Goal: Ask a question: Seek information or help from site administrators or community

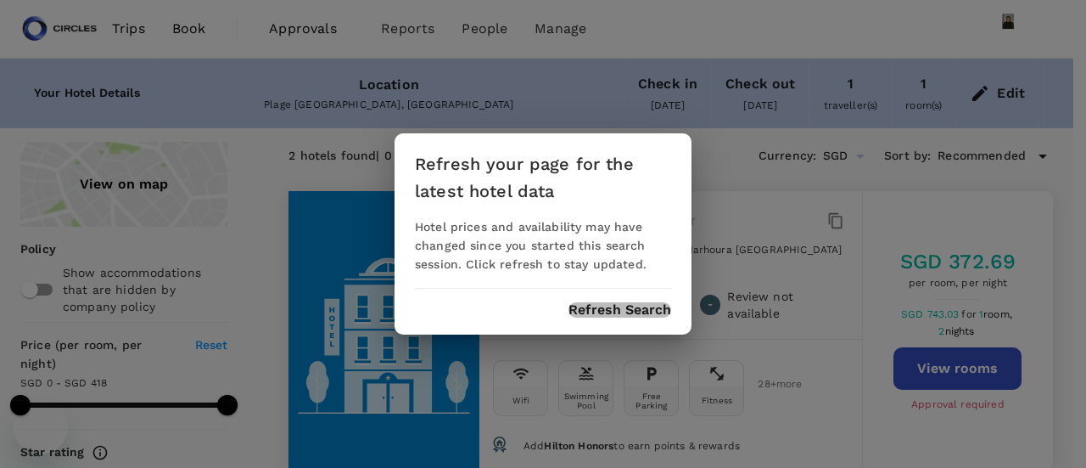
click at [618, 302] on button "Refresh Search" at bounding box center [619, 309] width 103 height 15
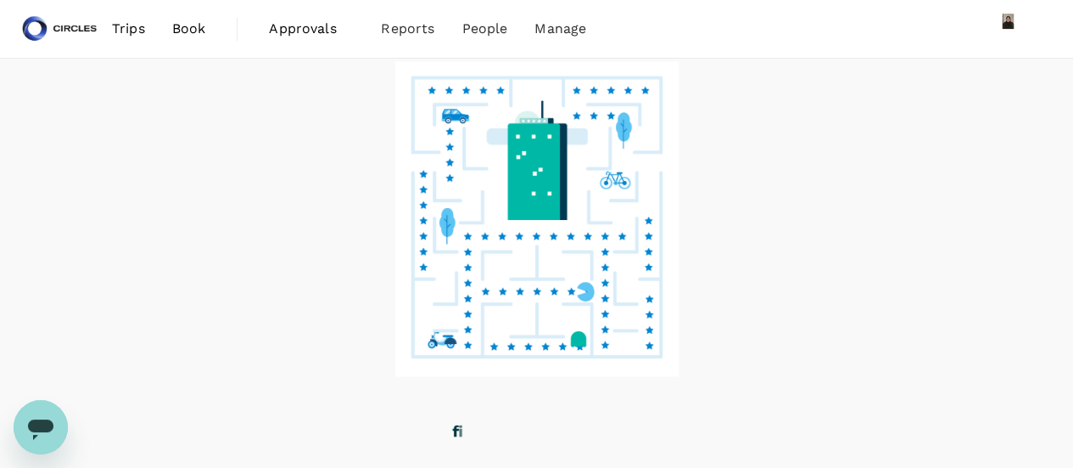
click at [131, 25] on span "Trips" at bounding box center [128, 29] width 33 height 20
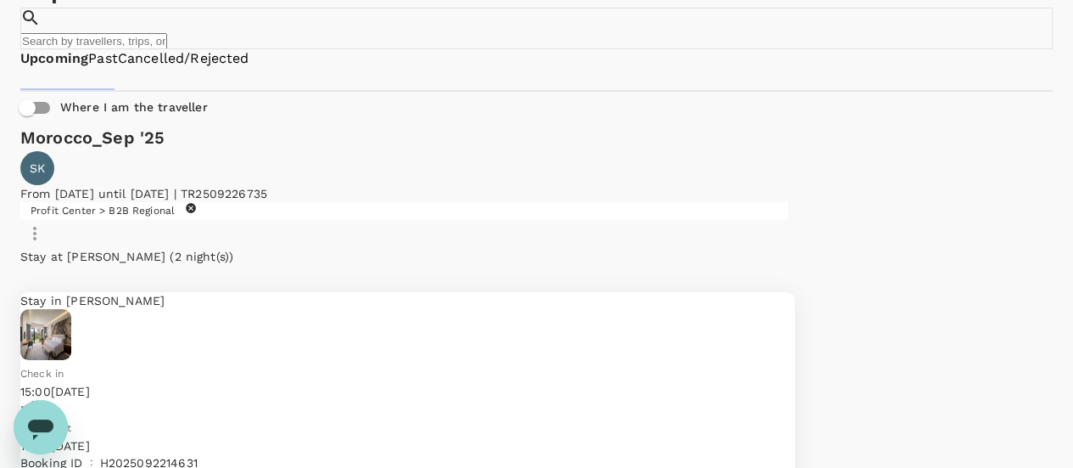
scroll to position [170, 0]
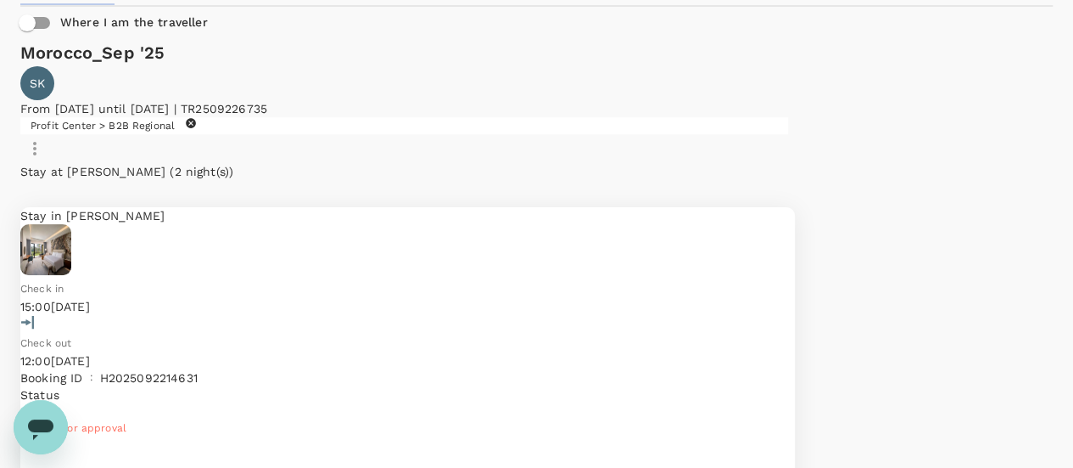
click at [190, 279] on div "Check in 15:00, 30 Sep 2025" at bounding box center [407, 297] width 775 height 36
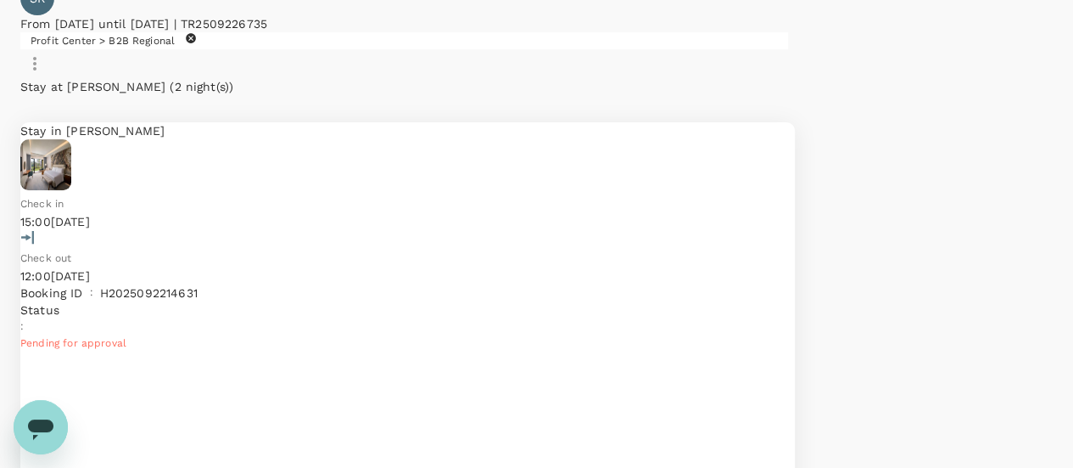
click at [34, 427] on icon "Open messaging window" at bounding box center [40, 429] width 25 height 20
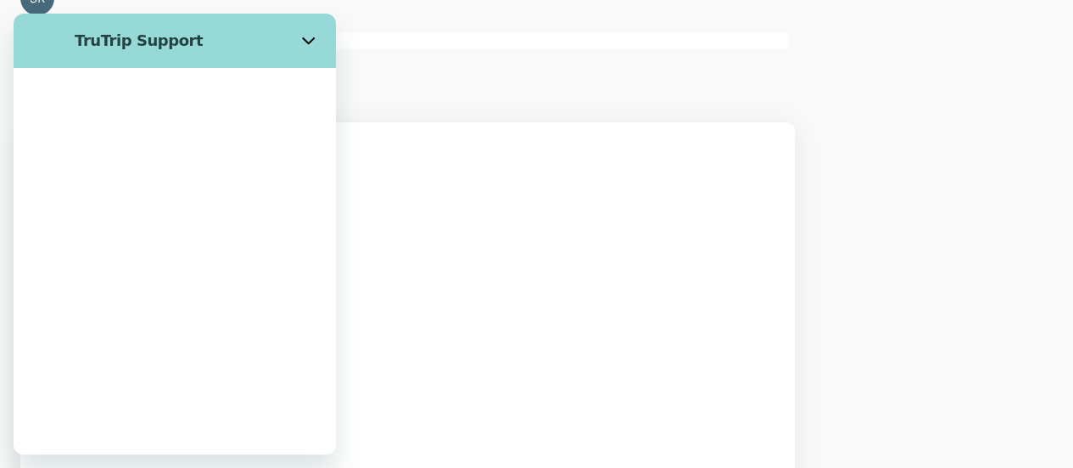
scroll to position [0, 0]
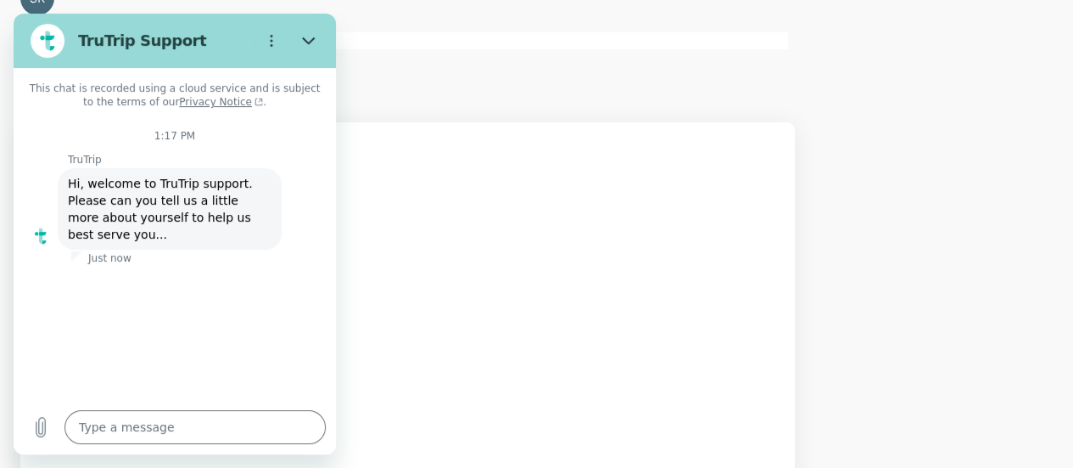
type textarea "x"
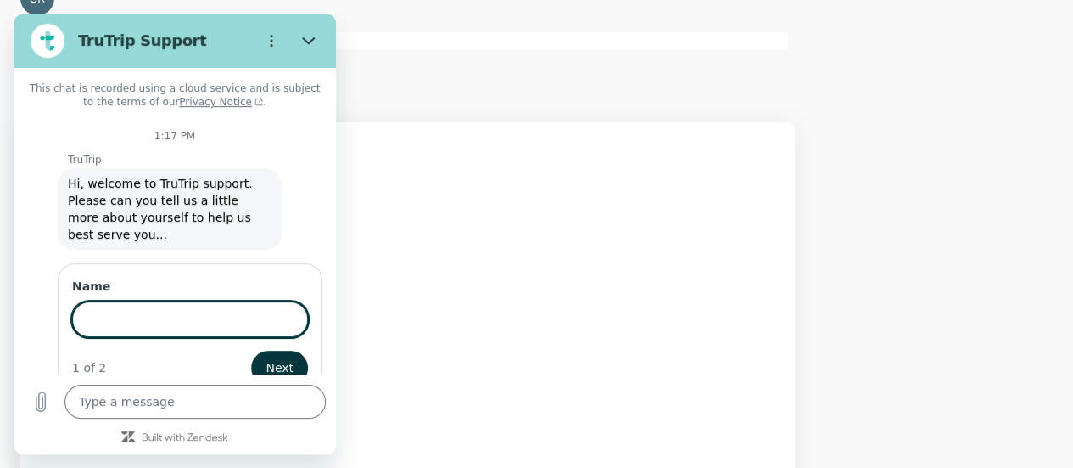
scroll to position [24, 0]
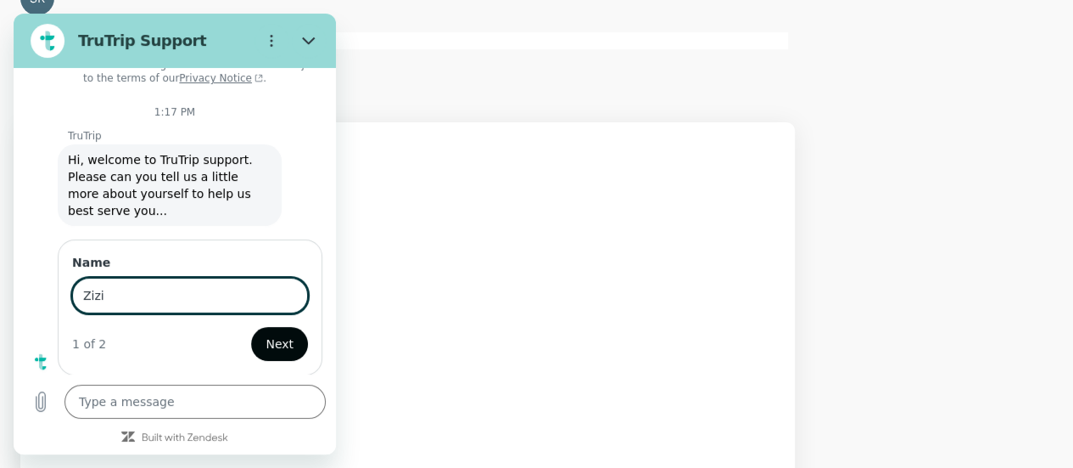
type input "Zizi"
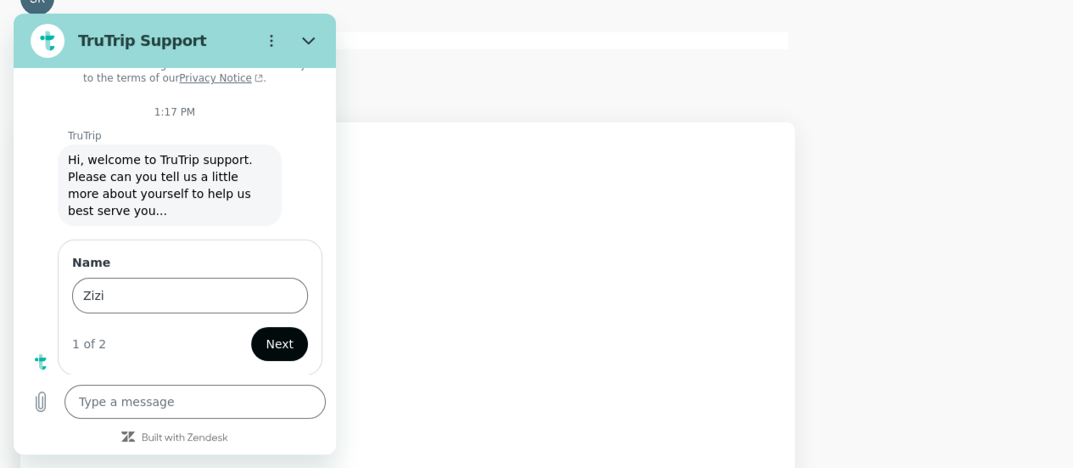
click at [266, 345] on span "Next" at bounding box center [280, 343] width 28 height 20
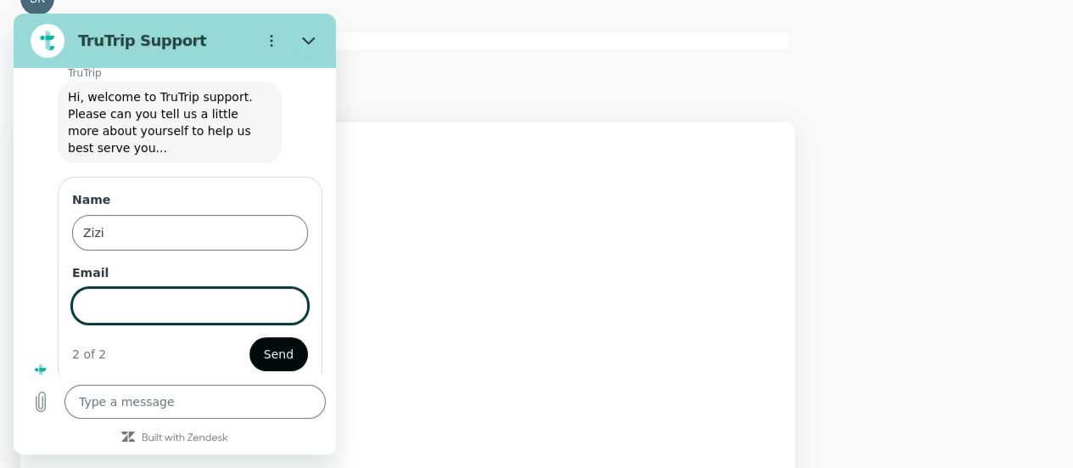
scroll to position [97, 0]
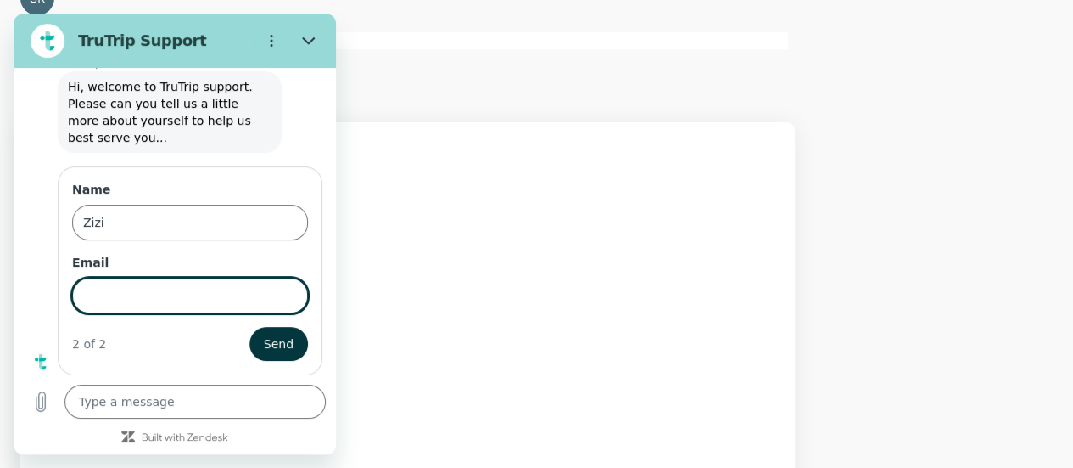
click at [149, 294] on input "Email" at bounding box center [190, 295] width 236 height 36
type input "[EMAIL_ADDRESS][DOMAIN_NAME]"
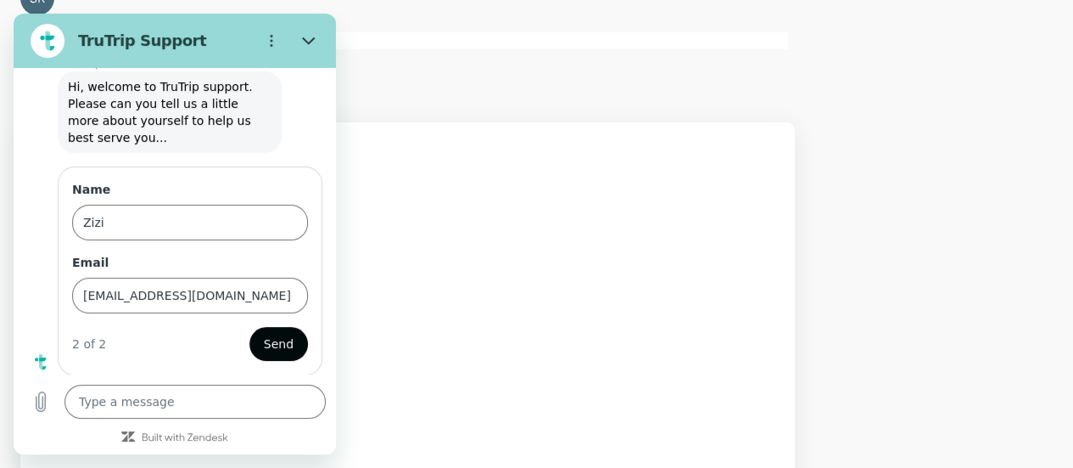
click at [268, 345] on span "Send" at bounding box center [279, 343] width 30 height 20
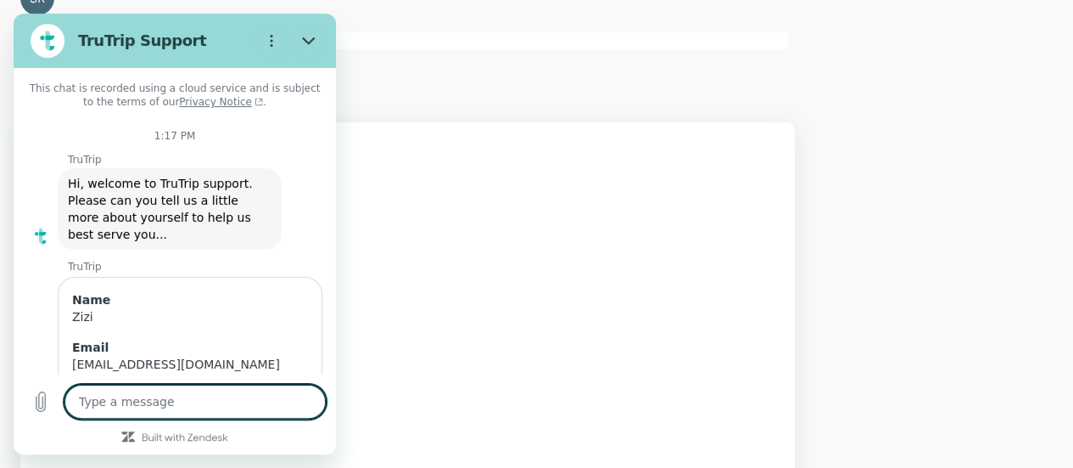
scroll to position [50, 0]
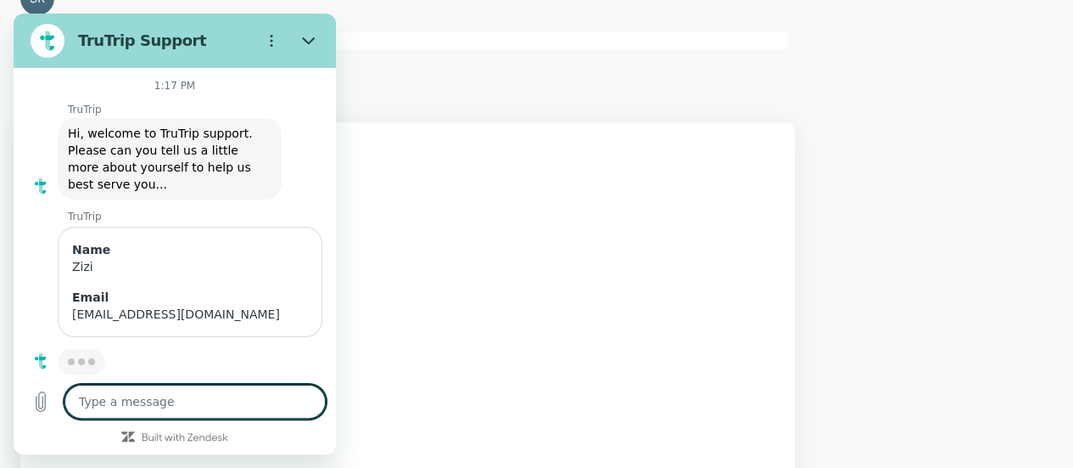
type textarea "x"
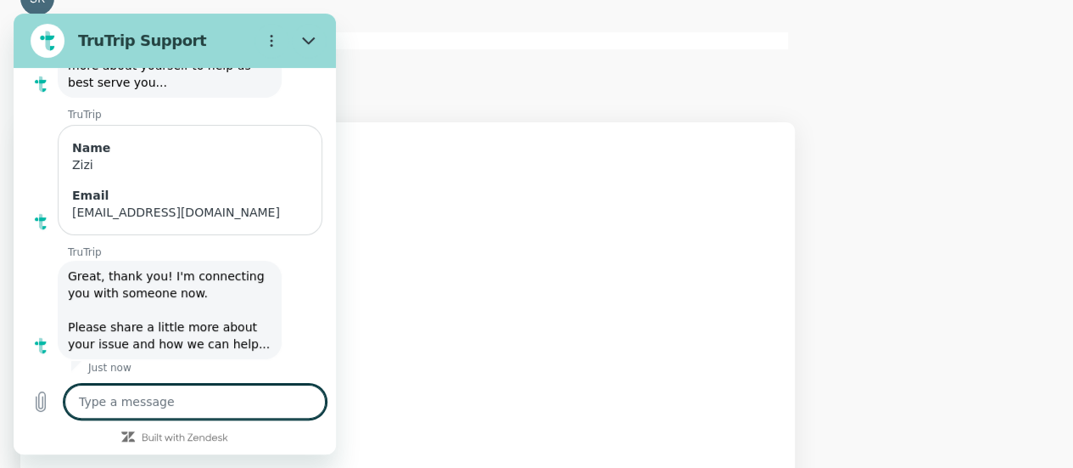
scroll to position [155, 0]
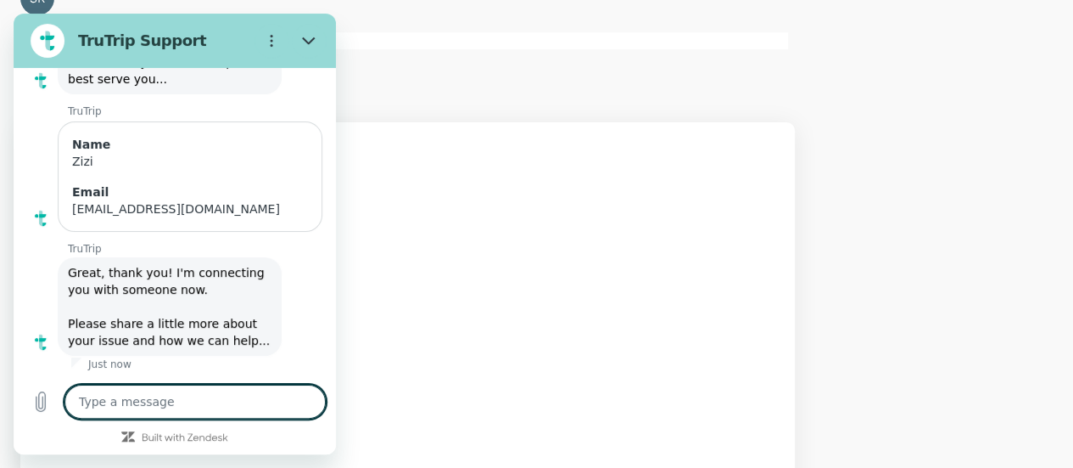
click at [176, 393] on textarea at bounding box center [194, 401] width 261 height 34
type textarea "H"
type textarea "x"
type textarea "Hi"
type textarea "x"
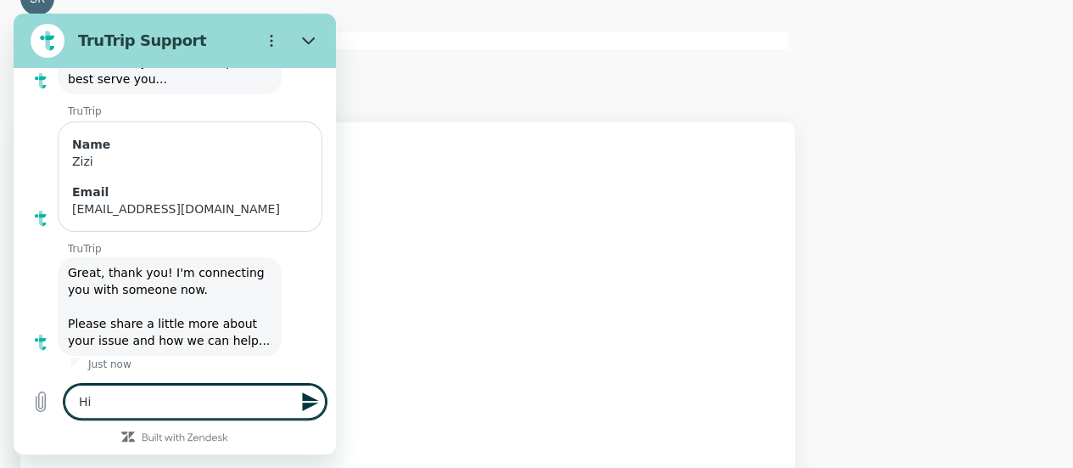
type textarea "Hi"
type textarea "x"
type textarea "Hi a"
type textarea "x"
type textarea "Hi al"
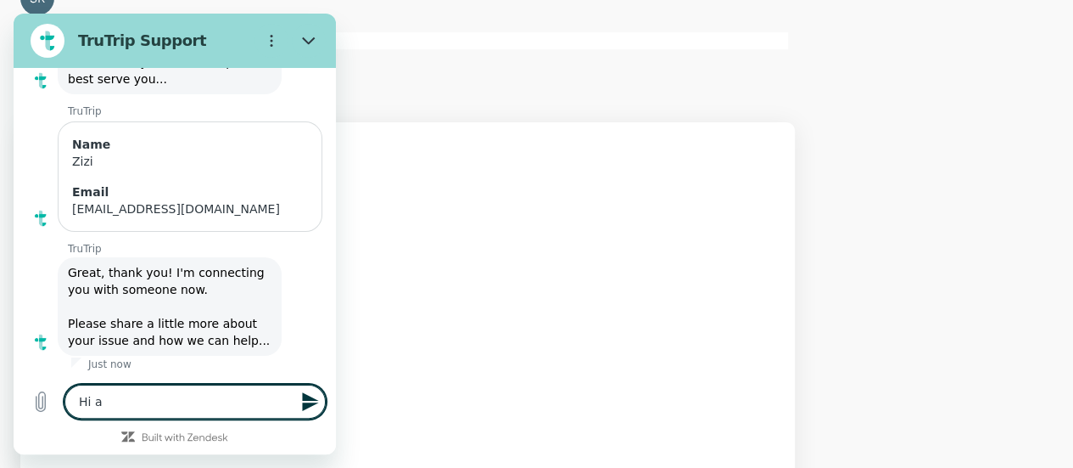
type textarea "x"
type textarea "Hi all"
type textarea "x"
type textarea "Hi all"
type textarea "x"
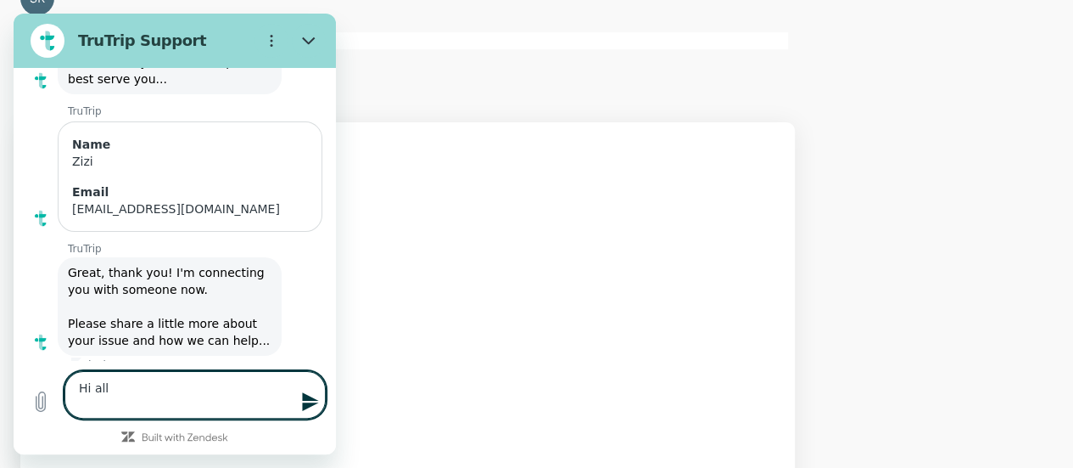
type textarea "Hi all H"
type textarea "x"
type textarea "Hi all Ho"
type textarea "x"
type textarea "Hi all How"
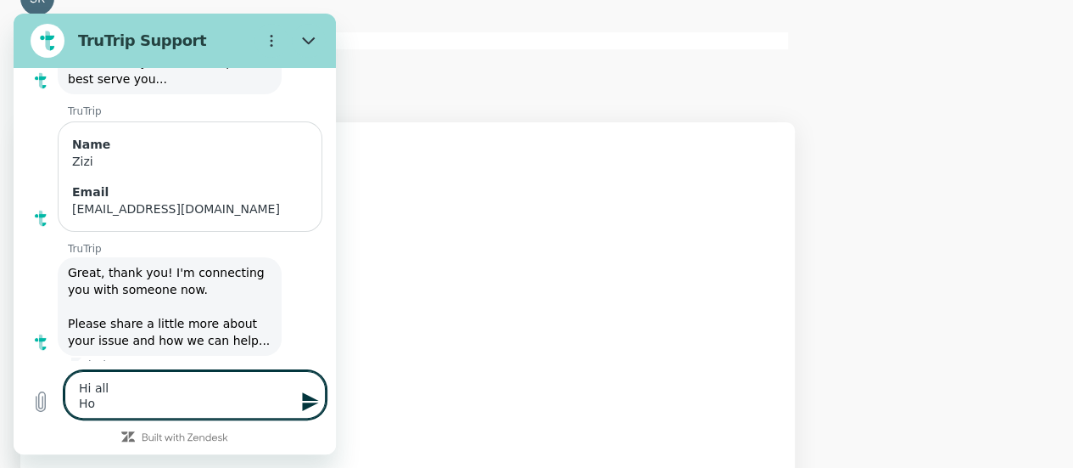
type textarea "x"
type textarea "Hi all How"
type textarea "x"
type textarea "Hi all How c"
type textarea "x"
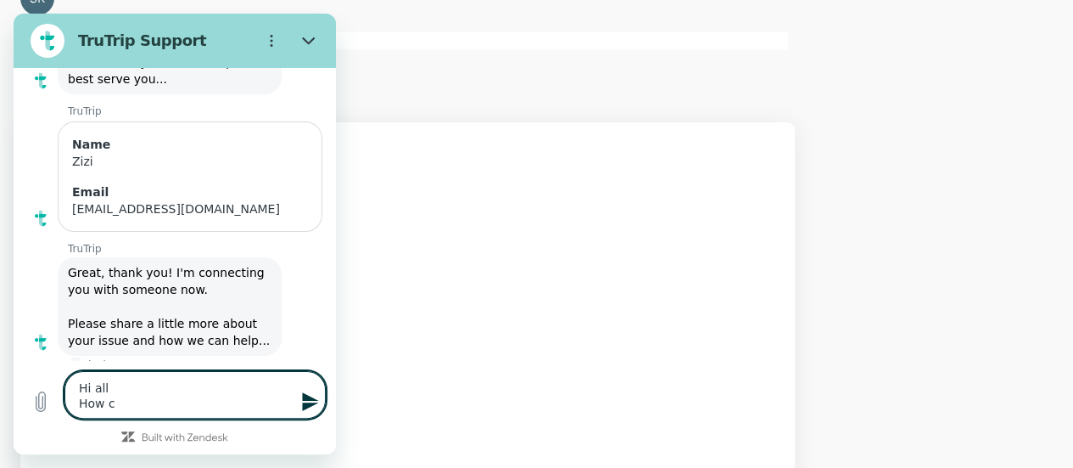
type textarea "Hi all How ca"
type textarea "x"
type textarea "Hi all How can"
type textarea "x"
type textarea "Hi all How can"
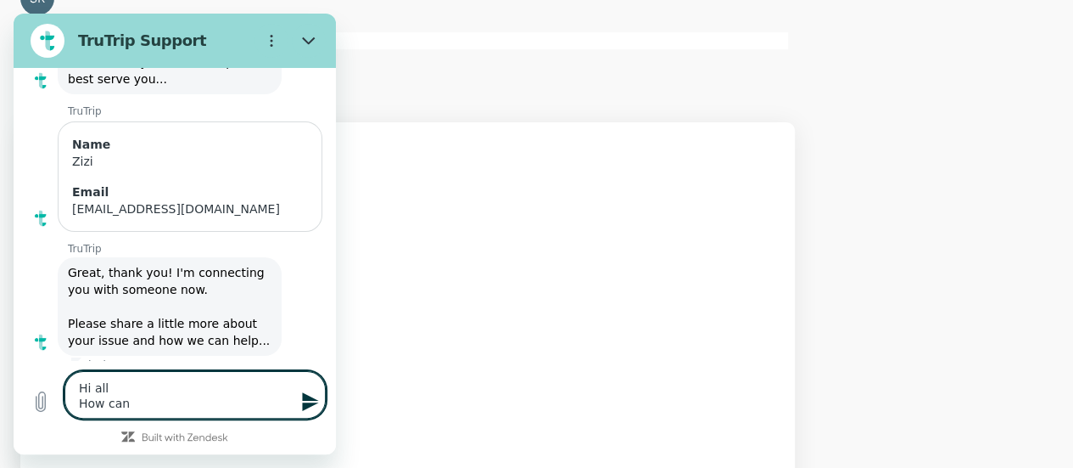
type textarea "x"
type textarea "Hi all How can i"
type textarea "x"
type textarea "Hi all How can i"
type textarea "x"
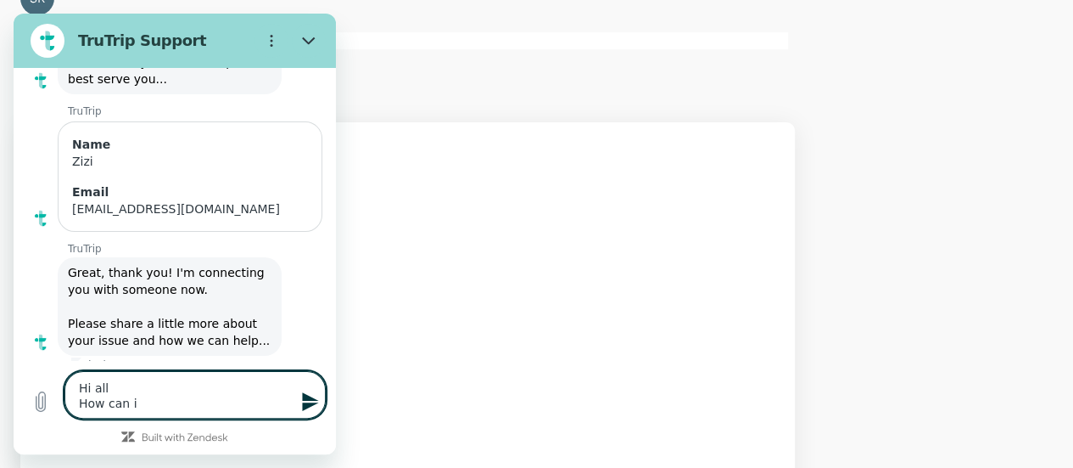
type textarea "Hi all How can i b"
type textarea "x"
type textarea "Hi all How can i bo"
type textarea "x"
type textarea "Hi all How can i boo"
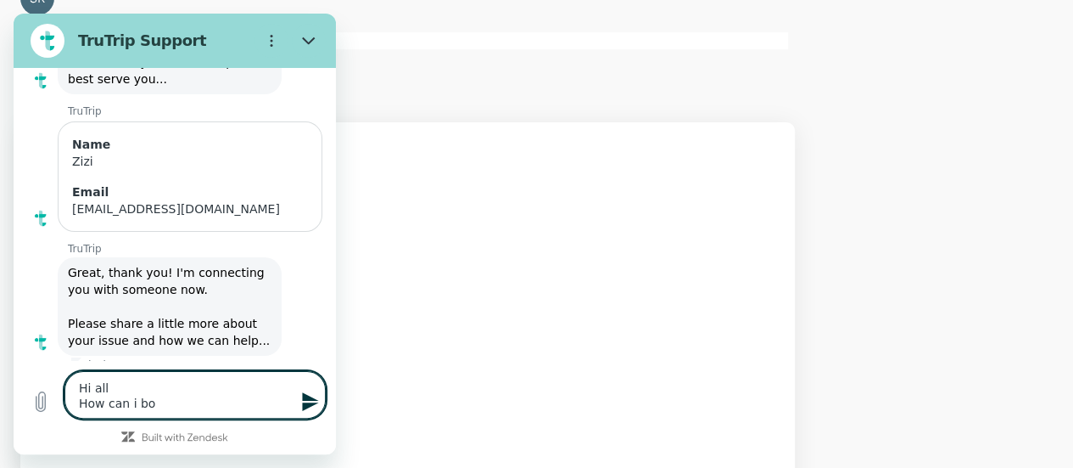
type textarea "x"
type textarea "Hi all How can i book"
type textarea "x"
type textarea "Hi all How can i book"
type textarea "x"
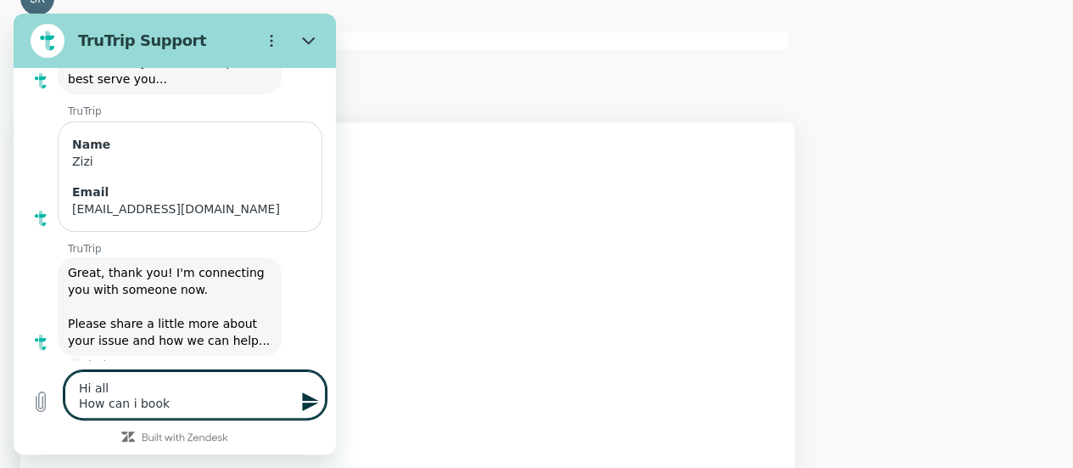
type textarea "Hi all How can i book a"
type textarea "x"
type textarea "Hi all How can i book a"
type textarea "x"
type textarea "Hi all How can i book a t"
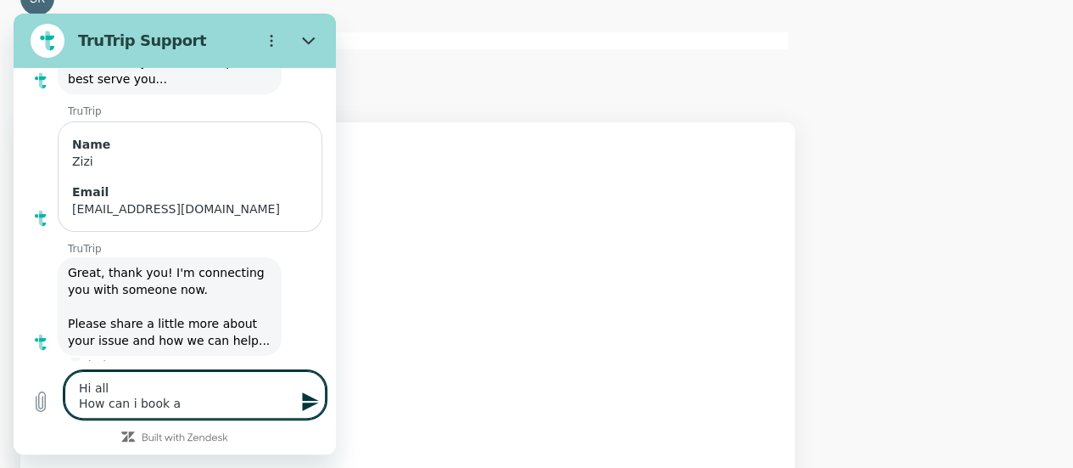
type textarea "x"
type textarea "Hi all How can i book a tr"
type textarea "x"
type textarea "Hi all How can i book a tra"
type textarea "x"
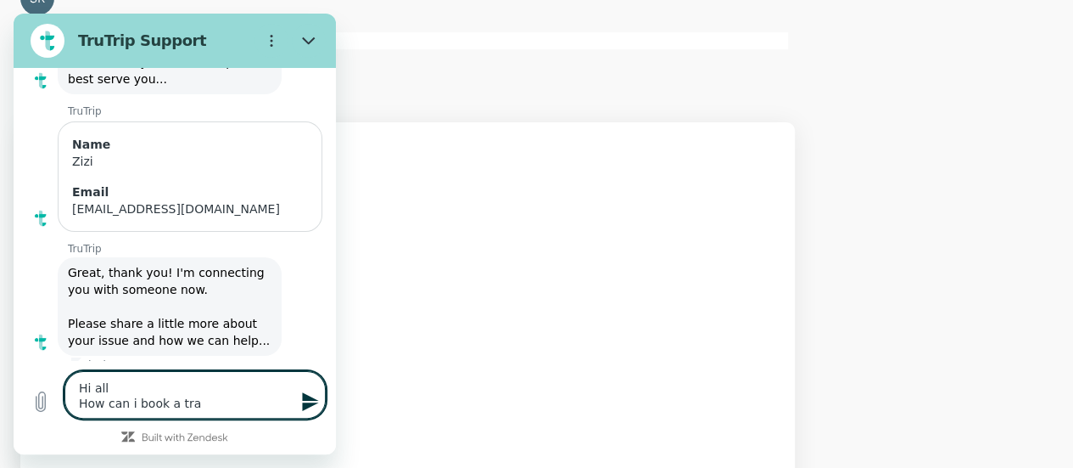
type textarea "Hi all How can i book a trav"
type textarea "x"
type textarea "Hi all How can i book a trave"
type textarea "x"
type textarea "Hi all How can i book a travel"
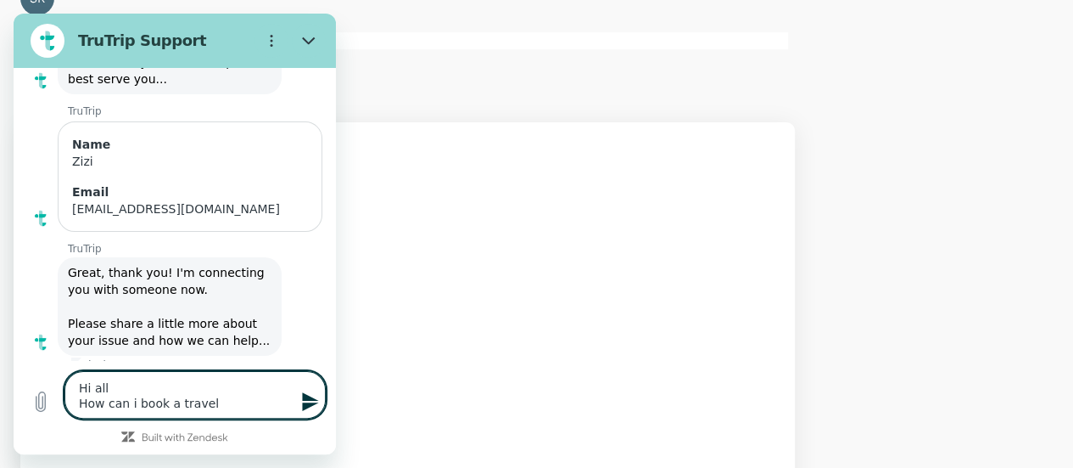
type textarea "x"
type textarea "Hi all How can i book a travell"
type textarea "x"
type textarea "Hi all How can i book a travelle"
type textarea "x"
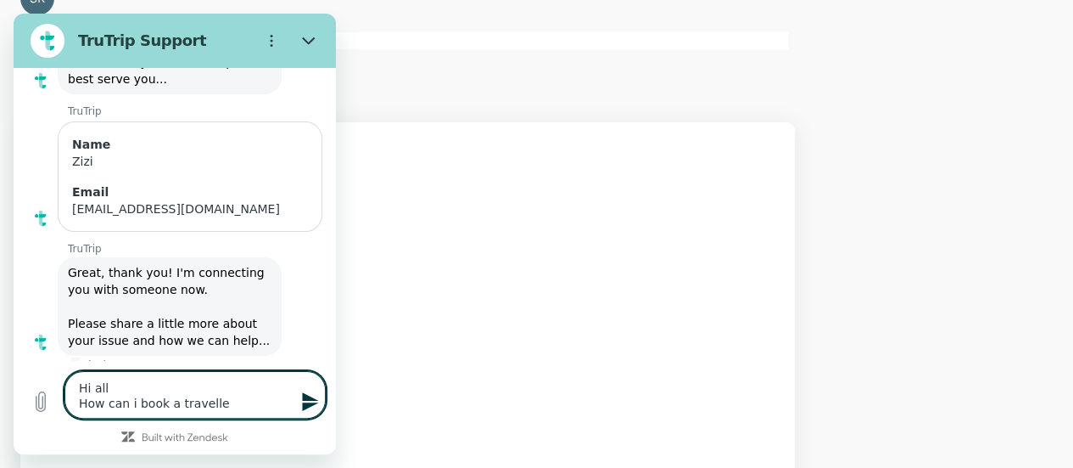
type textarea "Hi all How can i book a traveller"
type textarea "x"
type textarea "Hi all How can i book a traveller"
type textarea "x"
type textarea "Hi all How can i book a traveller w"
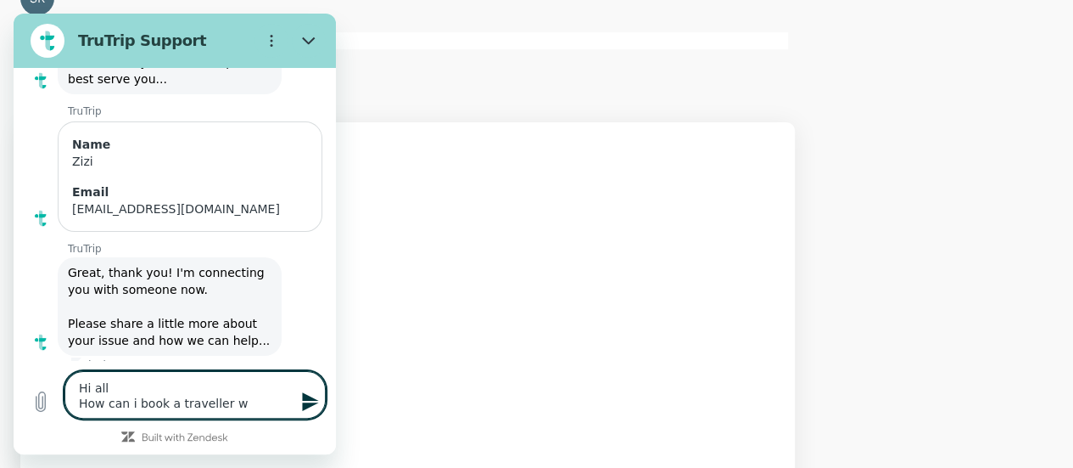
type textarea "x"
type textarea "Hi all How can i book a traveller wh"
type textarea "x"
type textarea "Hi all How can i book a traveller who"
type textarea "x"
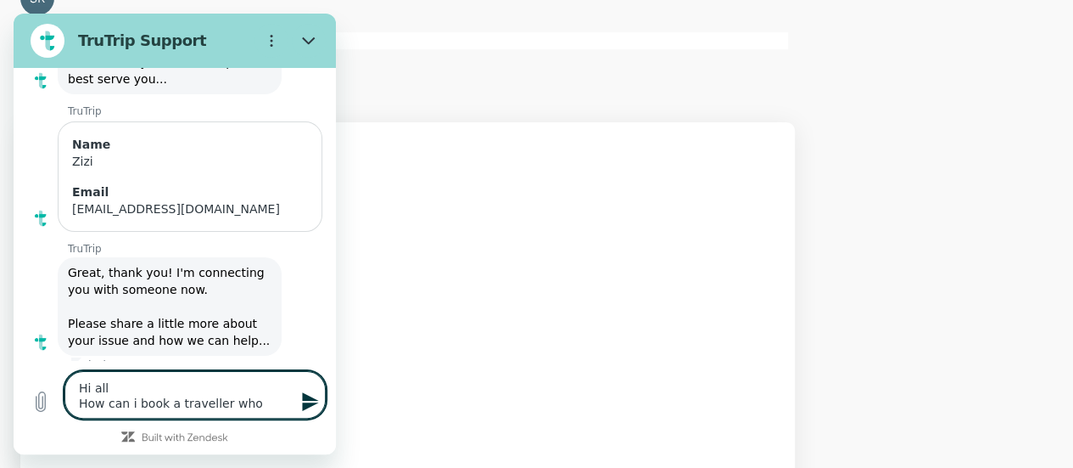
type textarea "Hi all How can i book a traveller who'"
type textarea "x"
type textarea "Hi all How can i book a traveller who's"
type textarea "x"
type textarea "Hi all How can i book a traveller who's"
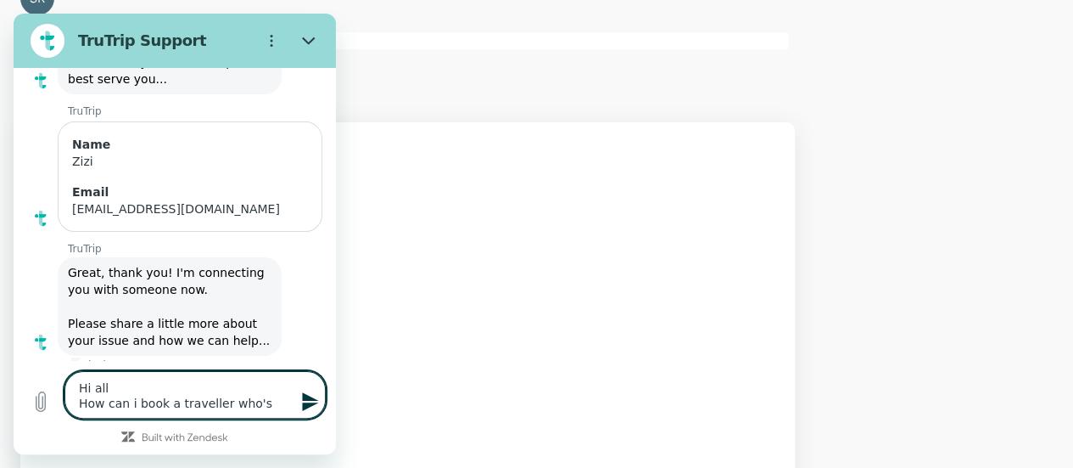
type textarea "x"
type textarea "Hi all How can i book a traveller who's n"
type textarea "x"
type textarea "Hi all How can i book a traveller who's no"
type textarea "x"
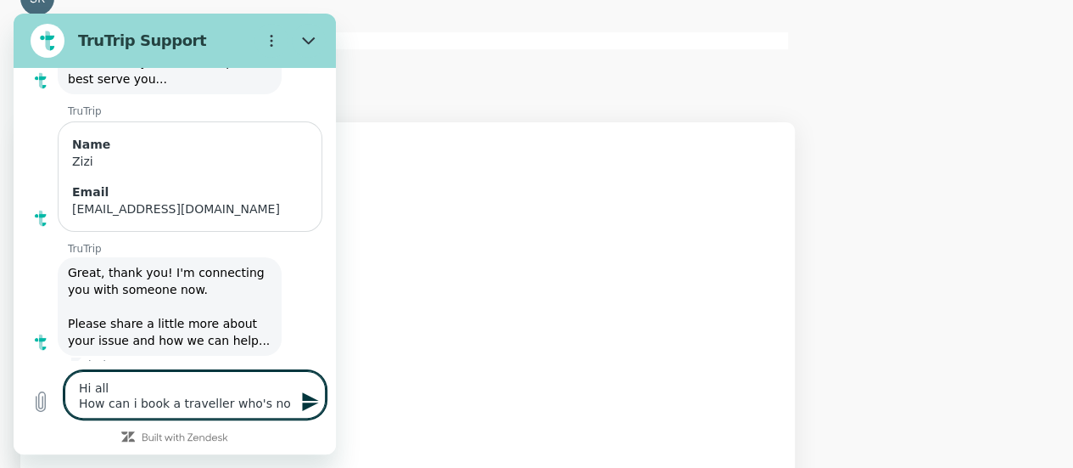
type textarea "Hi all How can i book a traveller who's not"
type textarea "x"
type textarea "Hi all How can i book a traveller who's not"
type textarea "x"
type textarea "Hi all How can i book a traveller who's not o"
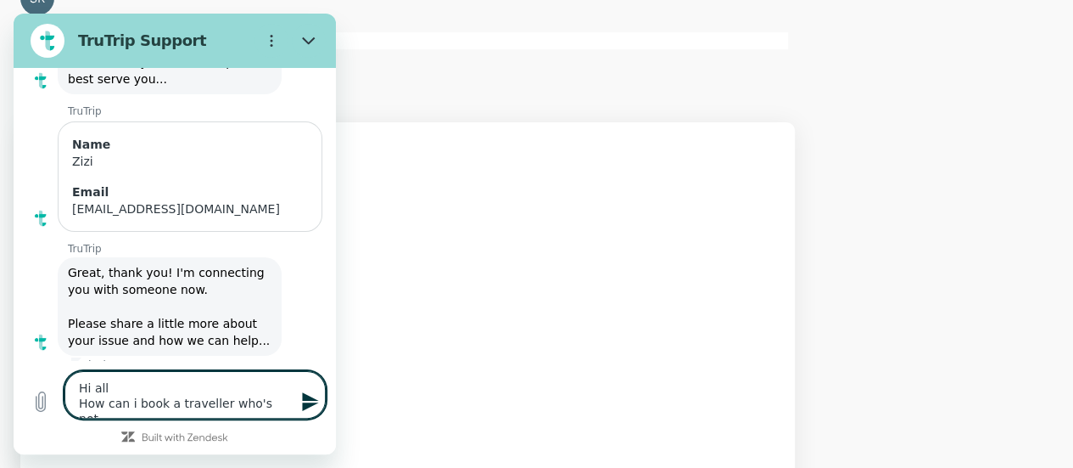
type textarea "x"
type textarea "Hi all How can i book a traveller who's not on"
type textarea "x"
type textarea "Hi all How can i book a traveller who's not on"
type textarea "x"
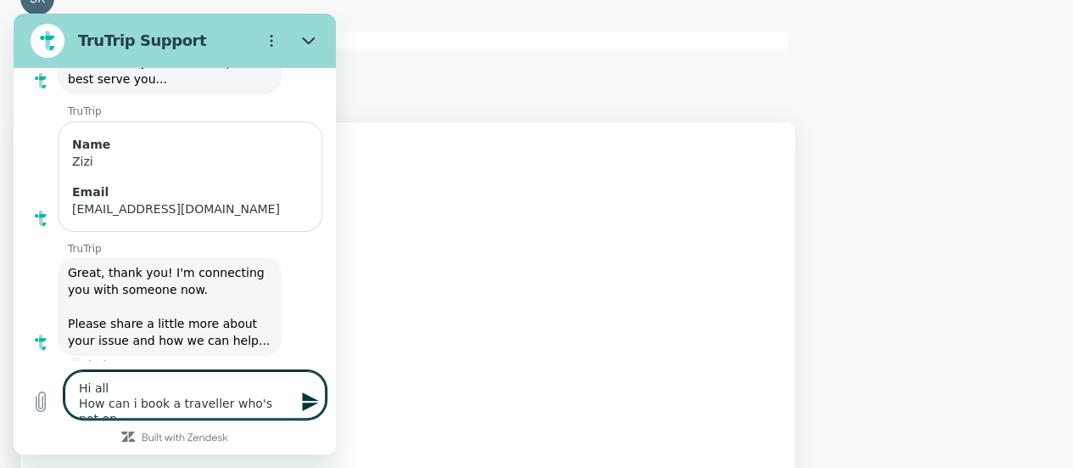
type textarea "Hi all How can i book a traveller who's not on T"
type textarea "x"
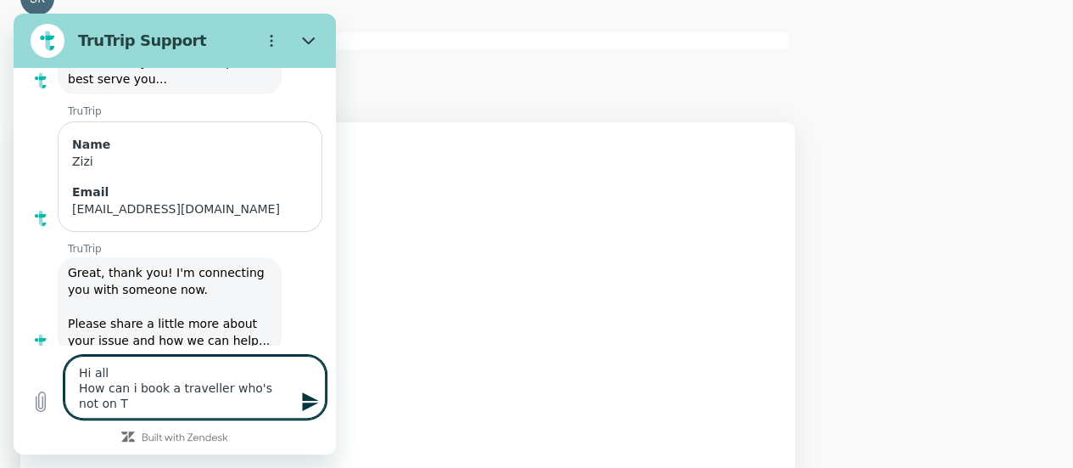
type textarea "Hi all How can i book a traveller who's not on Tr"
type textarea "x"
type textarea "Hi all How can i book a traveller who's not on Tru"
type textarea "x"
type textarea "Hi all How can i book a traveller who's not on Trut"
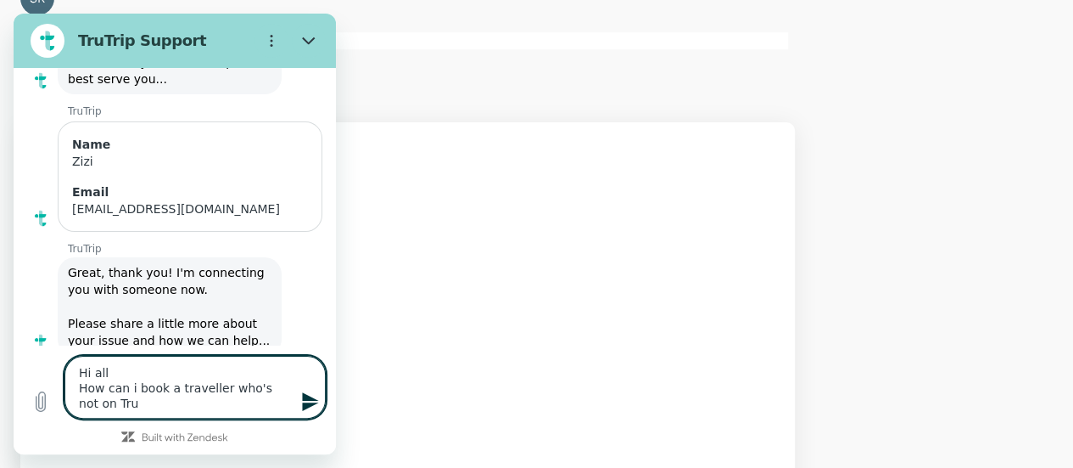
type textarea "x"
type textarea "Hi all How can i book a traveller who's not on Trutr"
type textarea "x"
type textarea "Hi all How can i book a traveller who's not on Trutri"
type textarea "x"
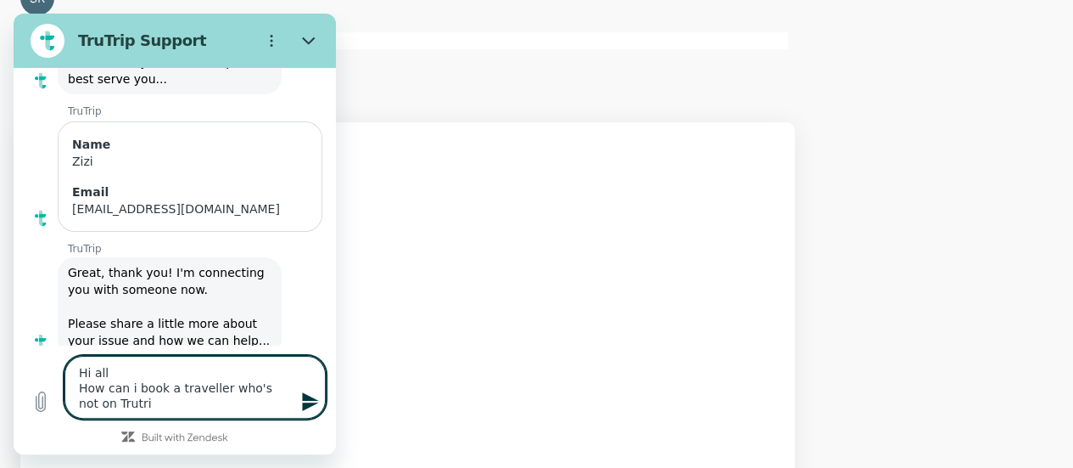
type textarea "Hi all How can i book a traveller who's not on Trutrip"
type textarea "x"
type textarea "Hi all How can i book a traveller who's not on Trutrip?"
type textarea "x"
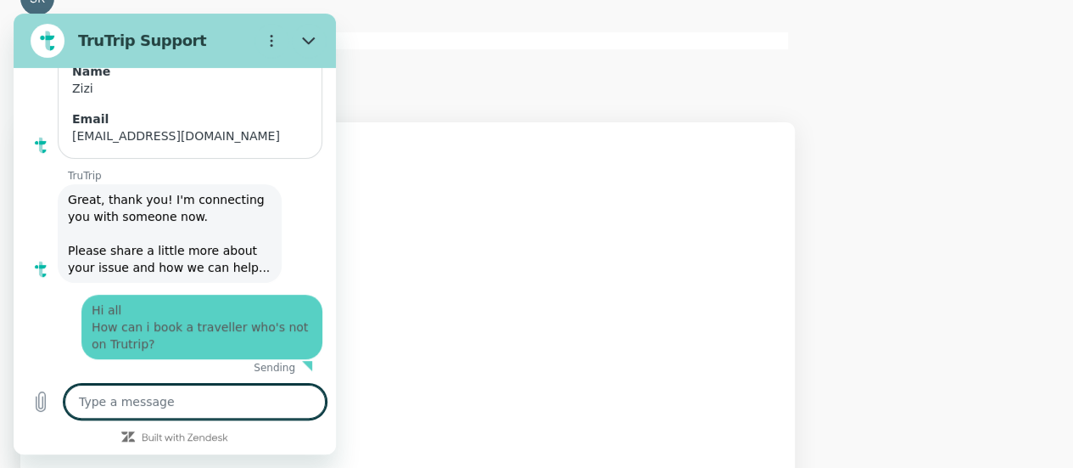
type textarea "x"
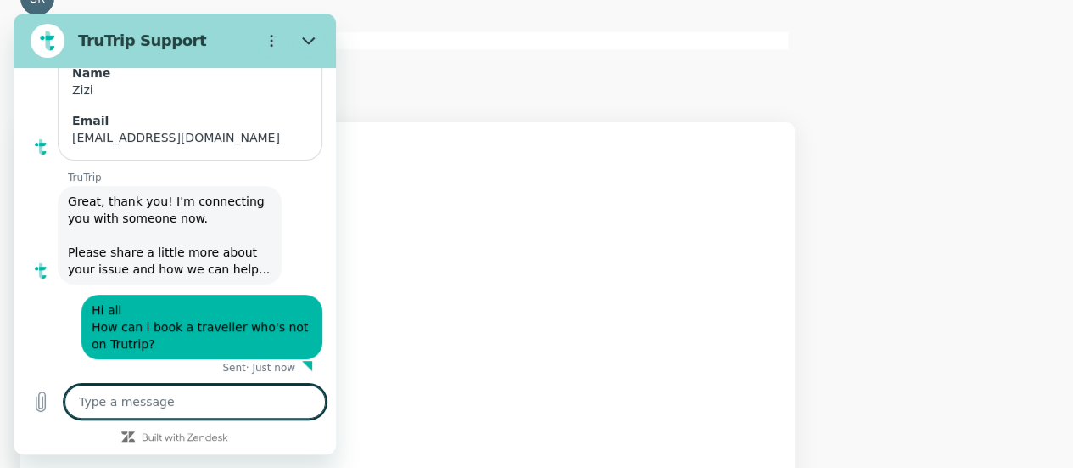
scroll to position [230, 0]
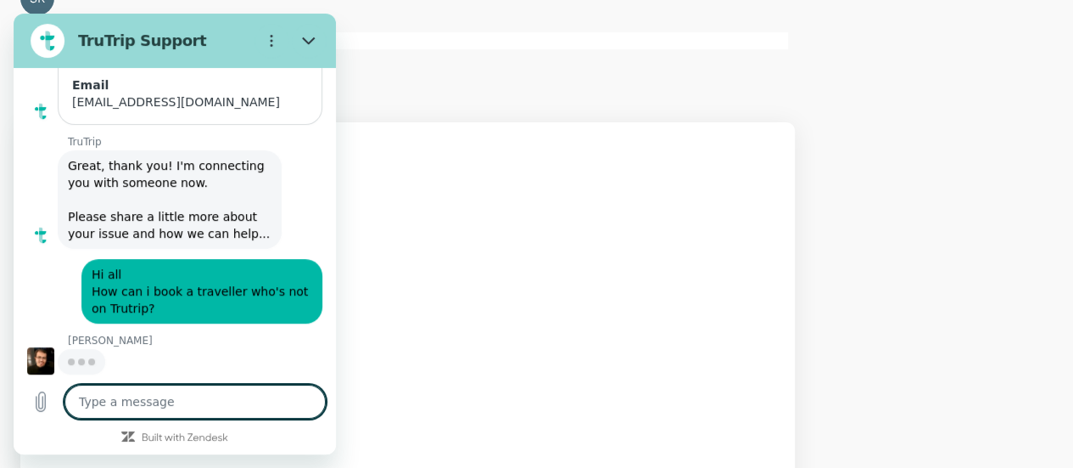
click at [143, 400] on textarea at bounding box center [194, 401] width 261 height 34
click at [176, 400] on textarea at bounding box center [194, 401] width 261 height 34
type textarea "h"
type textarea "x"
type textarea "hi"
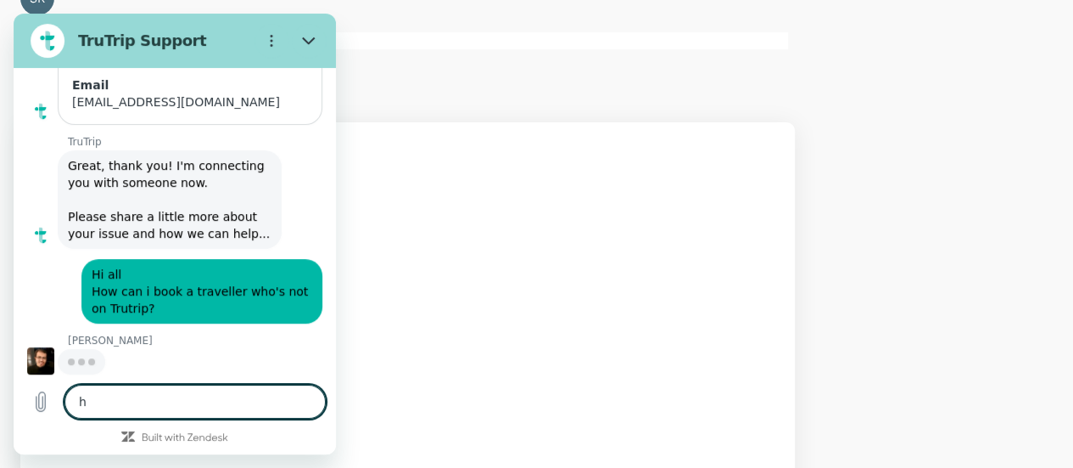
type textarea "x"
type textarea "hi"
type textarea "x"
type textarea "hi y"
type textarea "x"
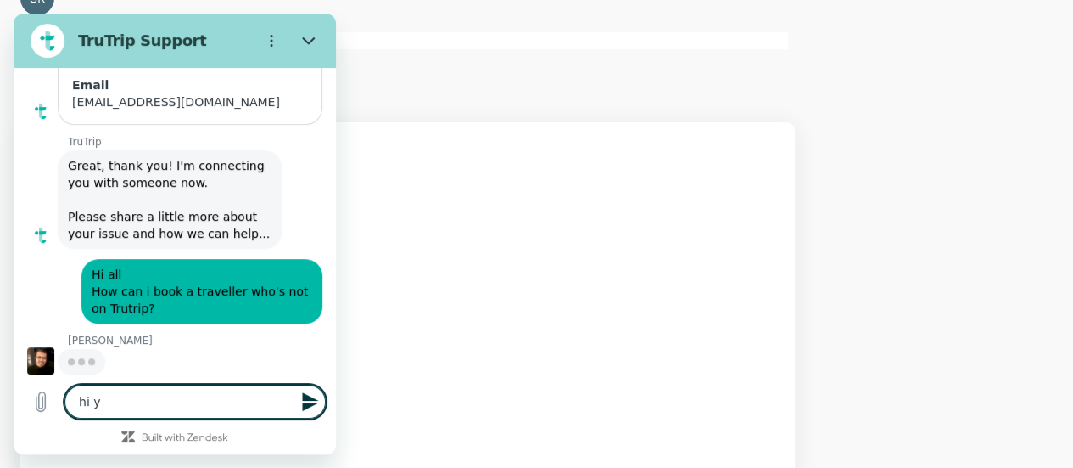
type textarea "hi yo"
type textarea "x"
type textarea "hi you"
type textarea "x"
type textarea "hi you"
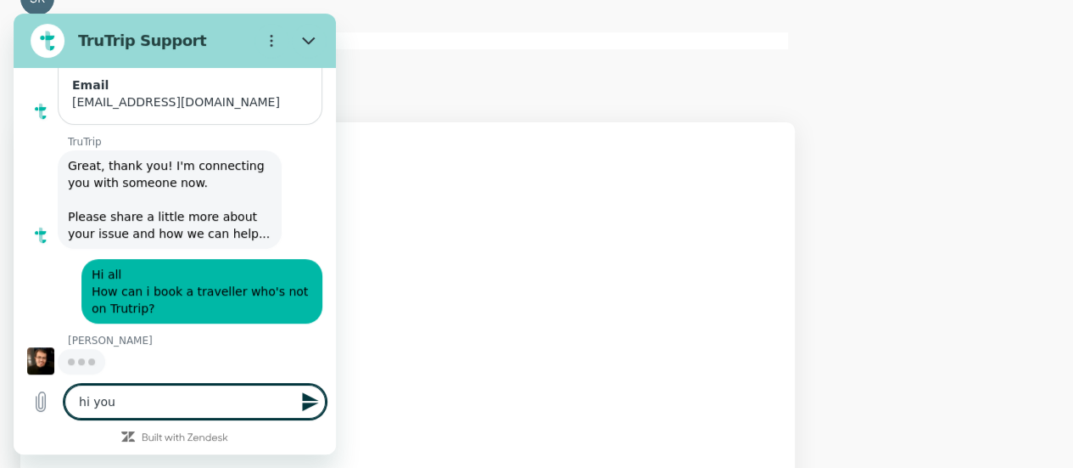
type textarea "x"
type textarea "hi you t"
type textarea "x"
type textarea "hi you th"
type textarea "x"
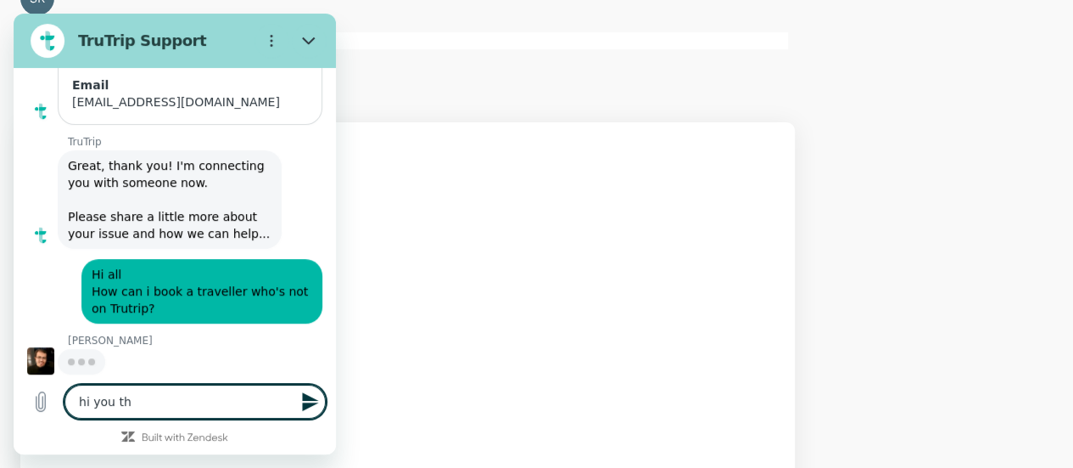
type textarea "hi you the"
type textarea "x"
type textarea "hi you ther"
type textarea "x"
type textarea "hi you there"
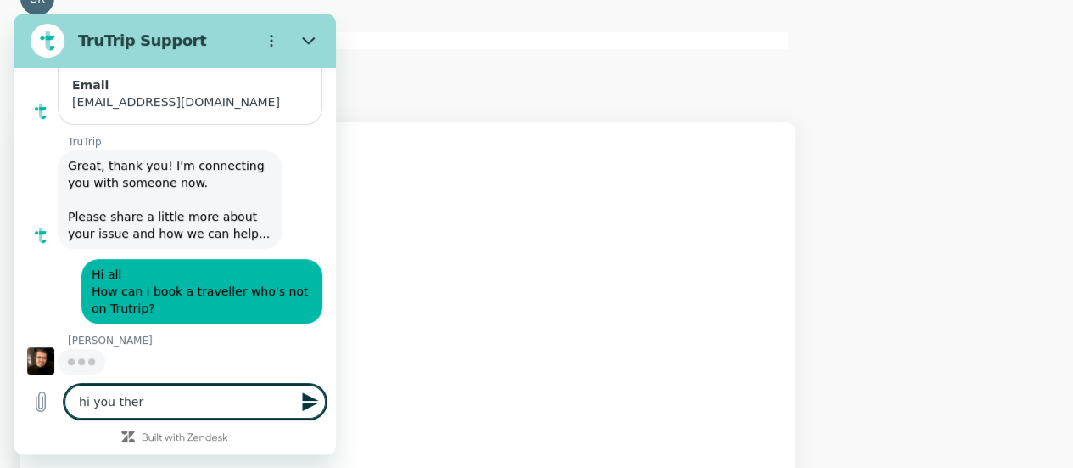
type textarea "x"
type textarea "hi you there?"
type textarea "x"
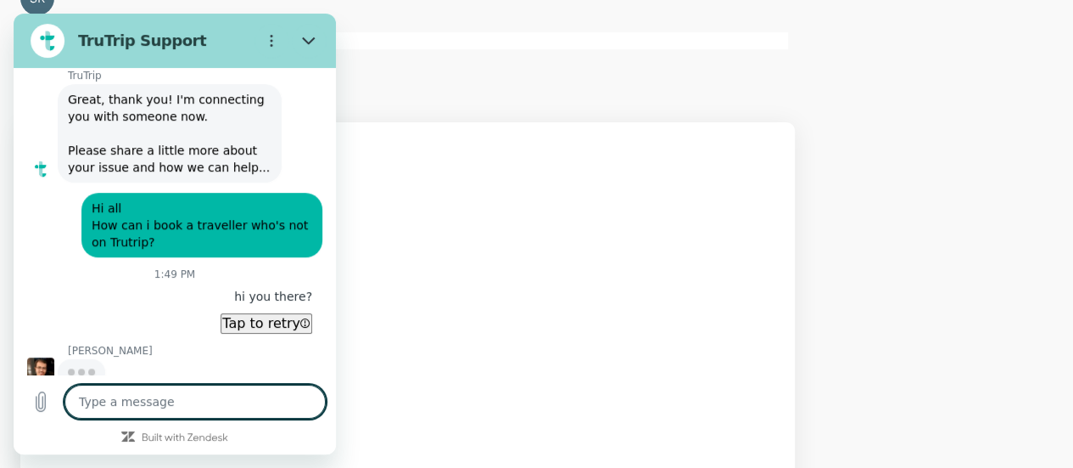
scroll to position [342, 0]
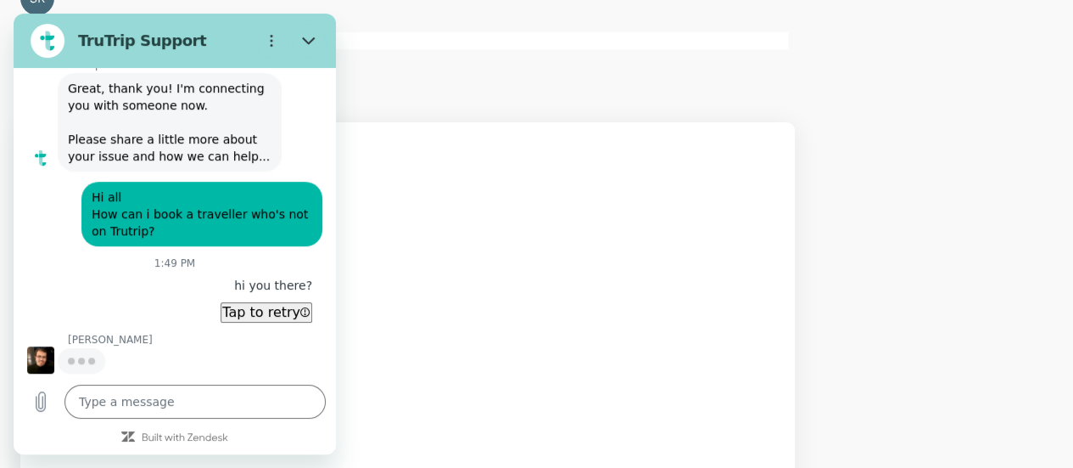
click at [256, 300] on div "says: hi you there?" at bounding box center [273, 285] width 98 height 31
click at [251, 312] on button "Tap to retry" at bounding box center [267, 312] width 92 height 20
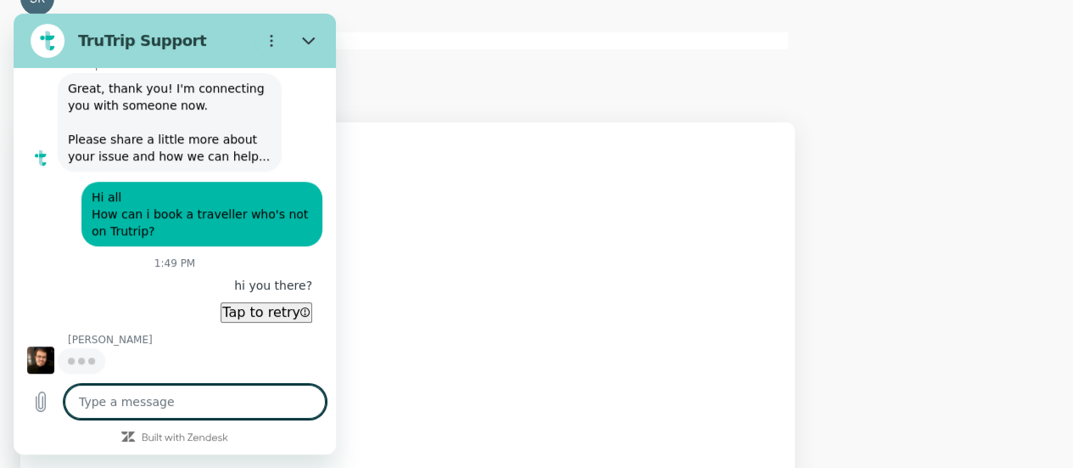
click at [270, 315] on button "Tap to retry" at bounding box center [267, 312] width 92 height 20
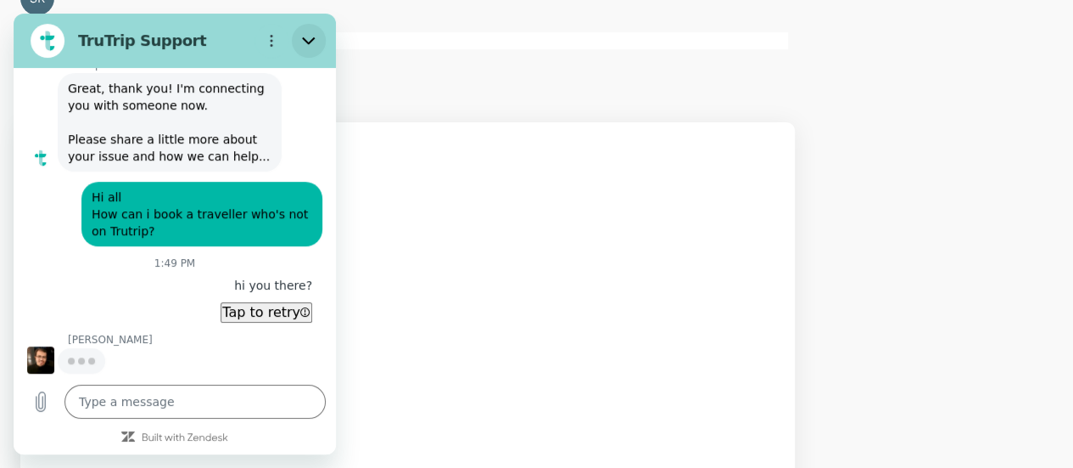
click at [302, 42] on icon "Close" at bounding box center [309, 41] width 14 height 14
type textarea "x"
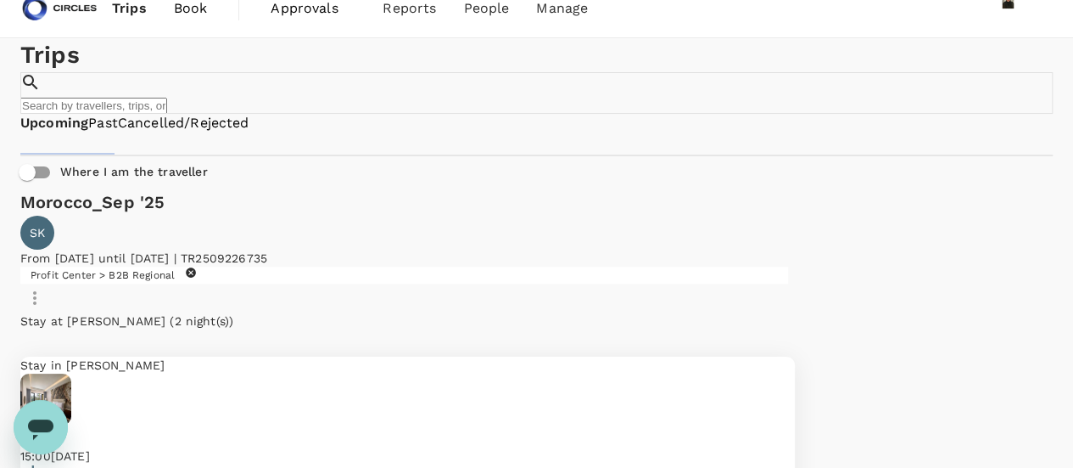
scroll to position [0, 0]
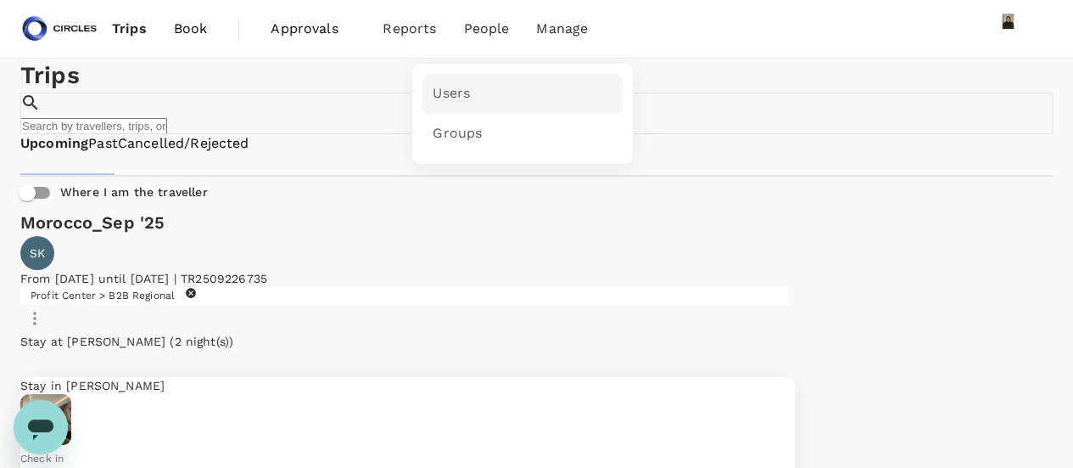
click at [443, 98] on span "Users" at bounding box center [451, 94] width 37 height 20
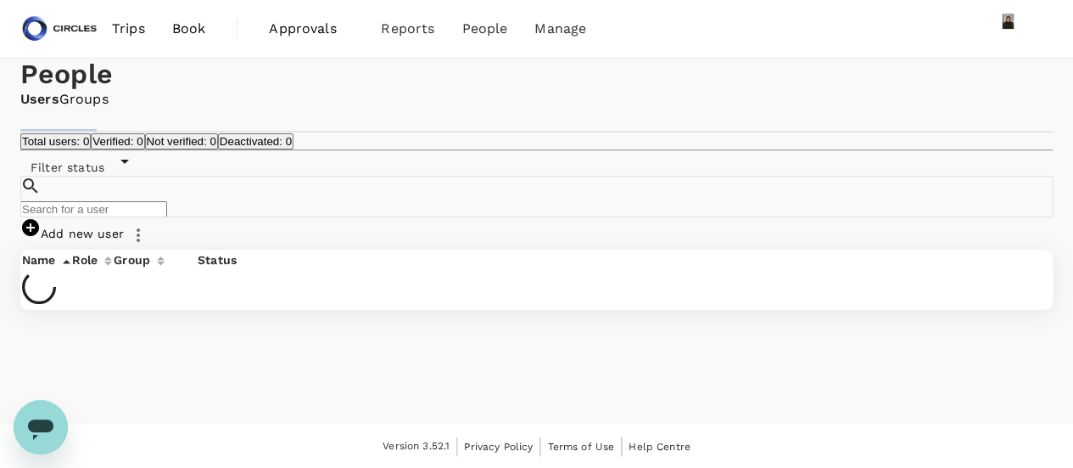
click at [167, 217] on input "text" at bounding box center [93, 209] width 147 height 16
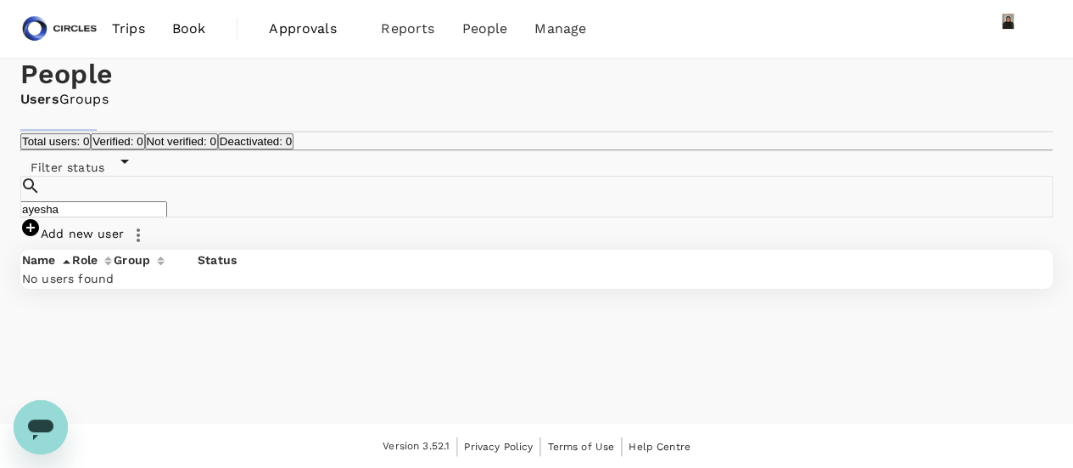
type input "ayesha"
click at [124, 240] on link "Add new user" at bounding box center [72, 234] width 104 height 14
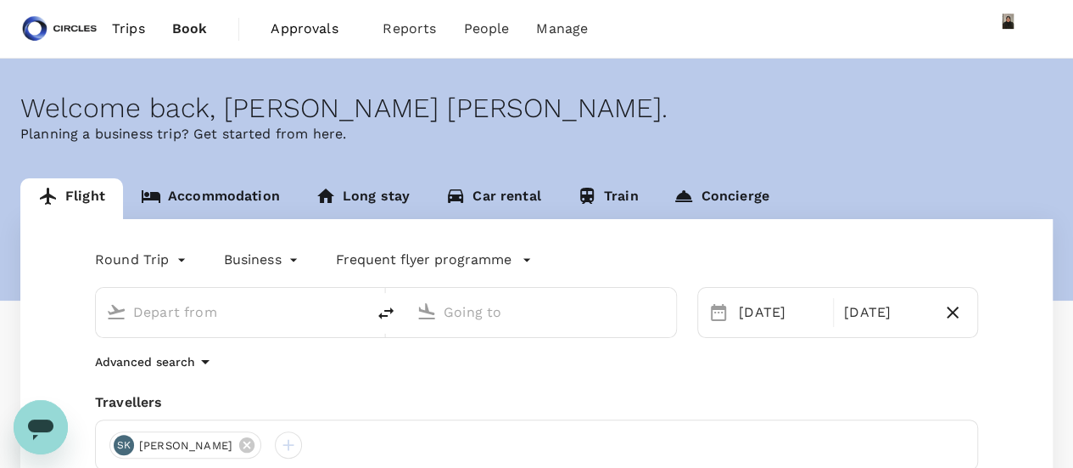
type input "Singapore Changi (SIN)"
type input "Riyadh, Saudi Arabia (any)"
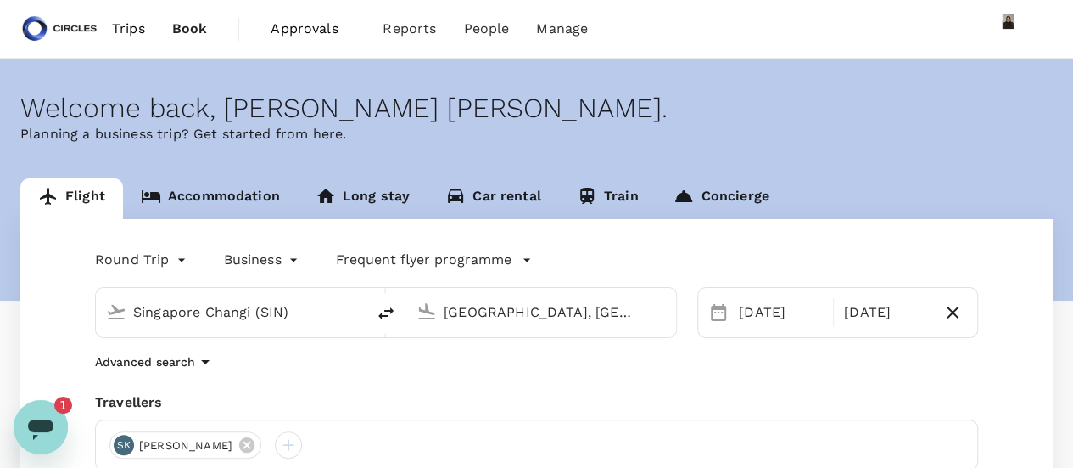
click at [141, 31] on span "Trips" at bounding box center [128, 29] width 33 height 20
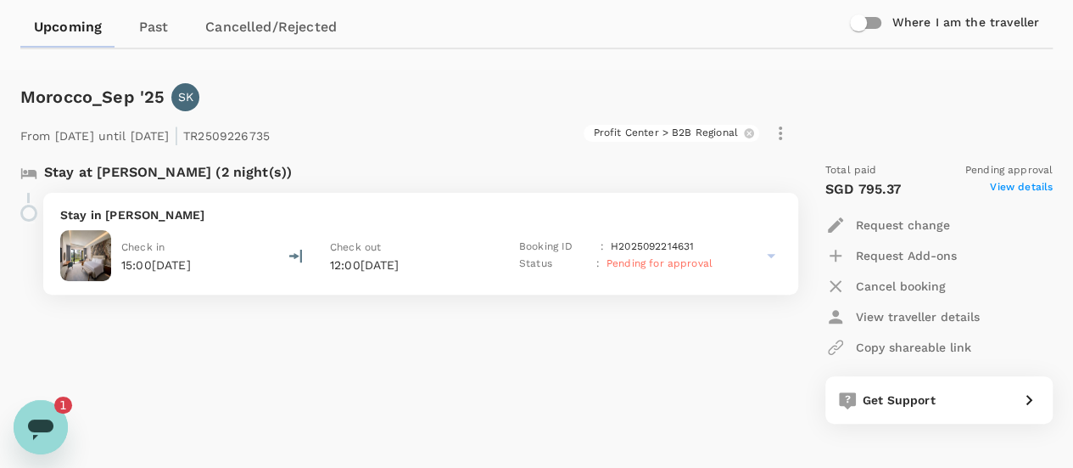
scroll to position [170, 0]
click at [770, 257] on icon at bounding box center [771, 254] width 20 height 20
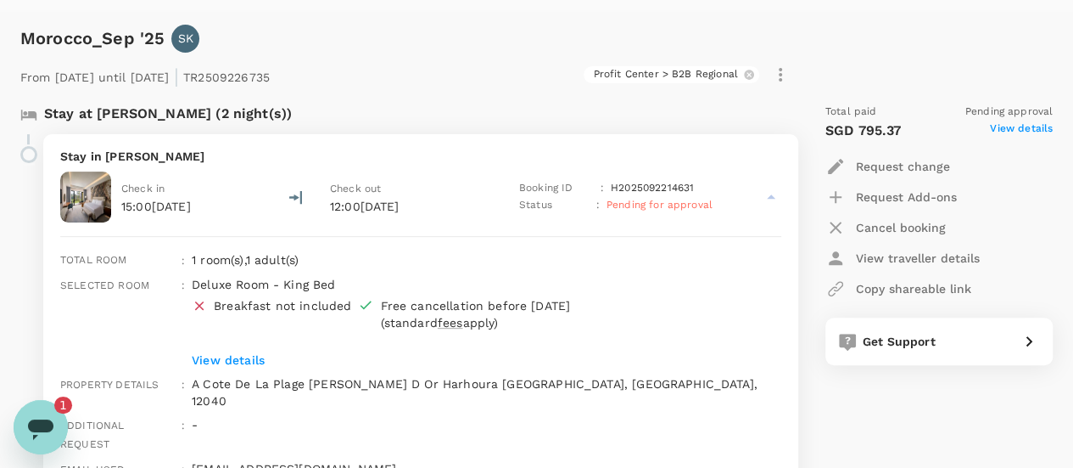
scroll to position [255, 0]
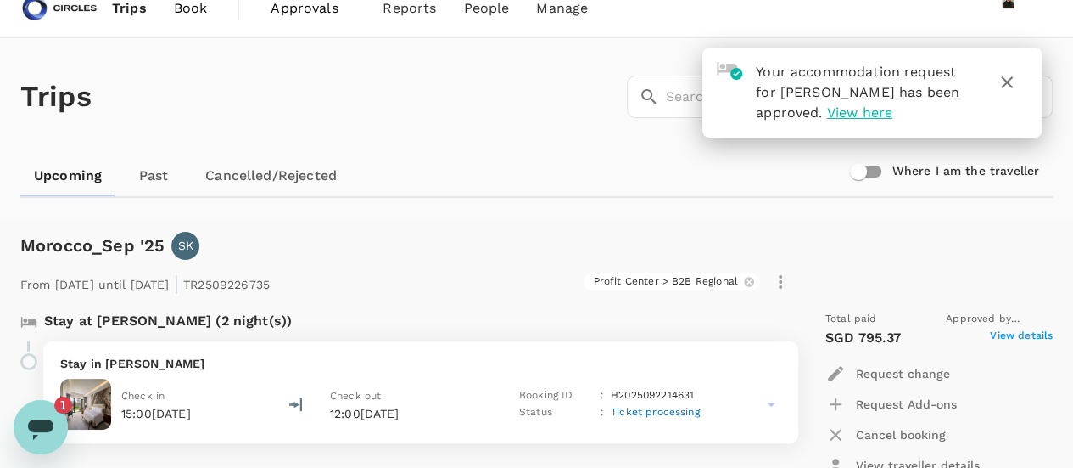
scroll to position [105, 0]
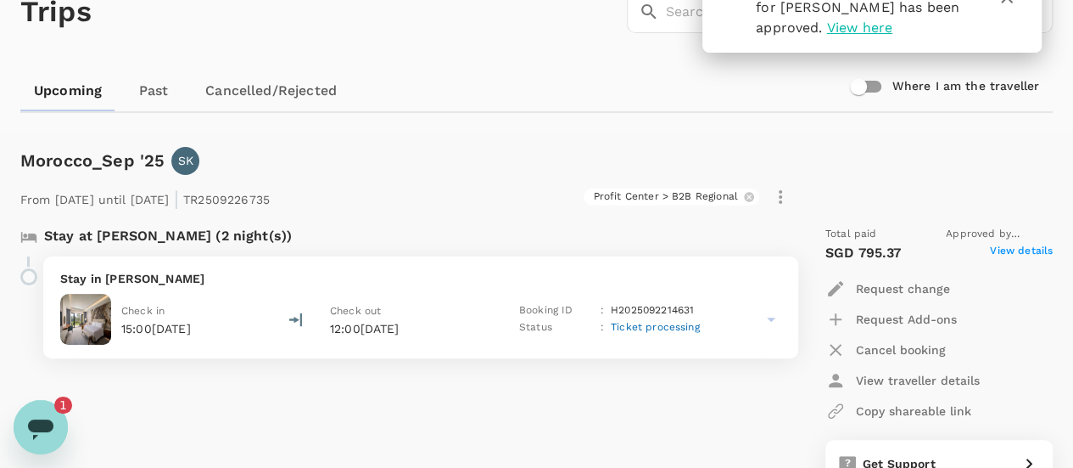
click at [777, 318] on icon at bounding box center [771, 319] width 20 height 20
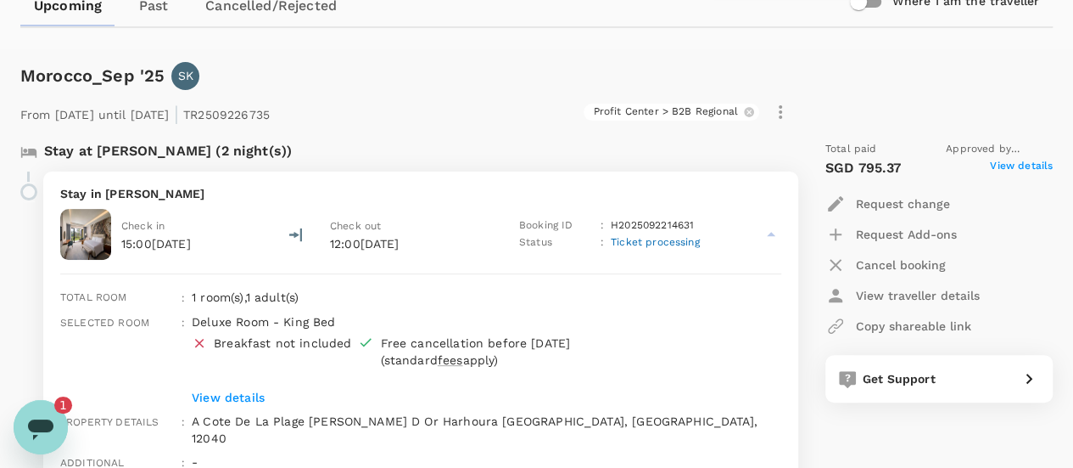
scroll to position [275, 0]
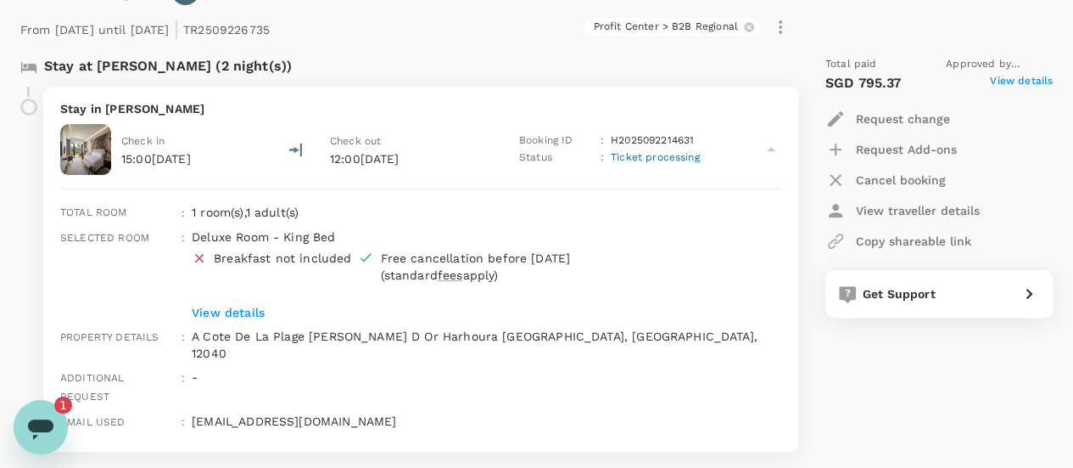
click at [783, 53] on div "Stay at [PERSON_NAME] (2 night(s))" at bounding box center [399, 64] width 785 height 44
drag, startPoint x: 703, startPoint y: 143, endPoint x: 611, endPoint y: 145, distance: 91.7
click at [611, 145] on div "Booking ID : H2025092214631" at bounding box center [615, 140] width 193 height 17
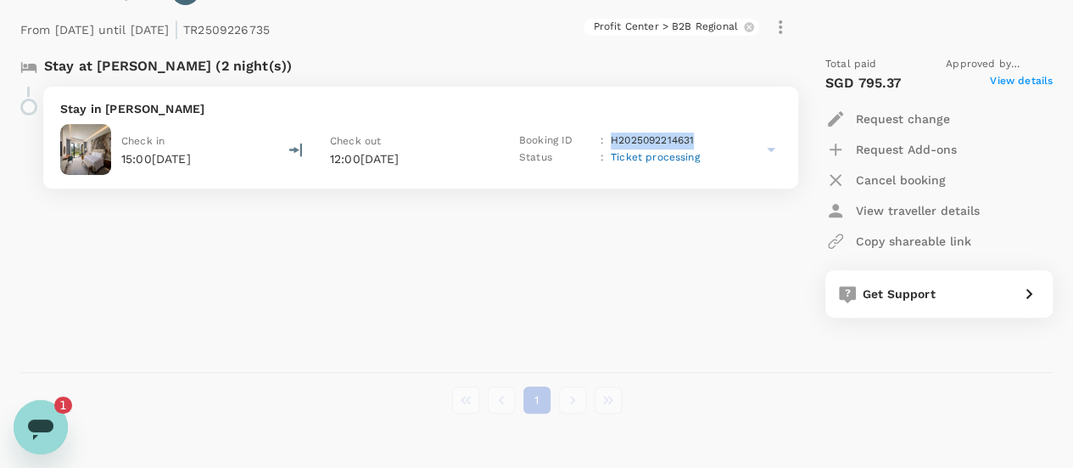
copy p "H2025092214631"
click at [770, 155] on icon at bounding box center [771, 149] width 20 height 20
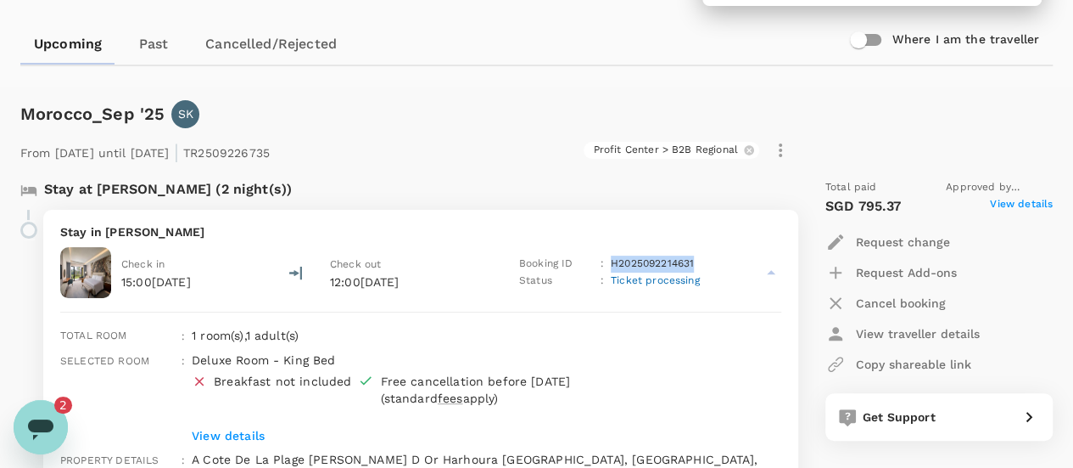
scroll to position [20, 0]
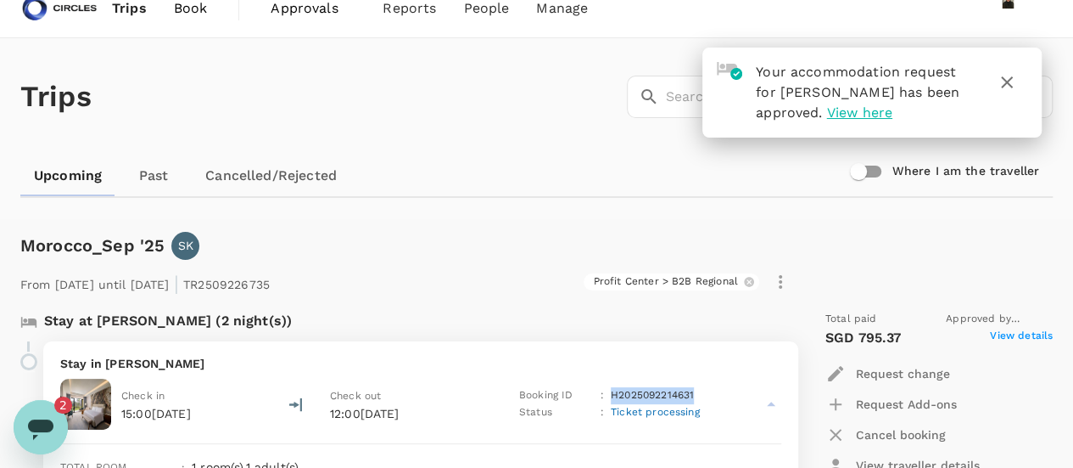
click at [195, 8] on span "Book" at bounding box center [191, 8] width 34 height 20
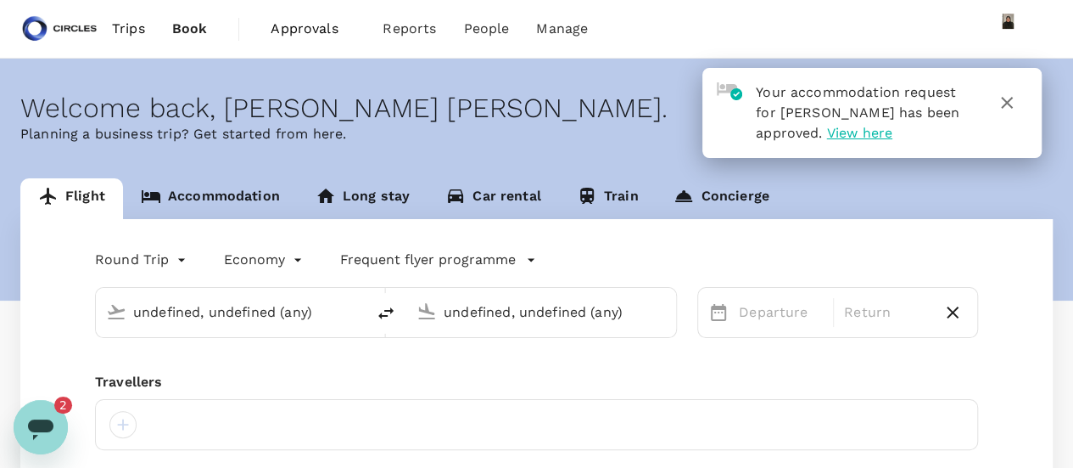
type input "Singapore Changi (SIN)"
type input "[GEOGRAPHIC_DATA], [GEOGRAPHIC_DATA] (any)"
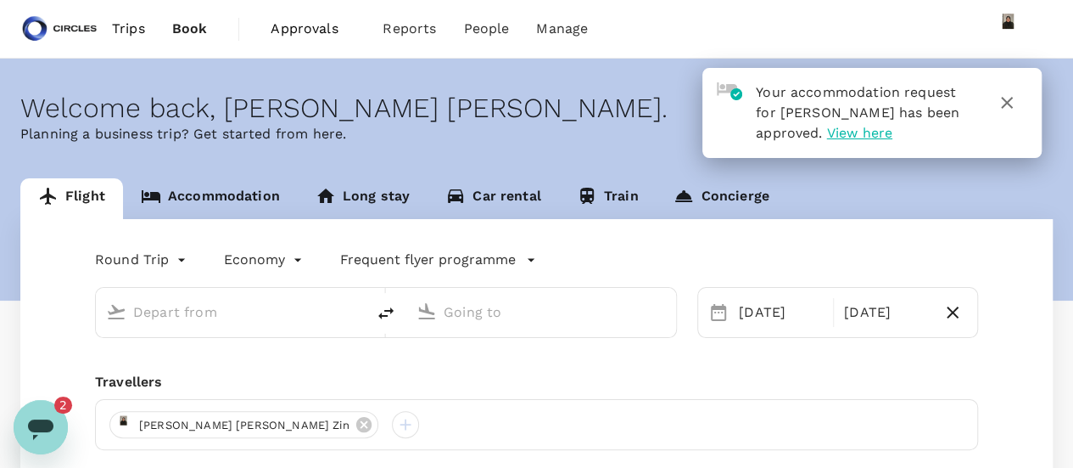
type input "business"
type input "Singapore Changi (SIN)"
type input "[GEOGRAPHIC_DATA], [GEOGRAPHIC_DATA] (any)"
type input "Singapore Changi (SIN)"
type input "[GEOGRAPHIC_DATA], [GEOGRAPHIC_DATA] (any)"
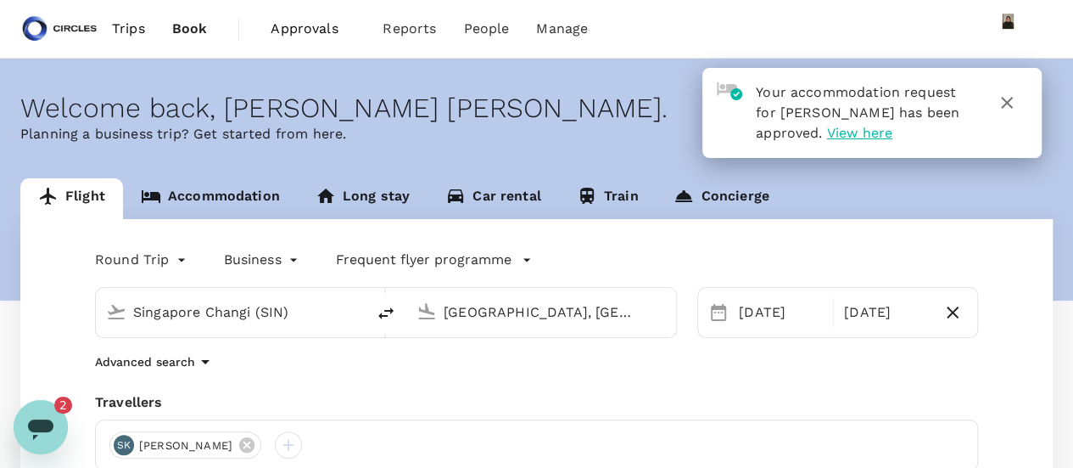
click at [1013, 103] on icon "button" at bounding box center [1007, 102] width 20 height 20
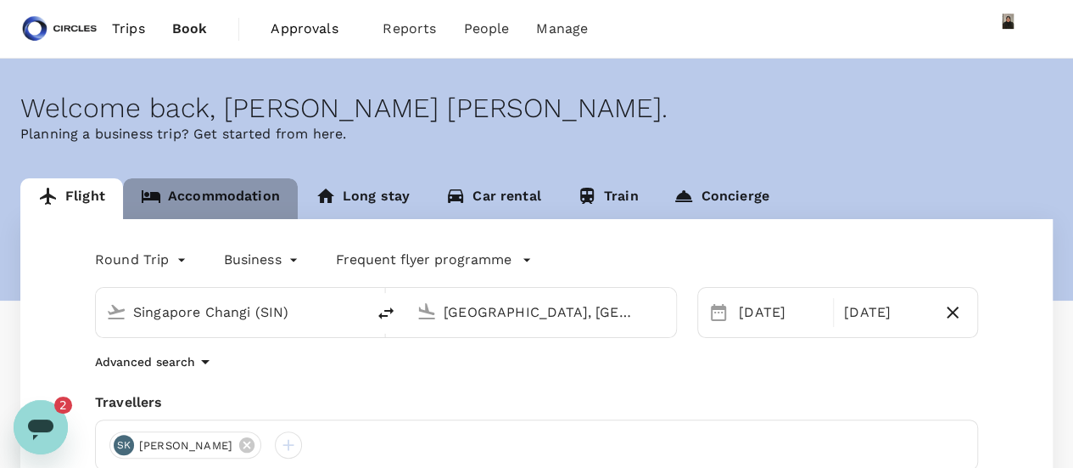
click at [232, 179] on link "Accommodation" at bounding box center [210, 198] width 175 height 41
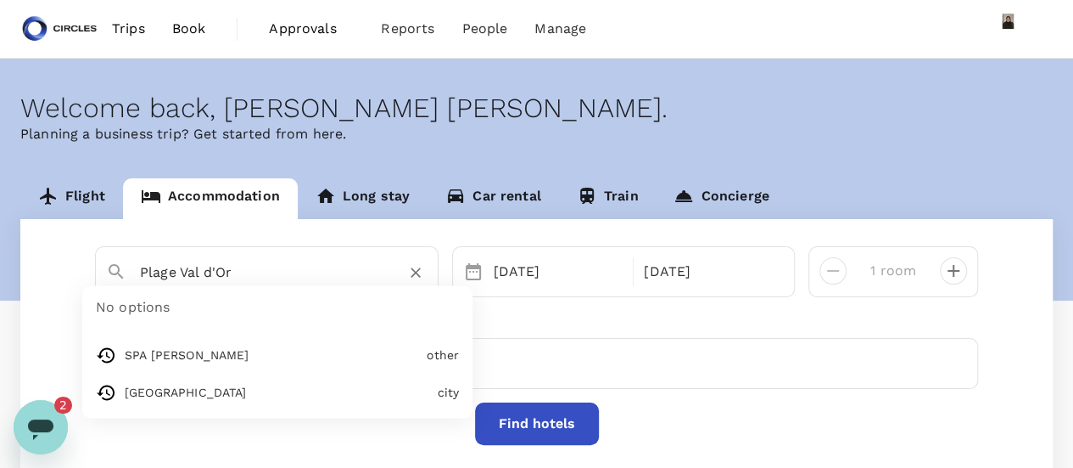
click at [325, 264] on input "Plage Val d'Or" at bounding box center [260, 272] width 240 height 26
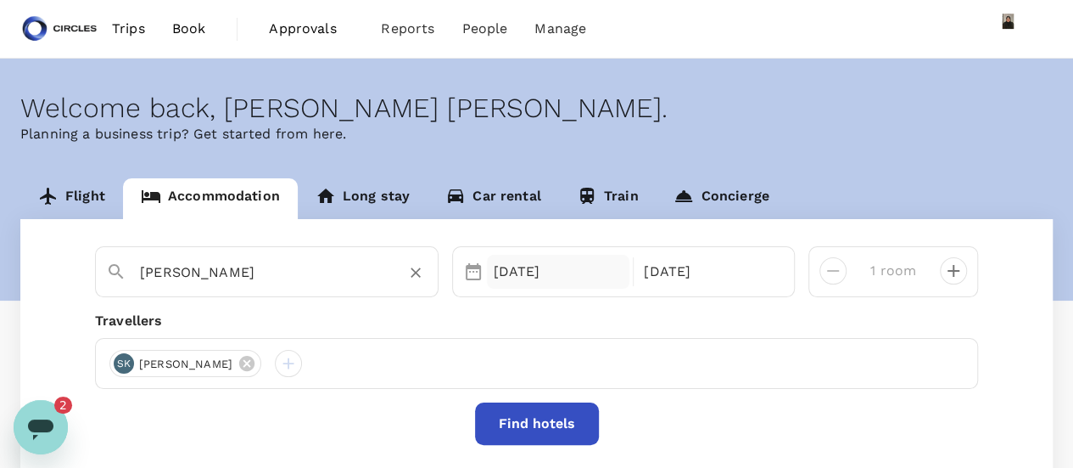
type input "[PERSON_NAME]"
click at [510, 281] on div "[DATE]" at bounding box center [558, 272] width 143 height 34
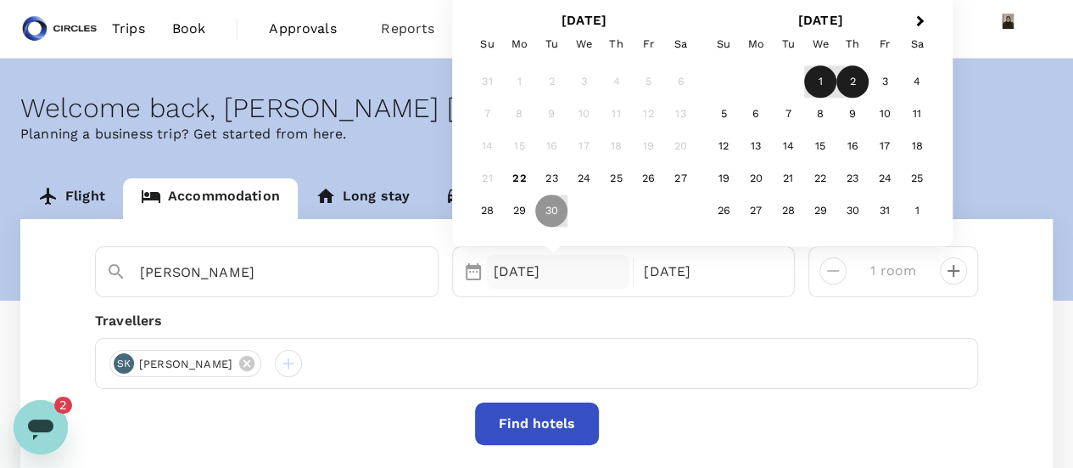
click at [820, 81] on div "1" at bounding box center [820, 82] width 32 height 32
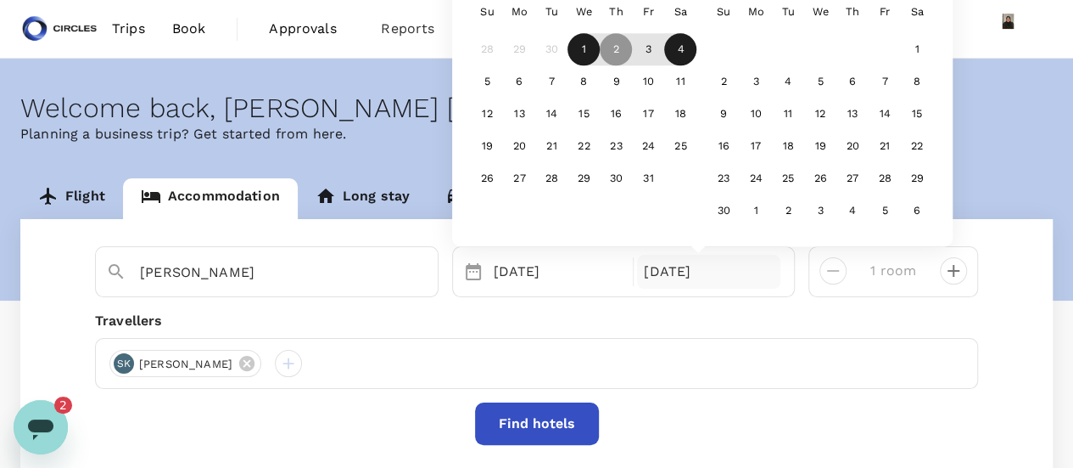
click at [682, 52] on div "4" at bounding box center [680, 50] width 32 height 32
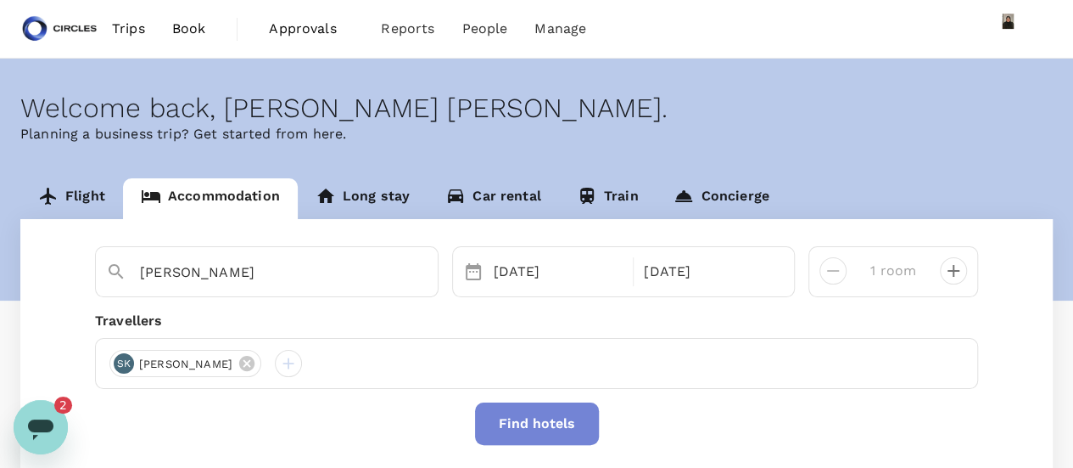
click at [522, 430] on button "Find hotels" at bounding box center [537, 423] width 124 height 42
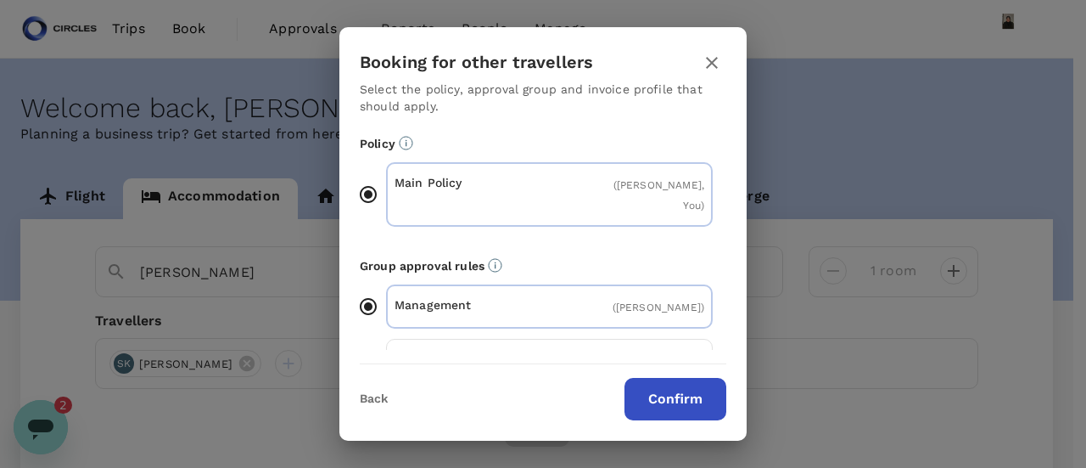
click at [672, 402] on button "Confirm" at bounding box center [675, 399] width 102 height 42
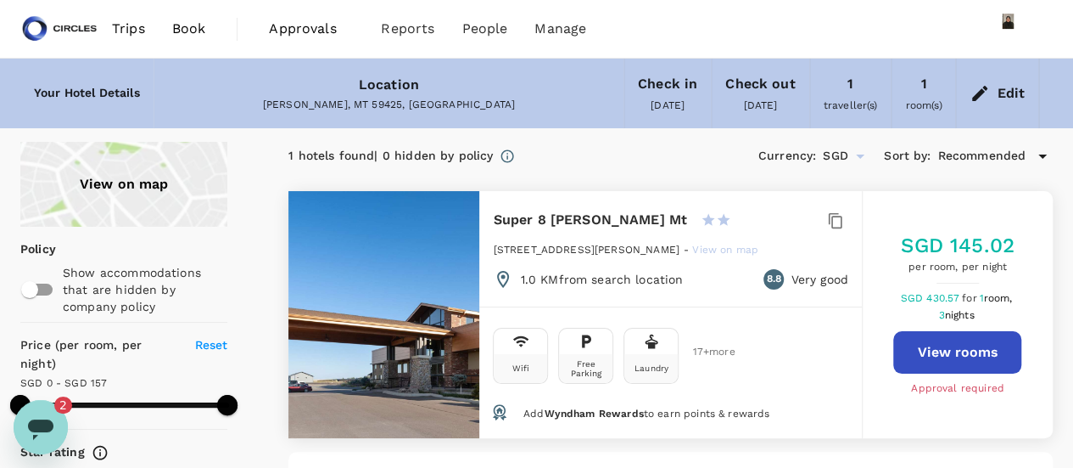
click at [178, 30] on span "Book" at bounding box center [189, 29] width 34 height 20
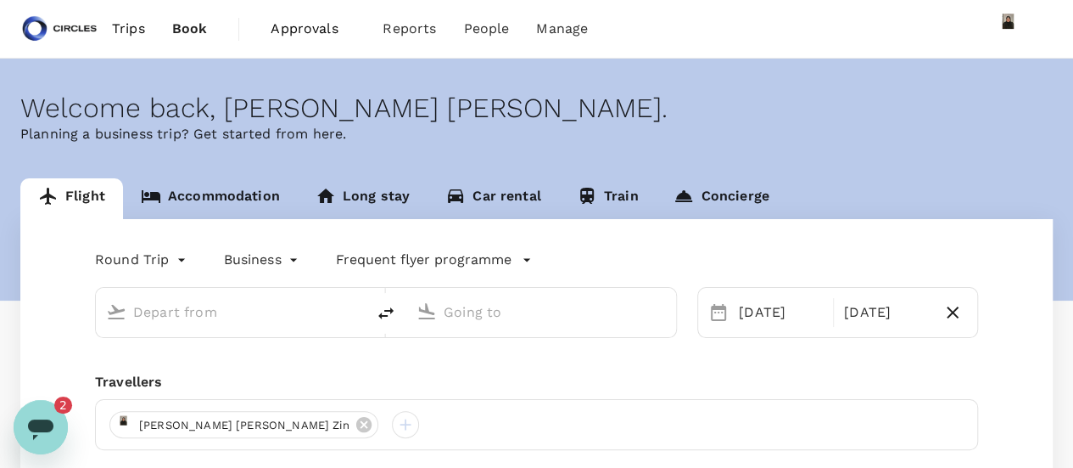
type input "Singapore Changi (SIN)"
type input "[GEOGRAPHIC_DATA], [GEOGRAPHIC_DATA] (any)"
type input "Singapore Changi (SIN)"
type input "[GEOGRAPHIC_DATA], [GEOGRAPHIC_DATA] (any)"
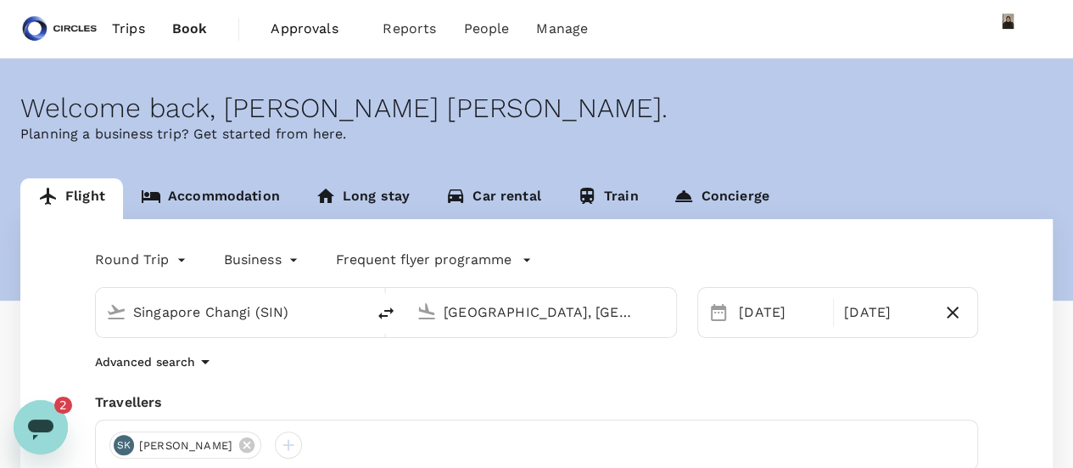
click at [238, 194] on link "Accommodation" at bounding box center [210, 198] width 175 height 41
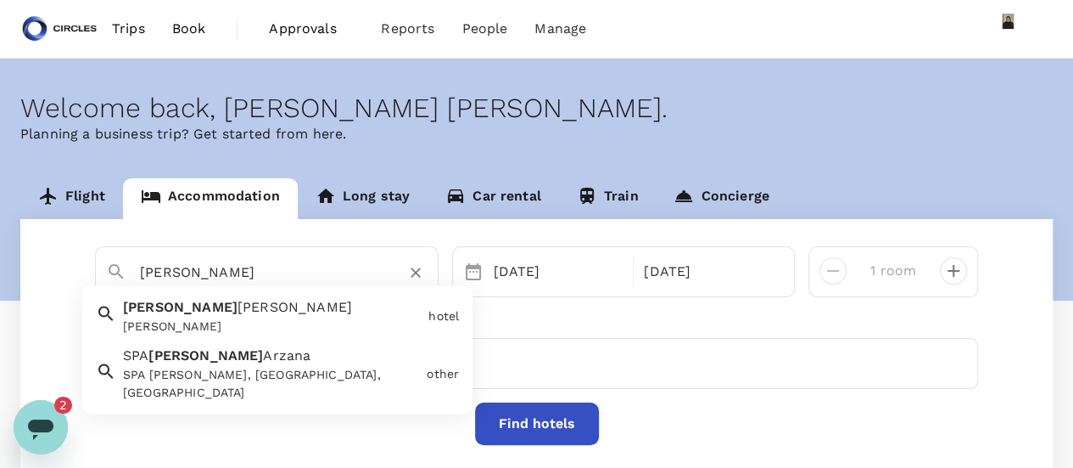
click at [238, 281] on input "[PERSON_NAME]" at bounding box center [260, 272] width 240 height 26
click at [237, 327] on div "[PERSON_NAME]" at bounding box center [272, 327] width 299 height 18
type input "[PERSON_NAME]"
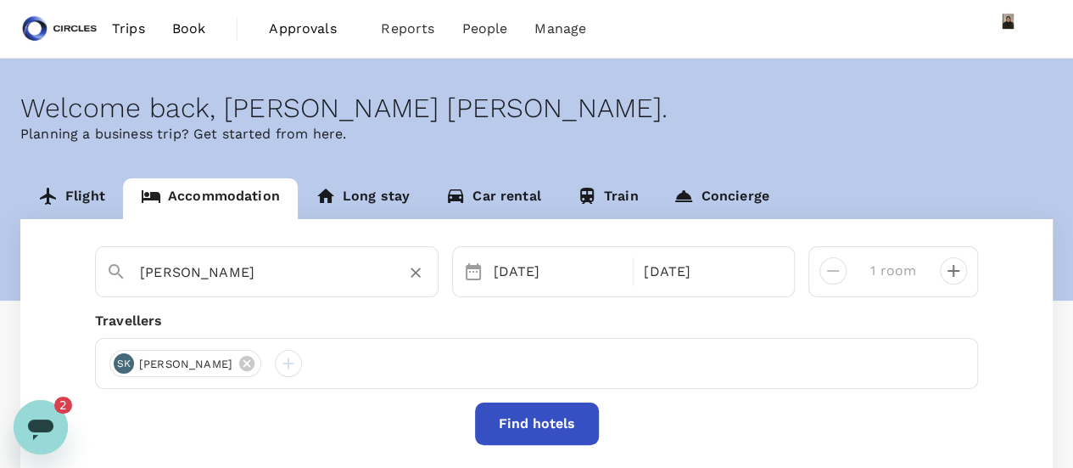
click at [511, 412] on button "Find hotels" at bounding box center [537, 423] width 124 height 42
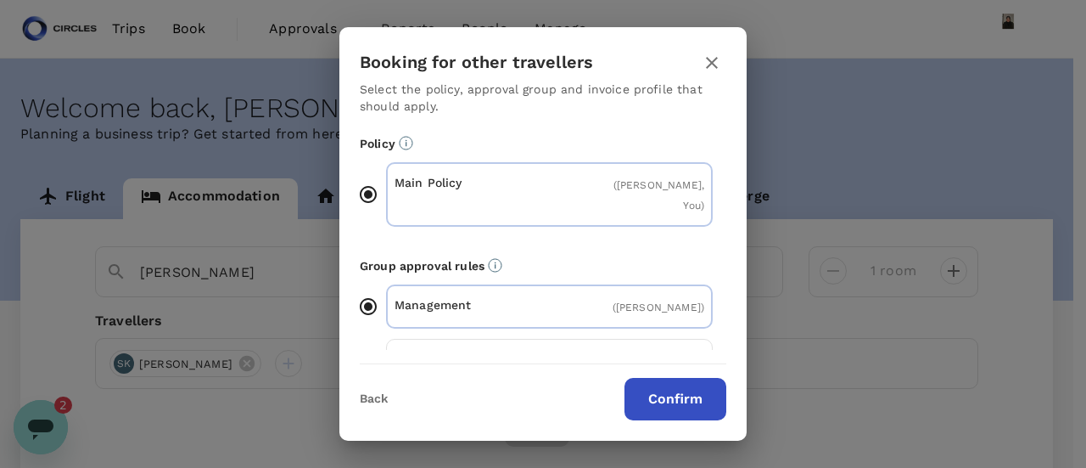
click at [669, 395] on button "Confirm" at bounding box center [675, 399] width 102 height 42
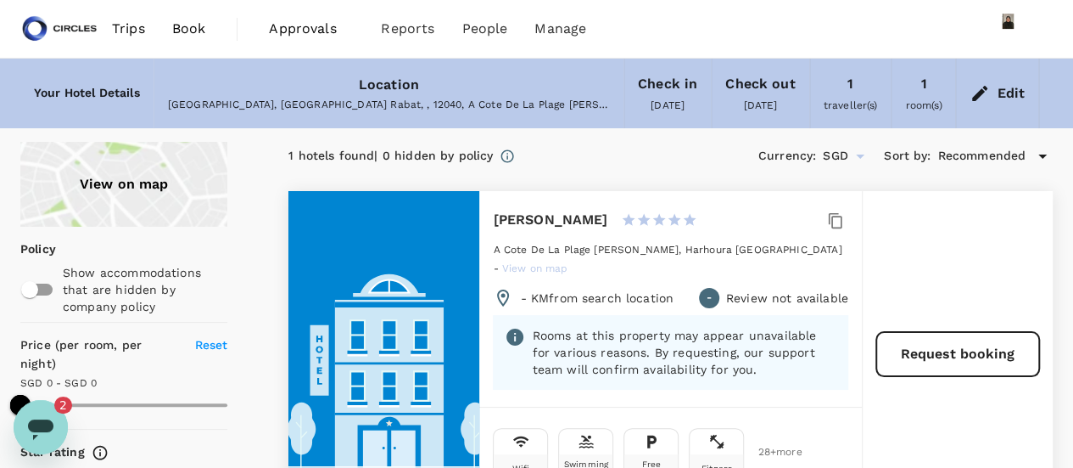
click at [553, 219] on h6 "[PERSON_NAME]" at bounding box center [550, 220] width 115 height 24
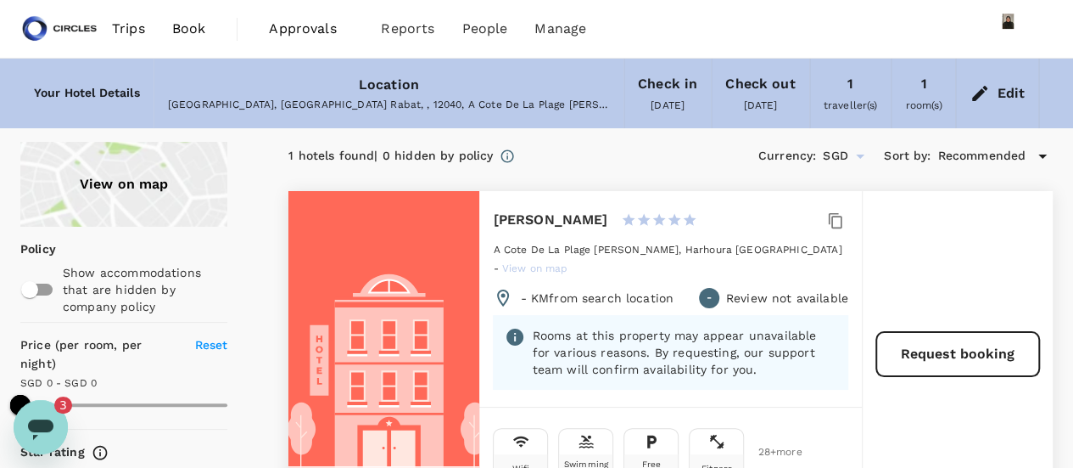
type input "500"
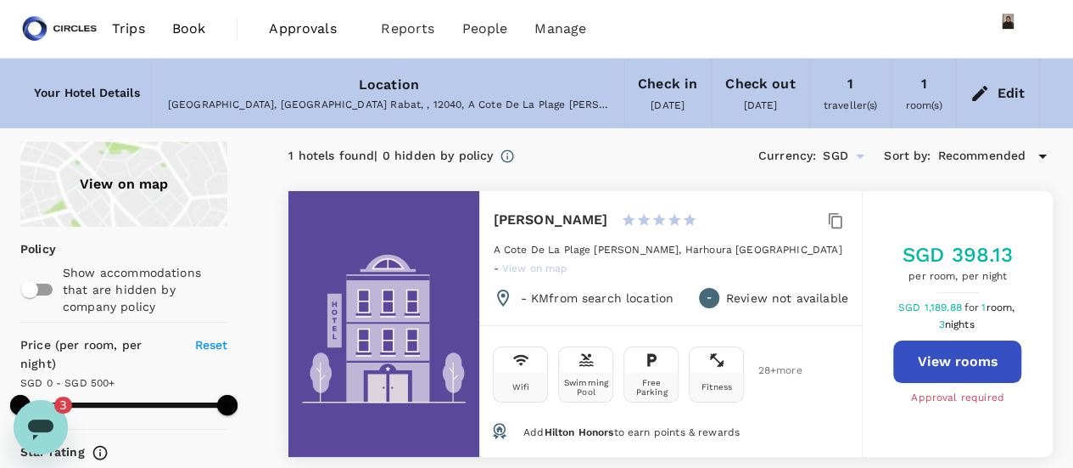
click at [27, 421] on icon "Open messaging window, 3 unread messages" at bounding box center [40, 427] width 31 height 31
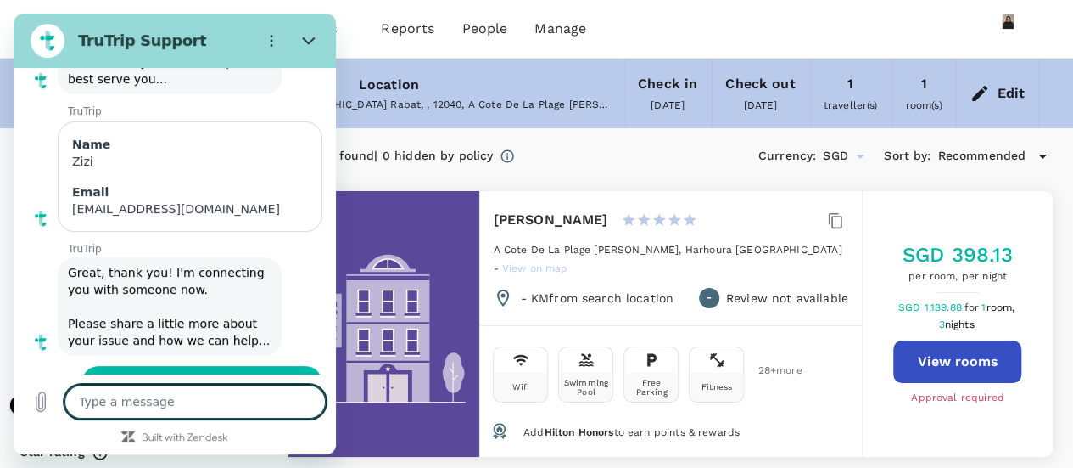
scroll to position [6745, 0]
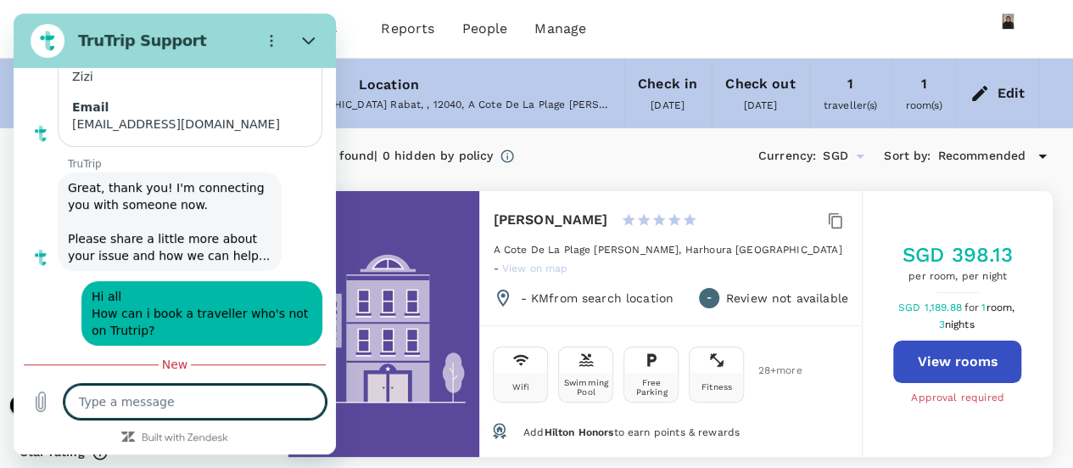
click at [146, 406] on textarea at bounding box center [194, 401] width 261 height 34
type textarea "h"
type textarea "x"
type textarea "hi"
type textarea "x"
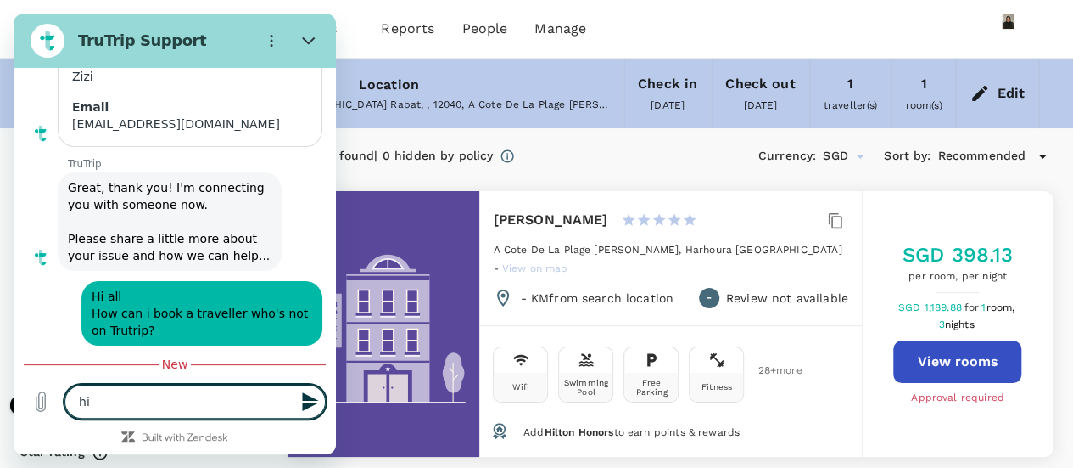
type textarea "hi."
type textarea "x"
type textarea "hi.."
type textarea "x"
type textarea "hi.."
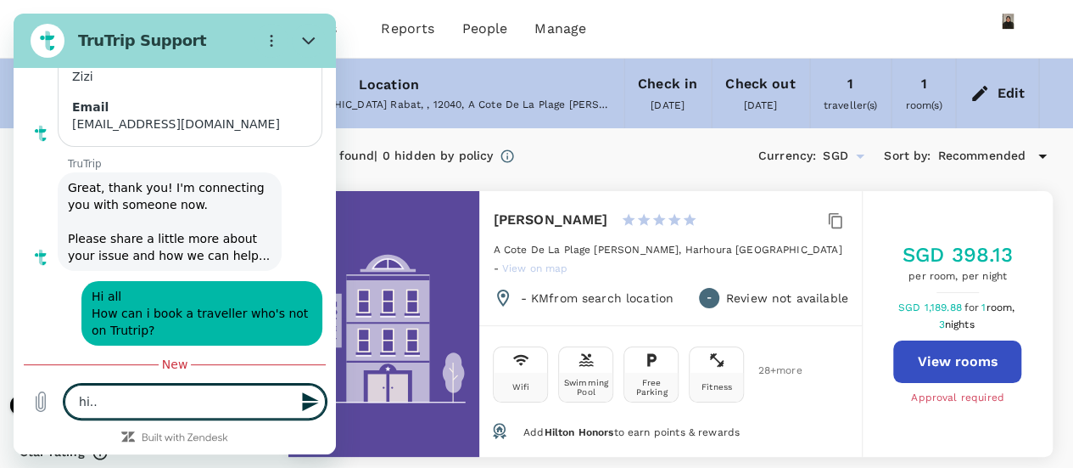
type textarea "x"
type textarea "hi.. s"
type textarea "x"
type textarea "hi.. so"
type textarea "x"
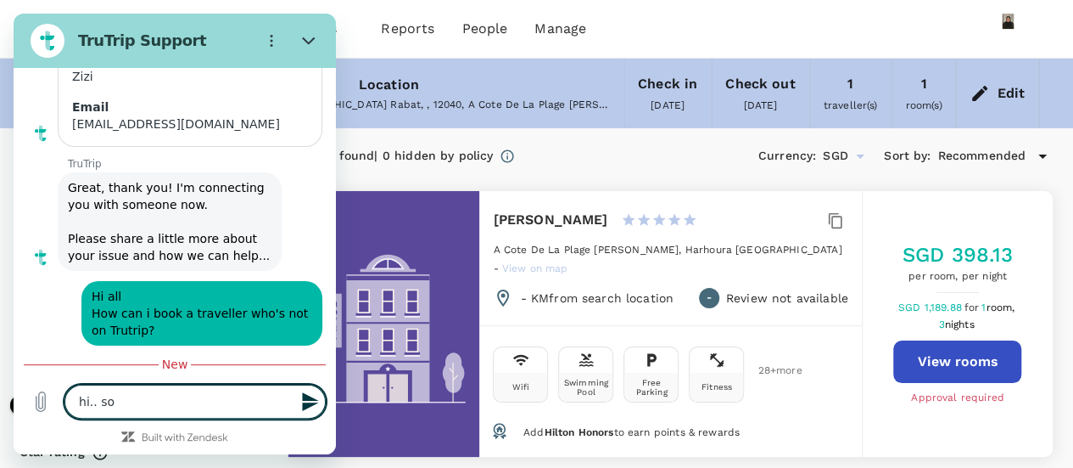
type textarea "hi.. sor"
type textarea "x"
type textarea "hi.. sorr"
type textarea "x"
type textarea "hi.. sorry"
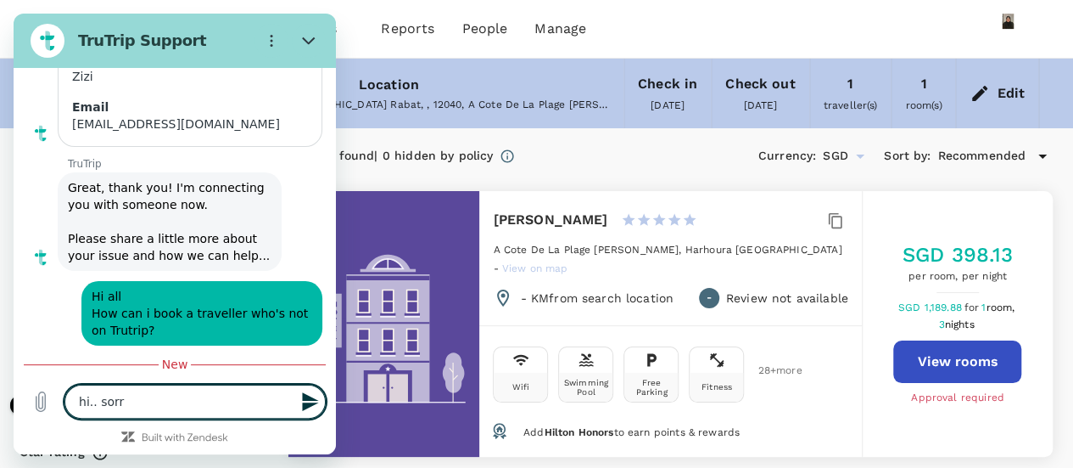
type textarea "x"
type textarea "hi.. sorry."
type textarea "x"
type textarea "hi.. sorry.."
type textarea "x"
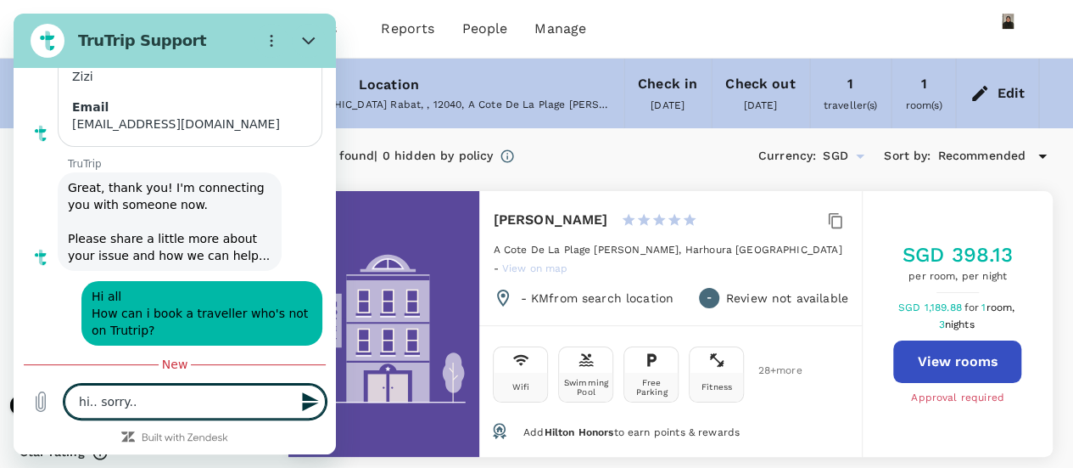
type textarea "hi.. sorry.."
type textarea "x"
type textarea "hi.. sorry.. t"
type textarea "x"
type textarea "hi.. sorry.. th"
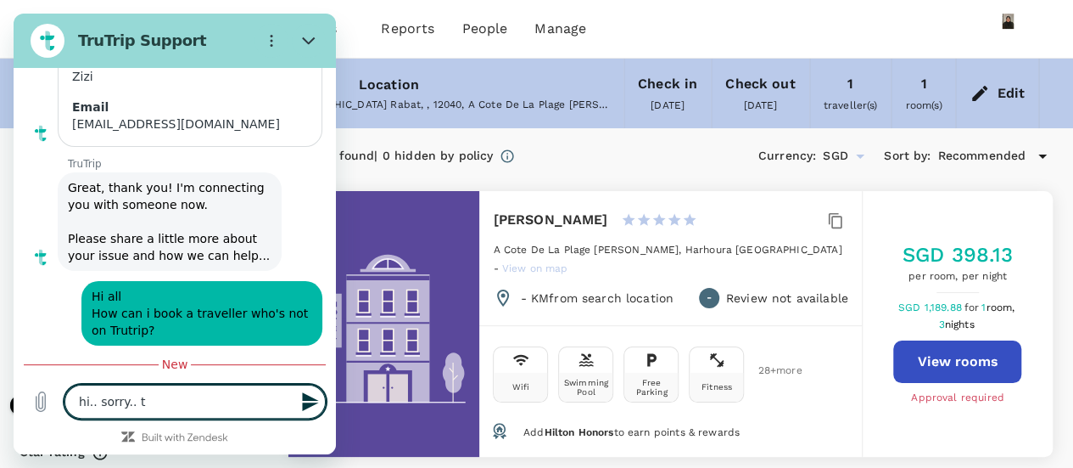
type textarea "x"
type textarea "hi.. sorry.. the"
type textarea "x"
type textarea "hi.. sorry.. th"
type textarea "x"
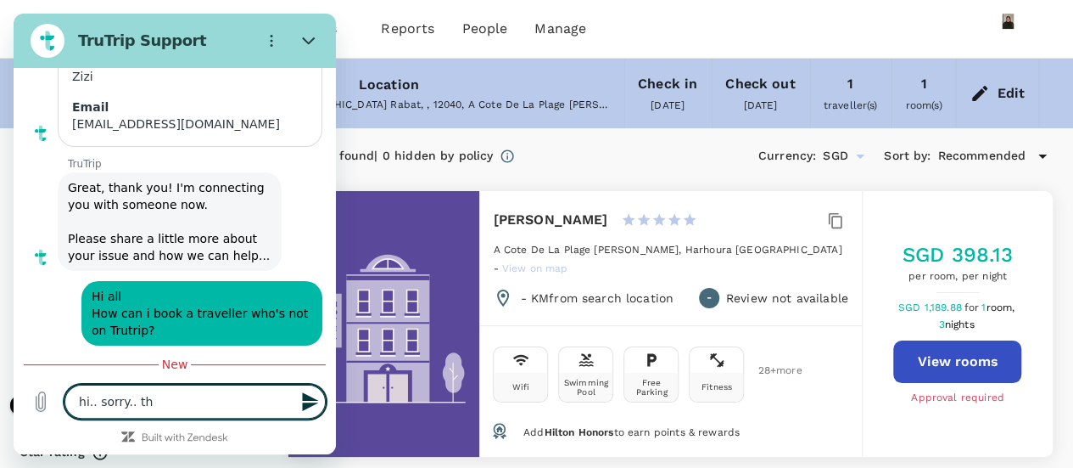
type textarea "hi.. sorry.. t"
type textarea "x"
type textarea "hi.. sorry.."
type textarea "x"
type textarea "hi.. sorry.. w"
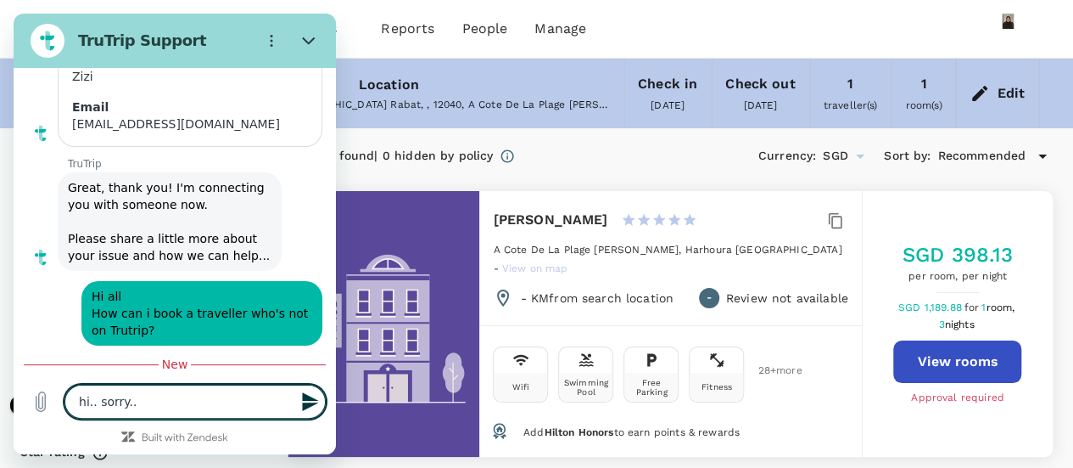
type textarea "x"
type textarea "hi.. sorry.. wa"
type textarea "x"
type textarea "hi.. sorry.. was"
type textarea "x"
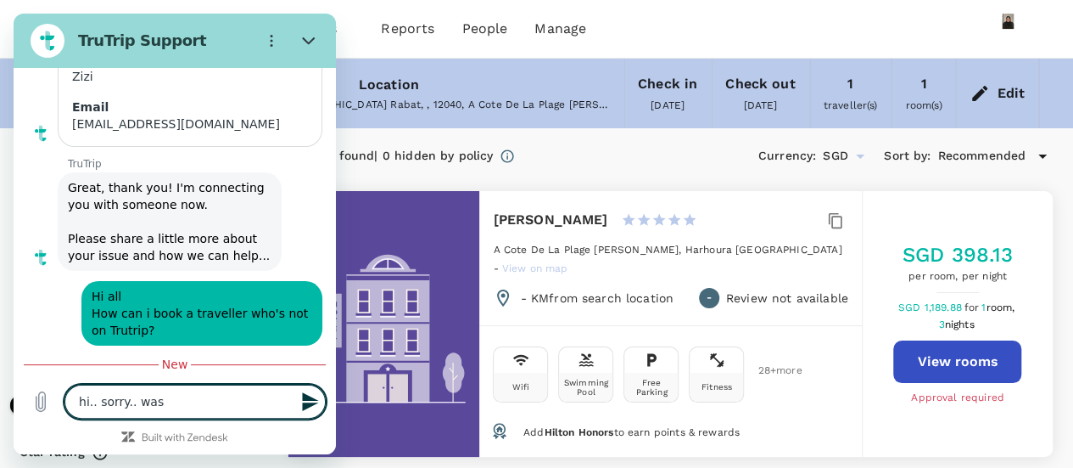
type textarea "hi.. sorry.. was"
type textarea "x"
type textarea "hi.. sorry.. was i"
type textarea "x"
type textarea "hi.. sorry.. was in"
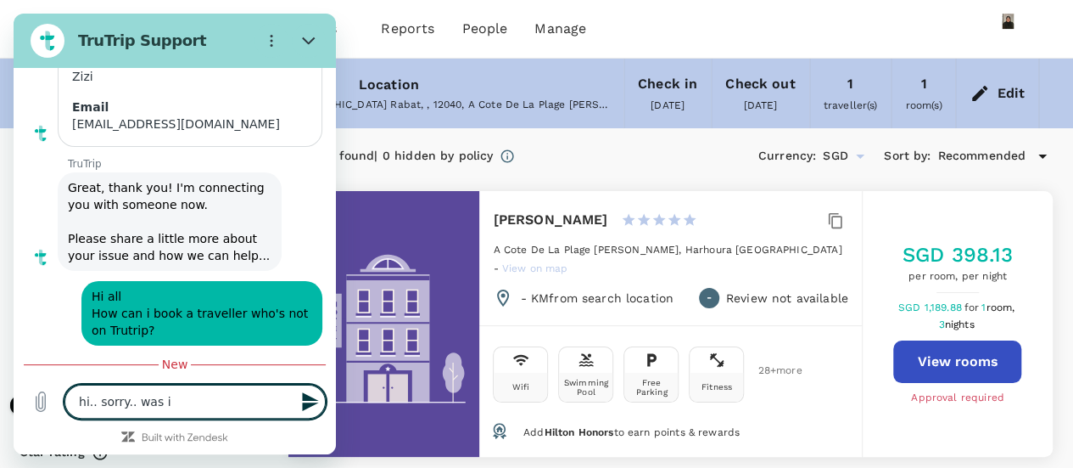
type textarea "x"
type textarea "hi.. sorry.. was in"
type textarea "x"
type textarea "hi.. sorry.. was in a"
type textarea "x"
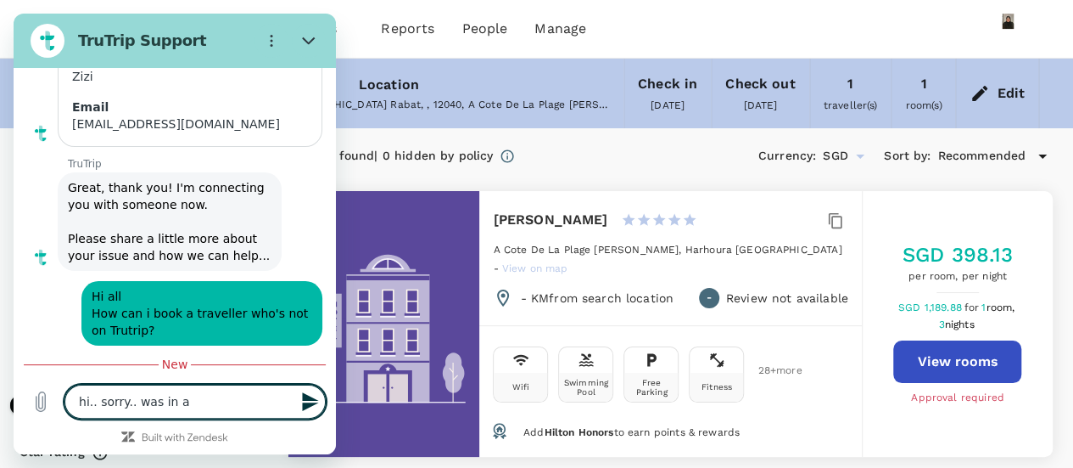
type textarea "hi.. sorry.. was in a"
type textarea "x"
type textarea "hi.. sorry.. was in a m"
type textarea "x"
type textarea "hi.. sorry.. was in a me"
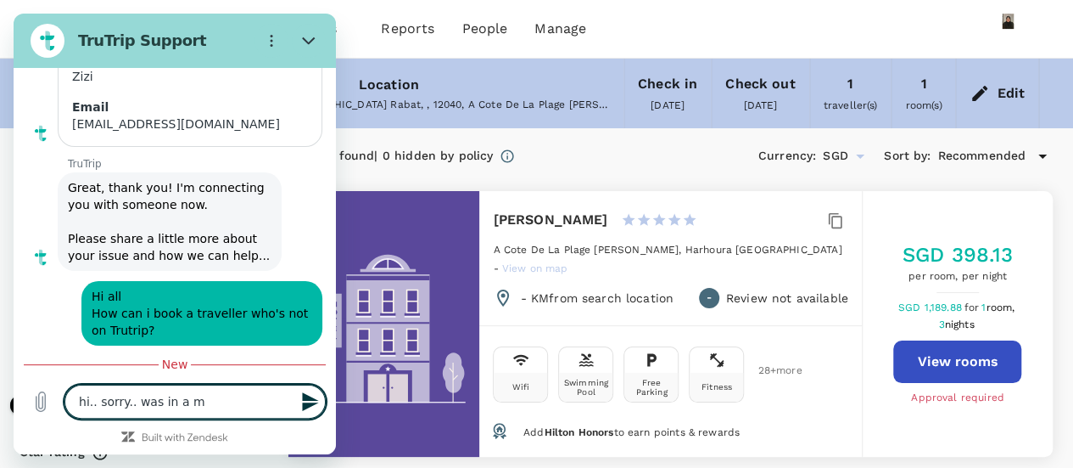
type textarea "x"
type textarea "hi.. sorry.. was in a mee"
type textarea "x"
type textarea "hi.. sorry.. was in a meet"
type textarea "x"
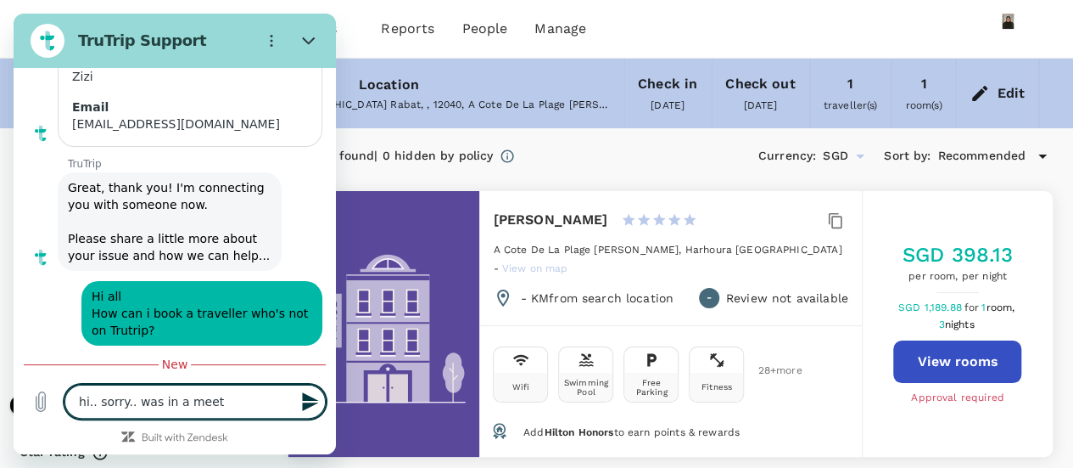
type textarea "hi.. sorry.. was in a meeti"
type textarea "x"
type textarea "hi.. sorry.. was in a meetin"
type textarea "x"
type textarea "hi.. sorry.. was in a meeting"
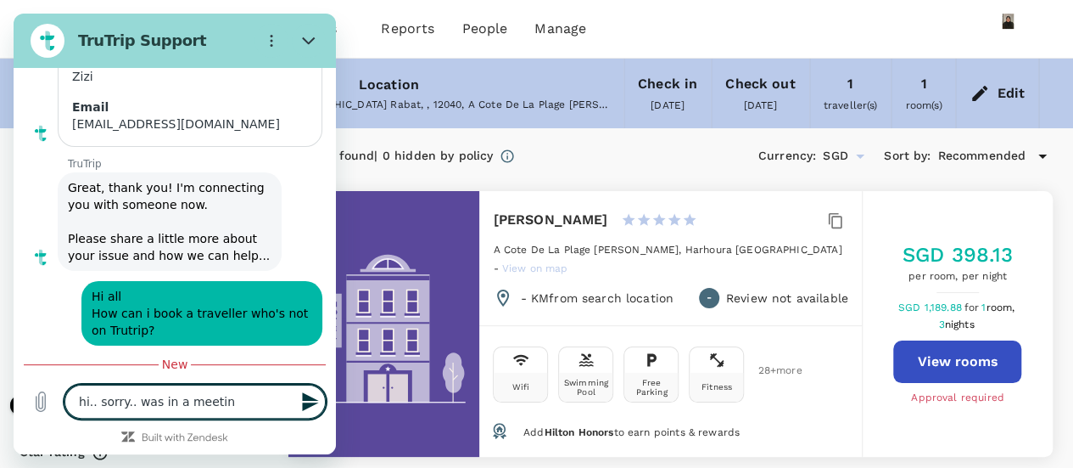
type textarea "x"
type textarea "hi.. sorry.. was in a meeting"
type textarea "x"
type textarea "hi.. sorry.. was in a meeting e"
type textarea "x"
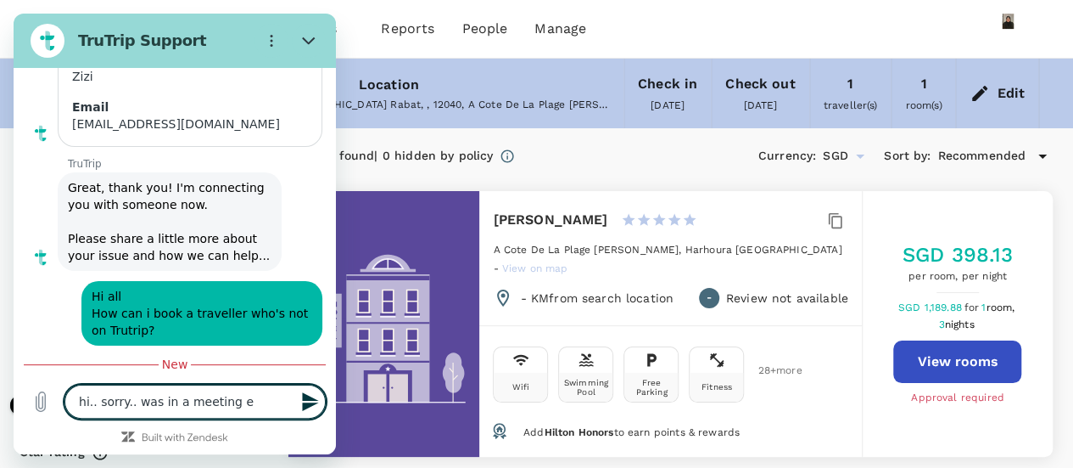
type textarea "hi.. sorry.. was in a meeting ea"
type textarea "x"
type textarea "hi.. sorry.. was in a meeting ear"
type textarea "x"
type textarea "hi.. sorry.. was in a meeting [PERSON_NAME]"
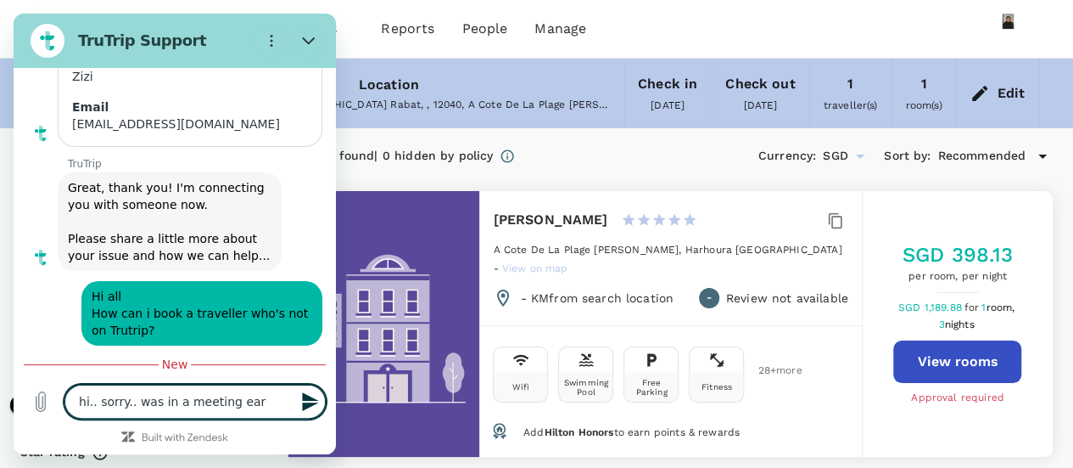
type textarea "x"
type textarea "hi.. sorry.. was in a meeting earli"
type textarea "x"
type textarea "hi.. sorry.. was in a meeting [PERSON_NAME]"
type textarea "x"
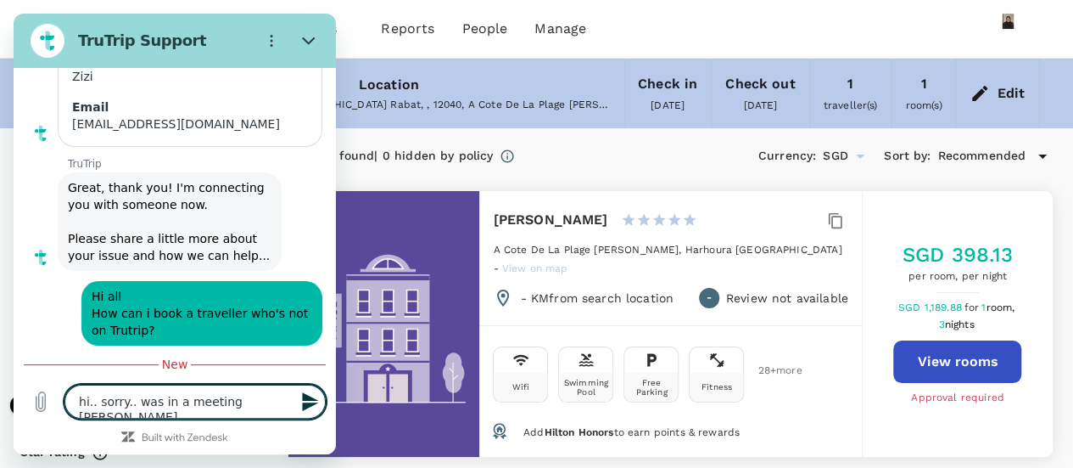
type textarea "hi.. sorry.. was in a meeting earlier"
type textarea "x"
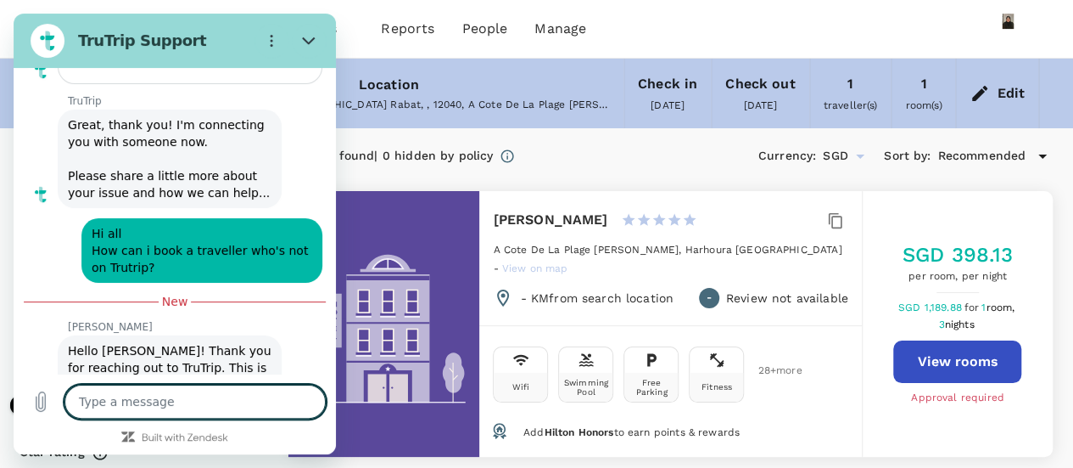
type textarea "x"
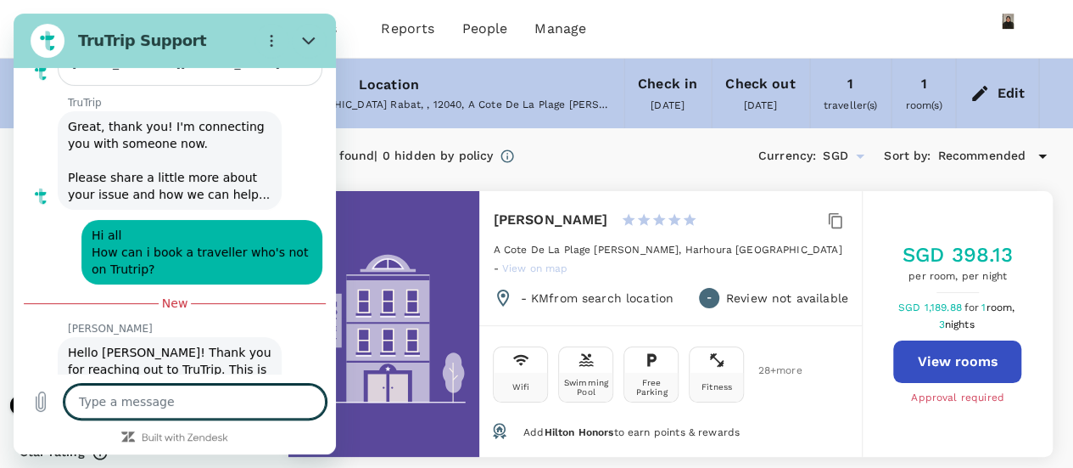
scroll to position [6809, 0]
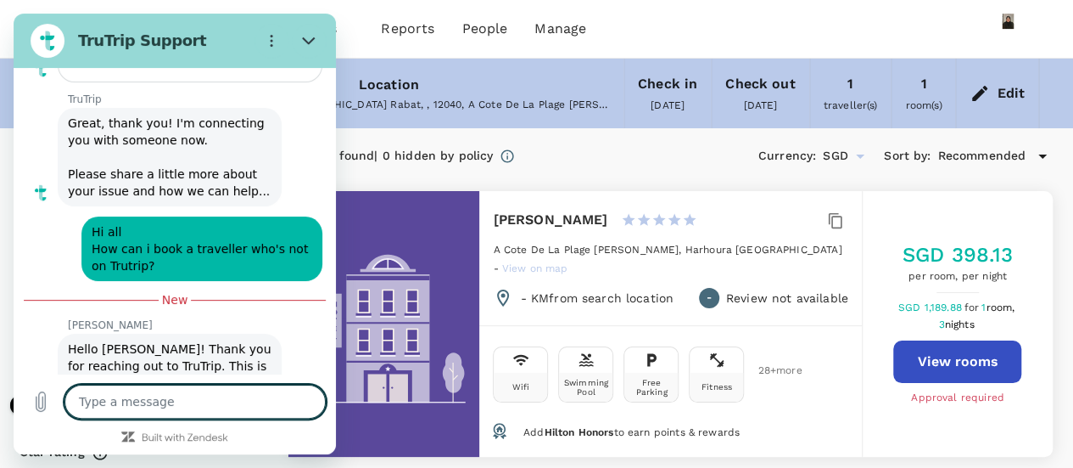
type textarea "h"
type textarea "x"
type textarea "ho"
type textarea "x"
type textarea "how"
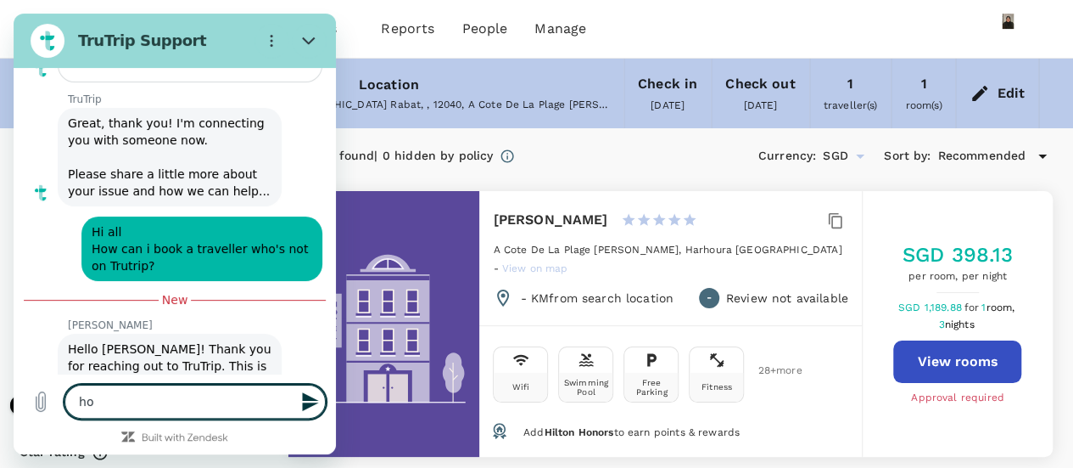
type textarea "x"
type textarea "how"
type textarea "x"
type textarea "how t"
type textarea "x"
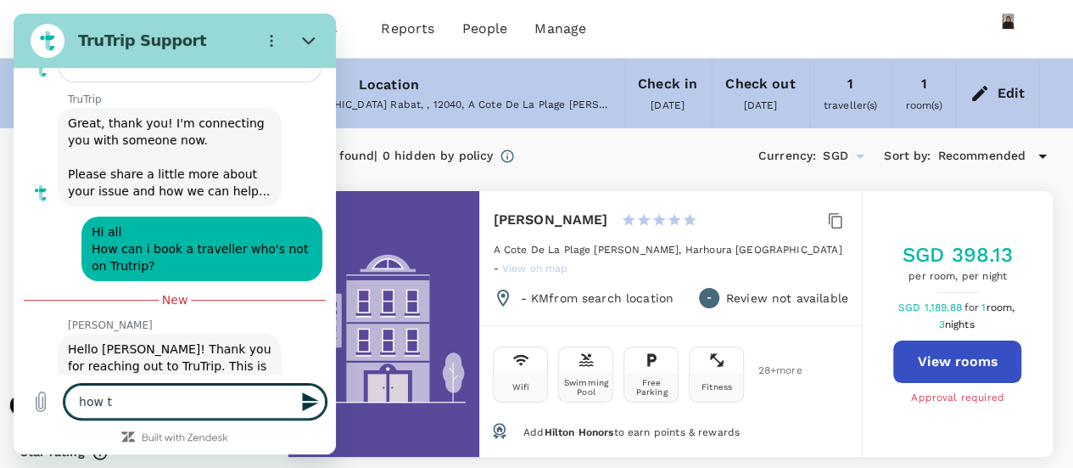
type textarea "how to"
type textarea "x"
type textarea "how to"
type textarea "x"
type textarea "how to a"
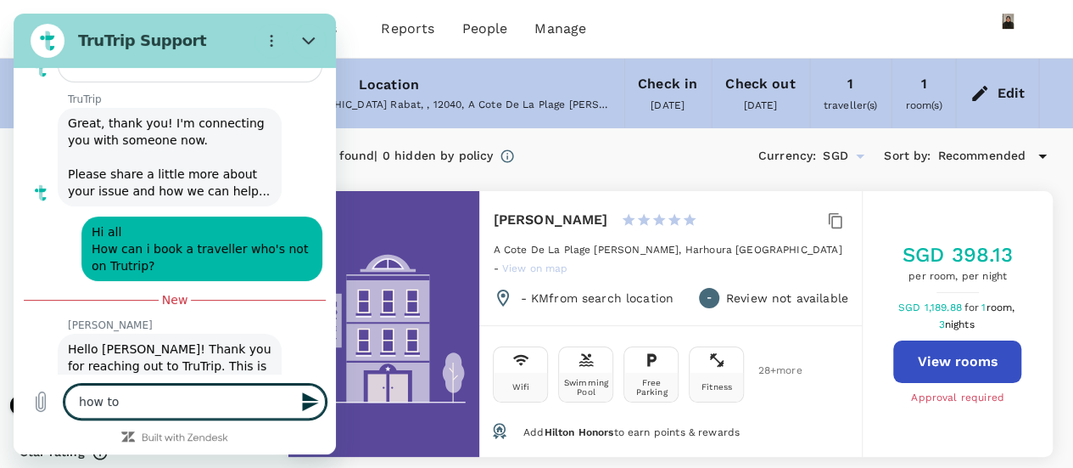
type textarea "x"
type textarea "how to ad"
type textarea "x"
type textarea "how to add"
type textarea "x"
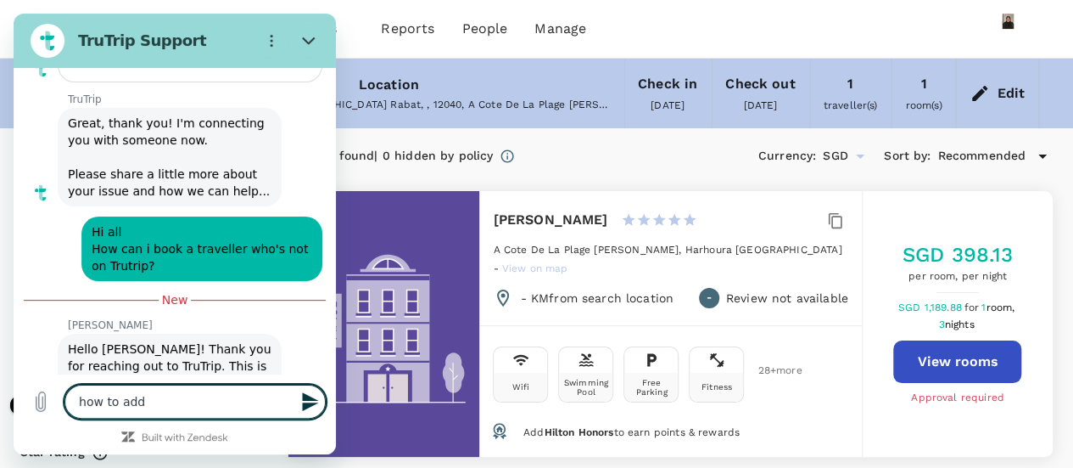
type textarea "how to add"
type textarea "x"
type textarea "how to add t"
type textarea "x"
type textarea "how to add to"
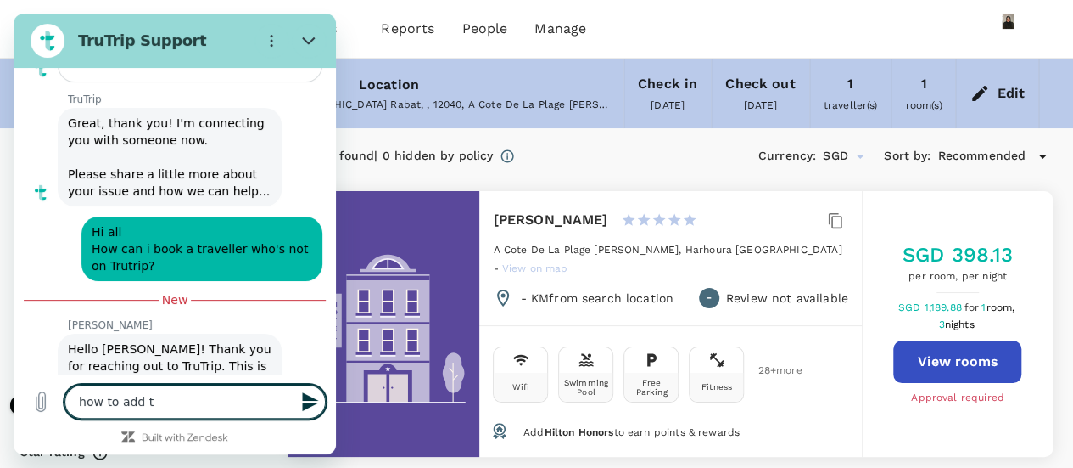
type textarea "x"
type textarea "how to add to"
type textarea "x"
type textarea "how to add to t"
type textarea "x"
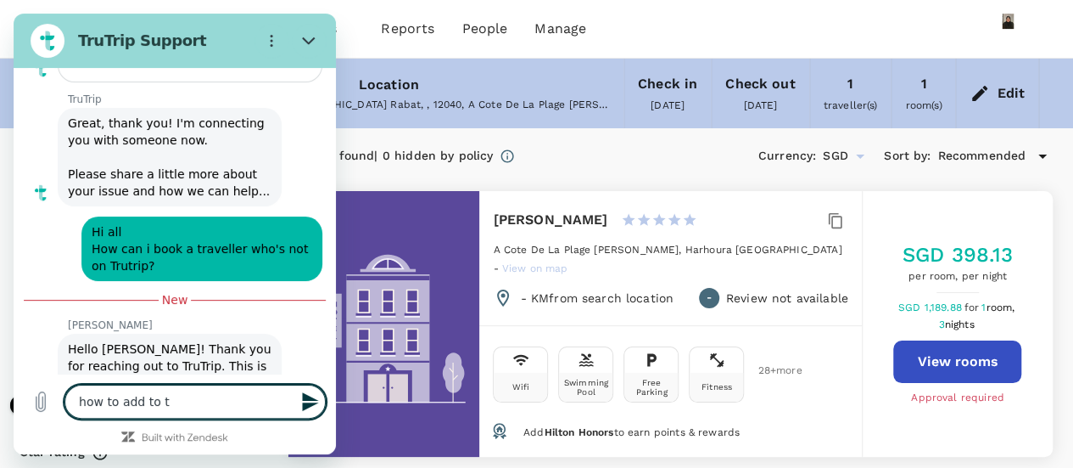
type textarea "how to add to th"
type textarea "x"
type textarea "how to add to the"
type textarea "x"
type textarea "how to add to the"
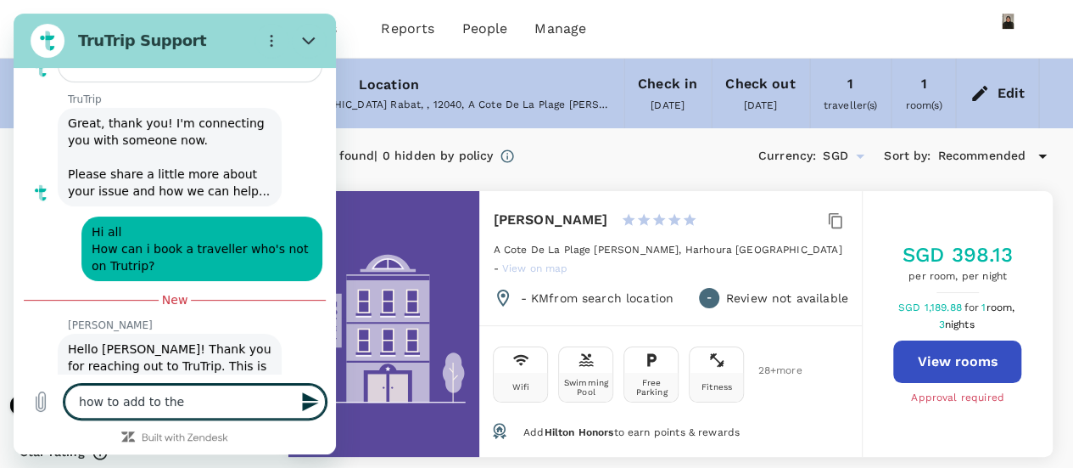
type textarea "x"
type textarea "how to add to the p"
type textarea "x"
type textarea "how to add to the pl"
type textarea "x"
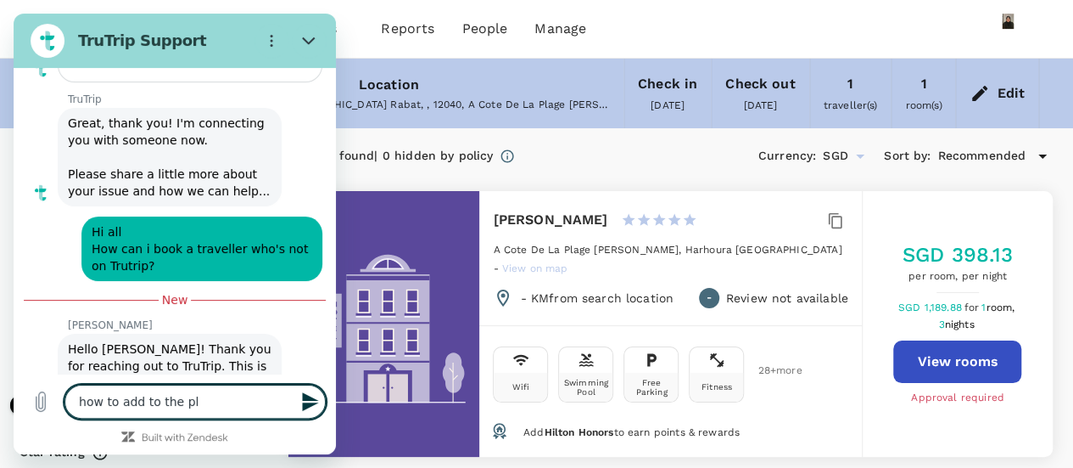
type textarea "how to add to the pla"
type textarea "x"
type textarea "how to add to the plat"
type textarea "x"
type textarea "how to add to the platf"
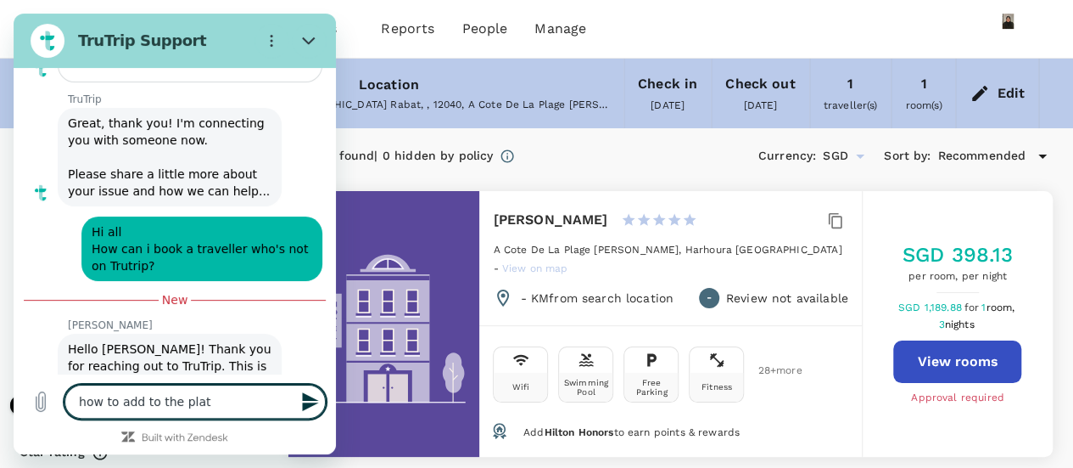
type textarea "x"
type textarea "how to add to the platfo"
type textarea "x"
type textarea "how to add to the platfor"
type textarea "x"
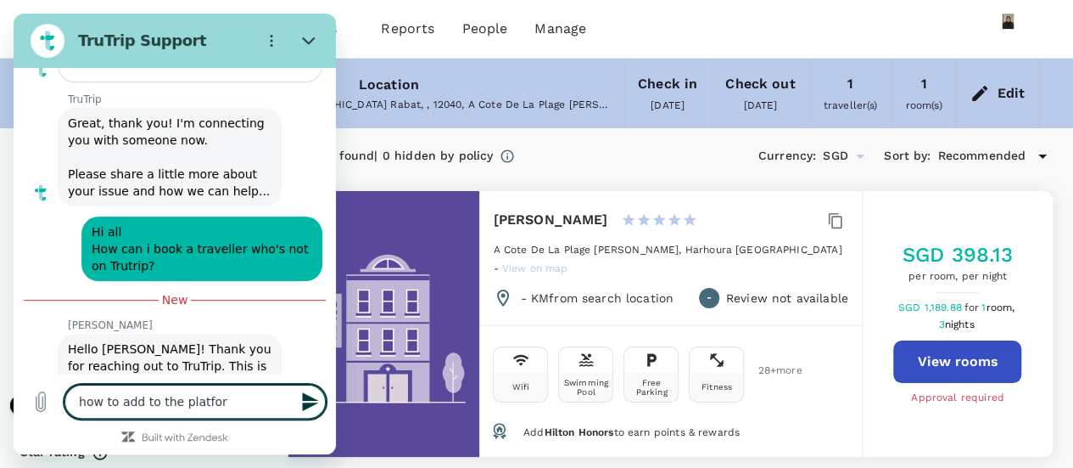
type textarea "how to add to the platform"
type textarea "x"
type textarea "how to add to the platform?"
type textarea "x"
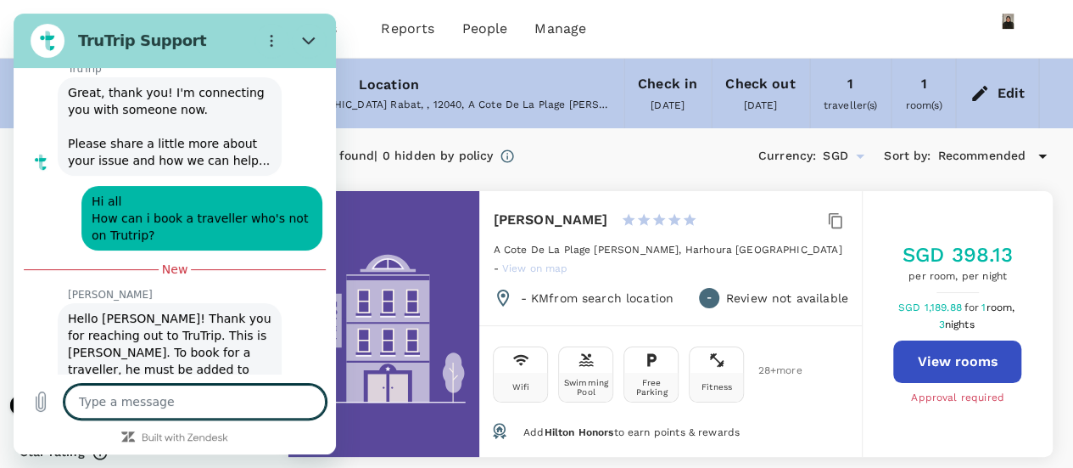
type textarea "x"
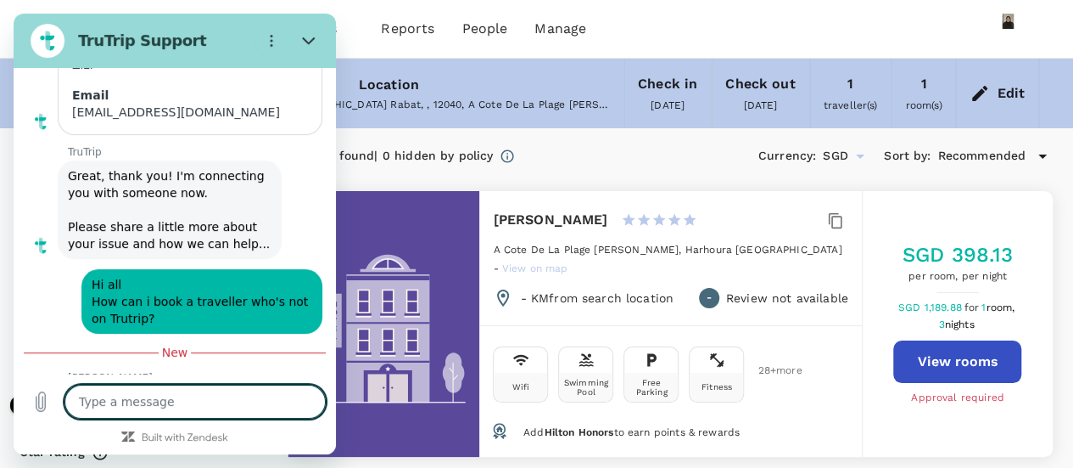
scroll to position [6841, 0]
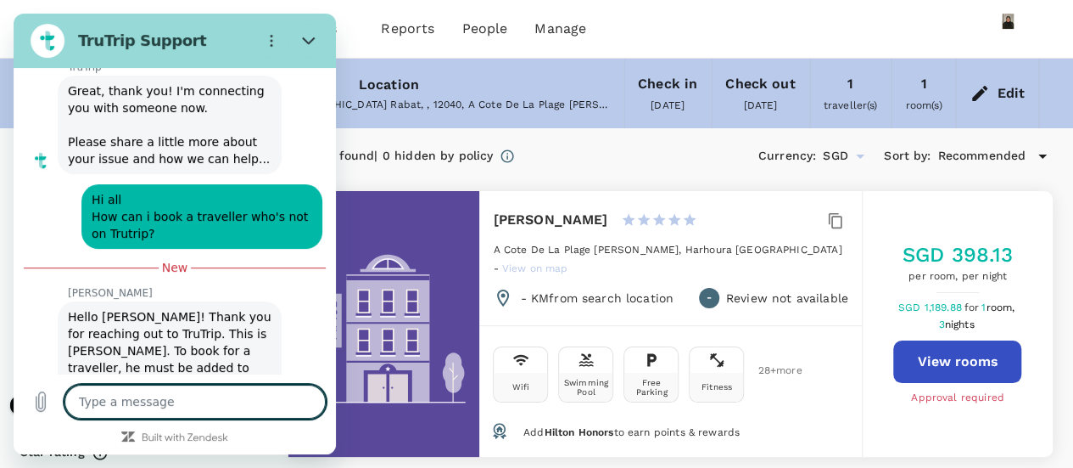
click at [185, 406] on textarea at bounding box center [194, 401] width 261 height 34
type textarea "h"
type textarea "x"
type textarea "hi"
type textarea "x"
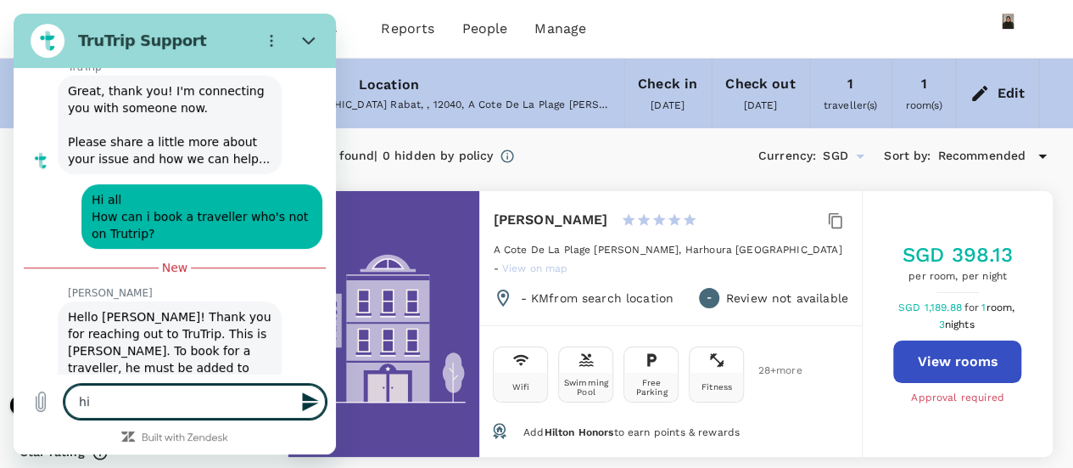
type textarea "hi"
type textarea "x"
type textarea "hi t"
type textarea "x"
type textarea "hi th"
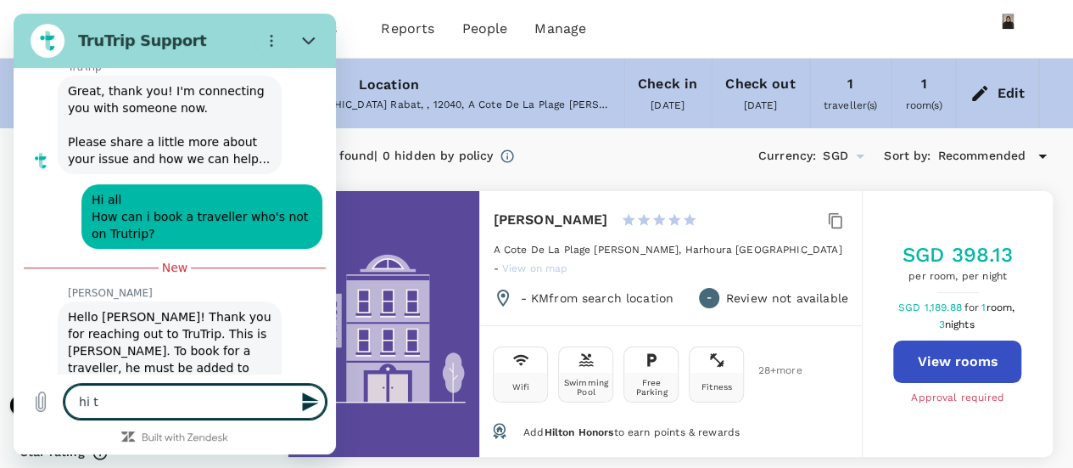
type textarea "x"
type textarea "hi the"
type textarea "x"
type textarea "hi ther"
type textarea "x"
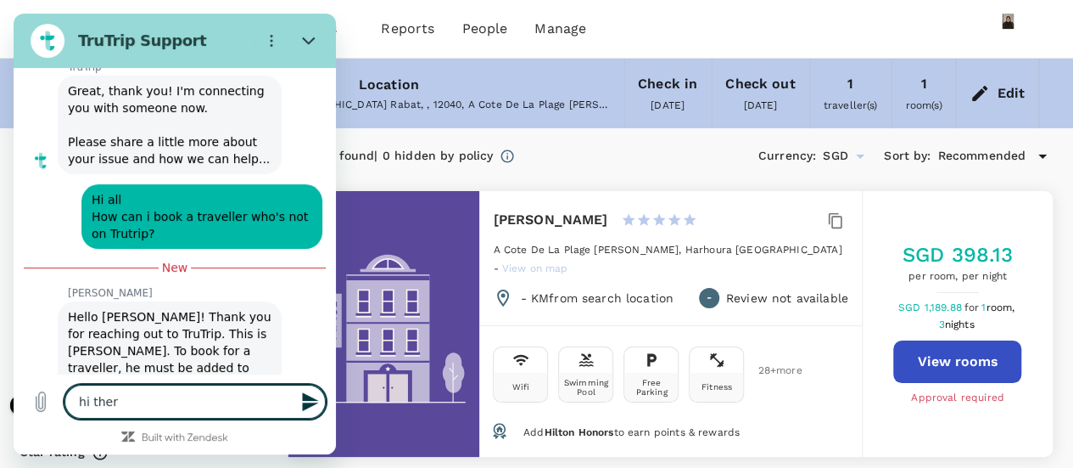
type textarea "hi there"
type textarea "x"
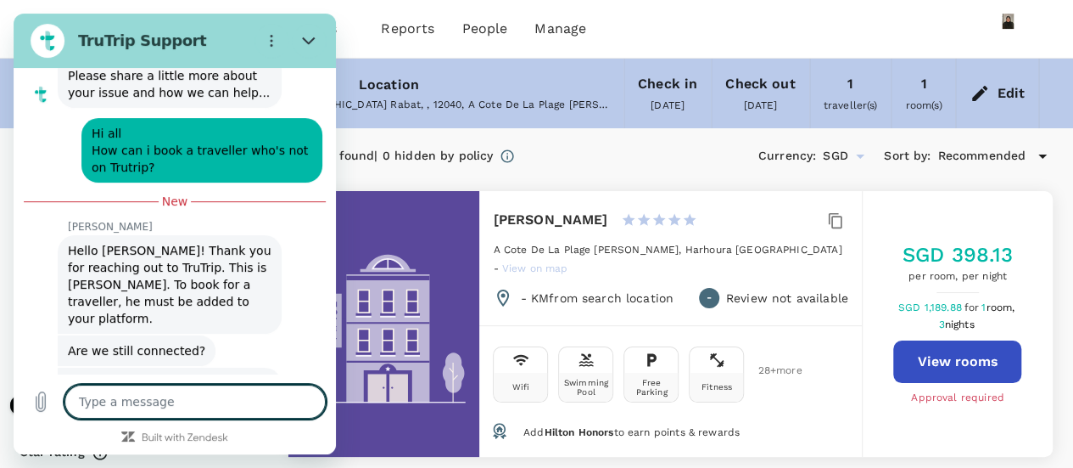
scroll to position [6906, 0]
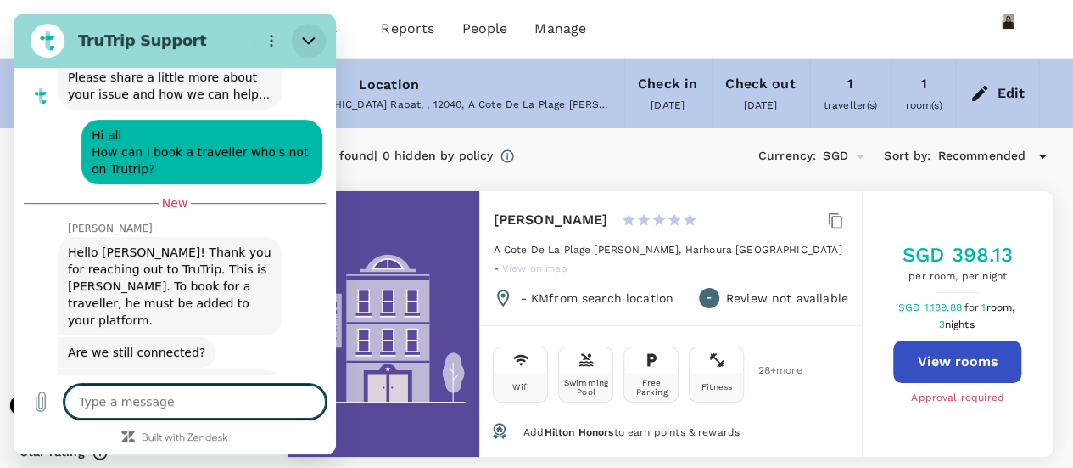
click at [309, 34] on icon "Close" at bounding box center [309, 41] width 14 height 14
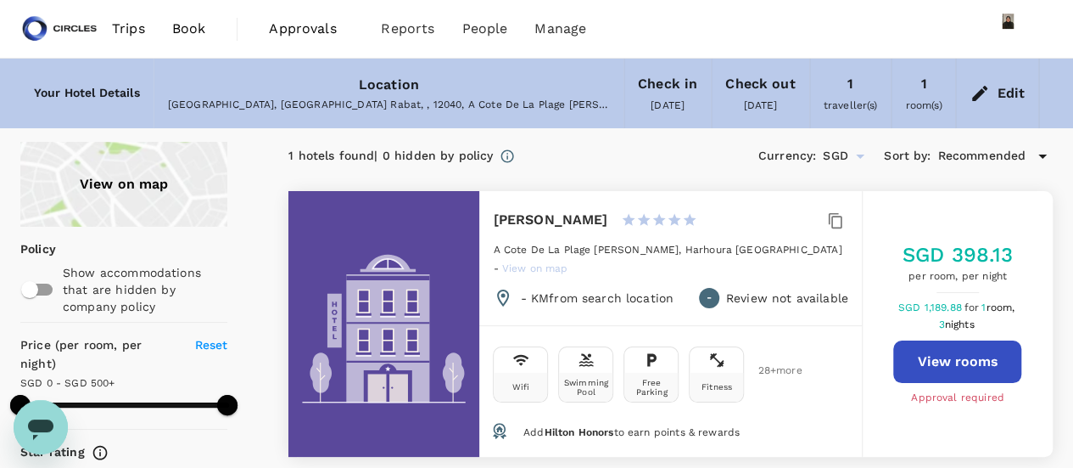
scroll to position [6908, 0]
click at [31, 423] on icon "Open messaging window" at bounding box center [40, 429] width 25 height 20
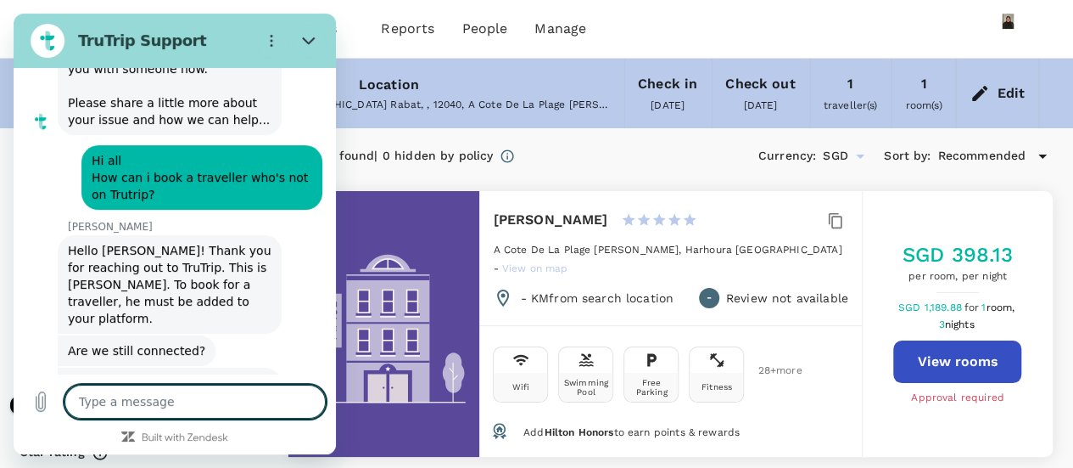
scroll to position [6879, 0]
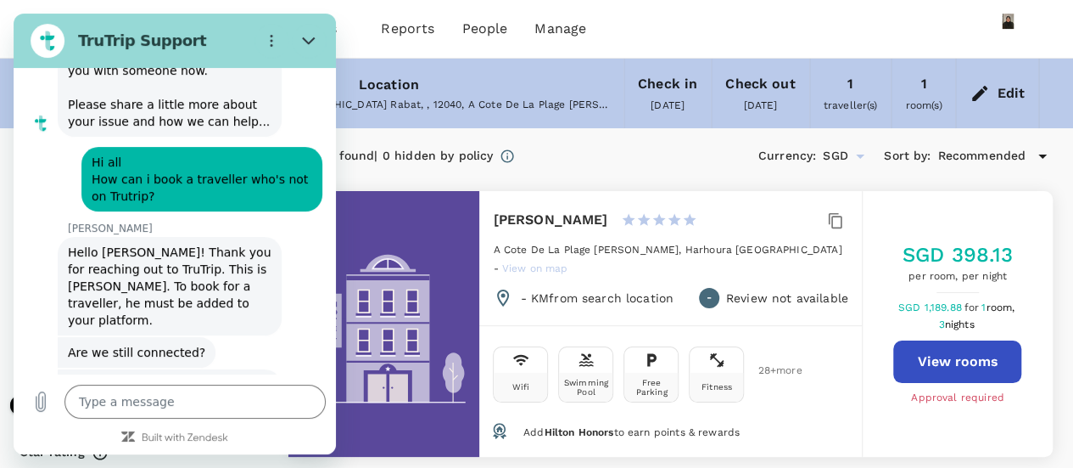
type textarea "x"
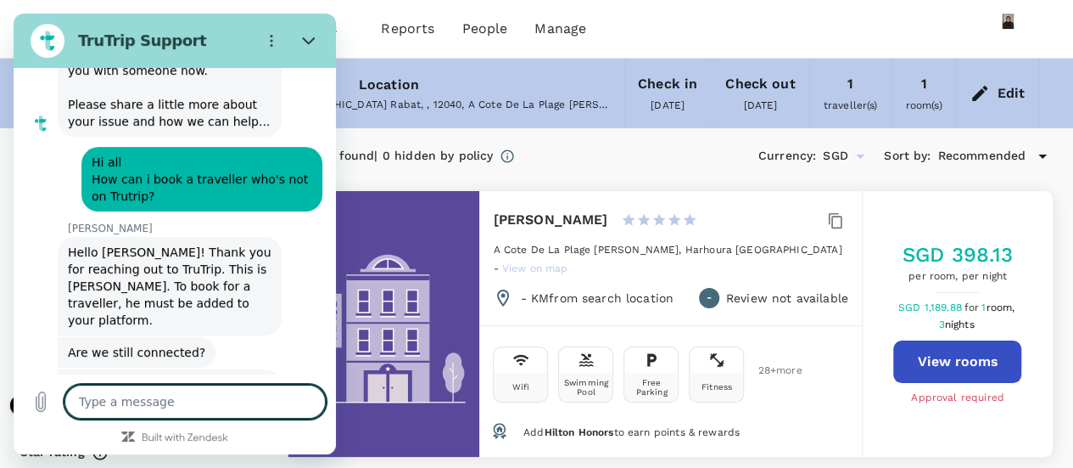
scroll to position [6986, 0]
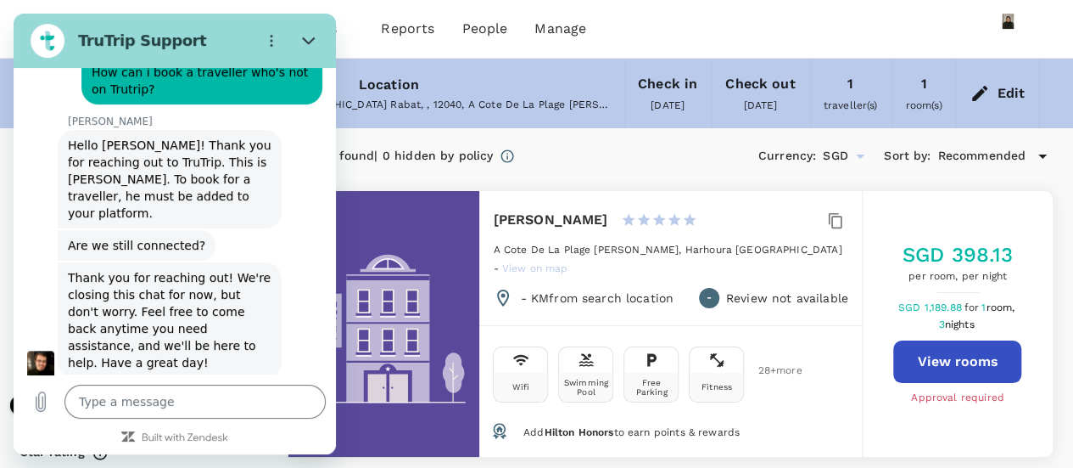
click at [188, 407] on textarea at bounding box center [194, 401] width 261 height 34
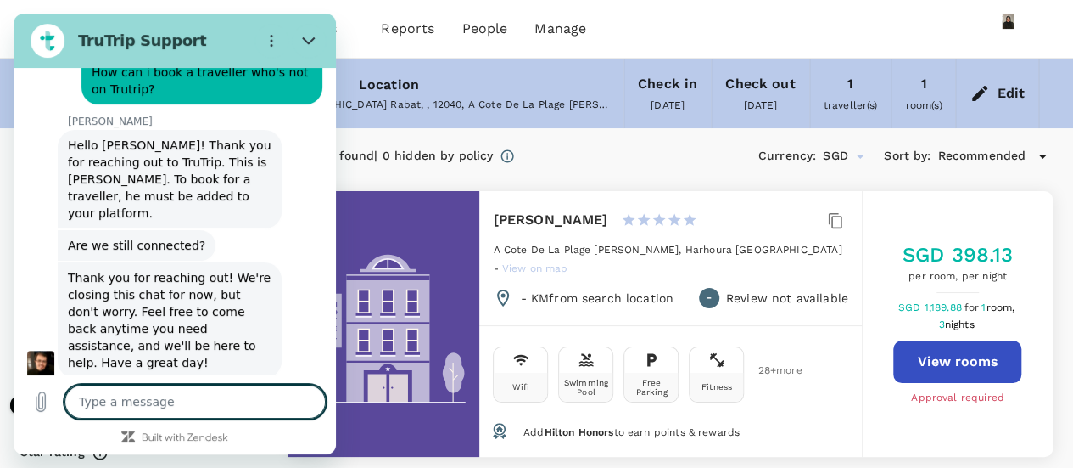
type textarea "o"
type textarea "x"
type textarea "on"
type textarea "x"
type textarea "one"
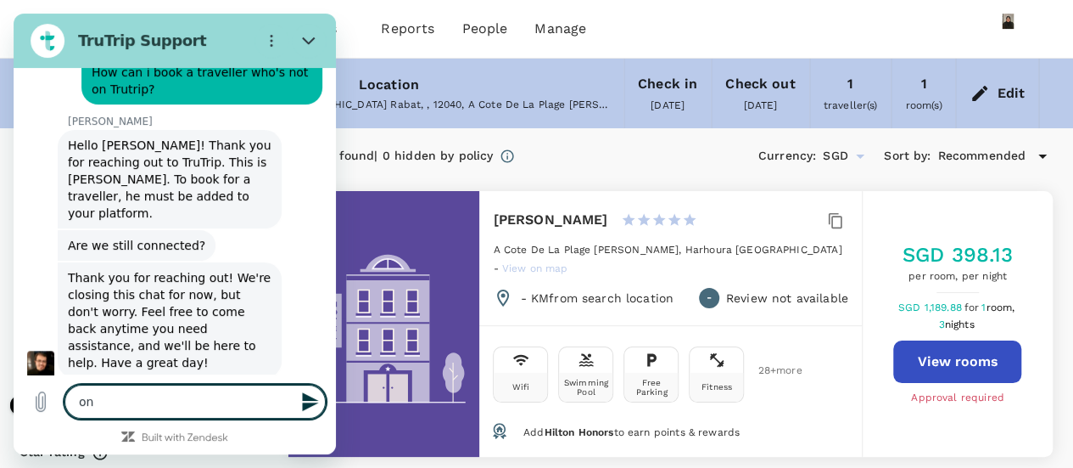
type textarea "x"
type textarea "one"
type textarea "x"
type textarea "one m"
type textarea "x"
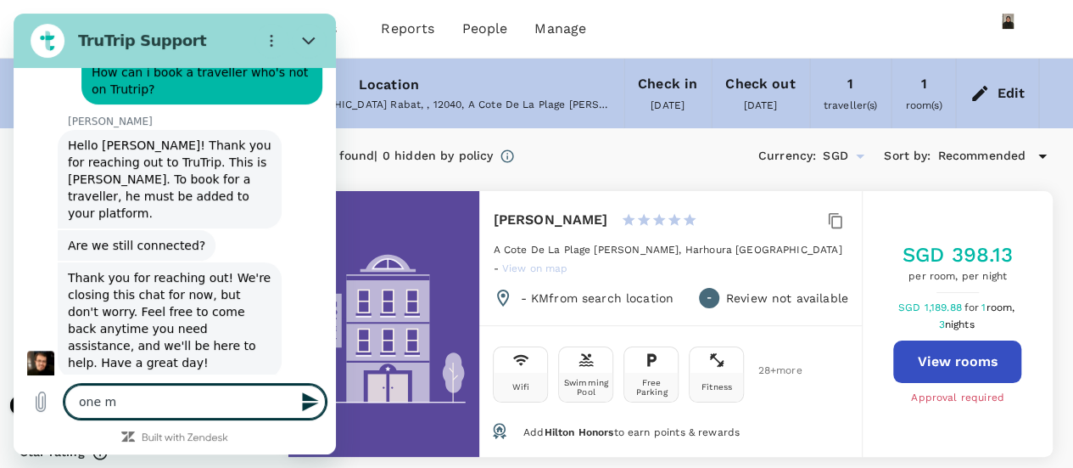
type textarea "one mo"
type textarea "x"
type textarea "one mom"
type textarea "x"
type textarea "one mome"
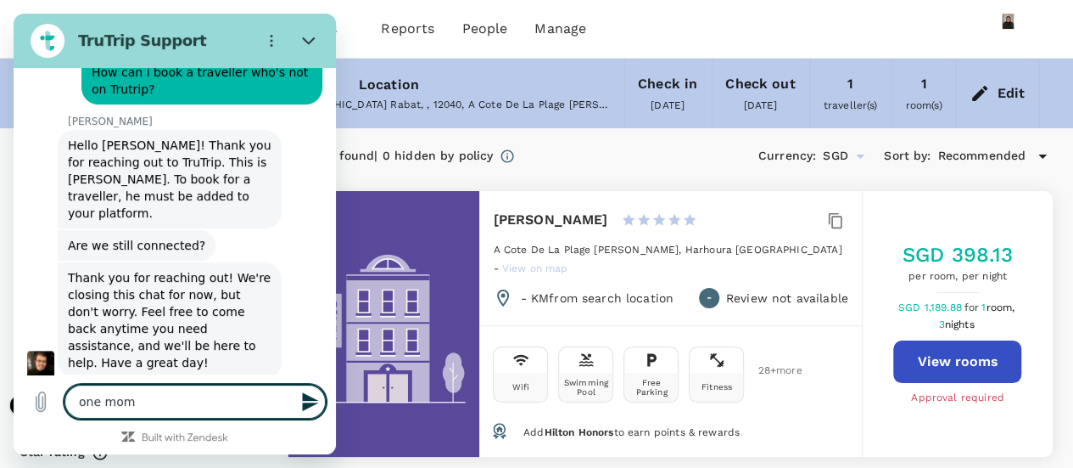
type textarea "x"
type textarea "one momen"
type textarea "x"
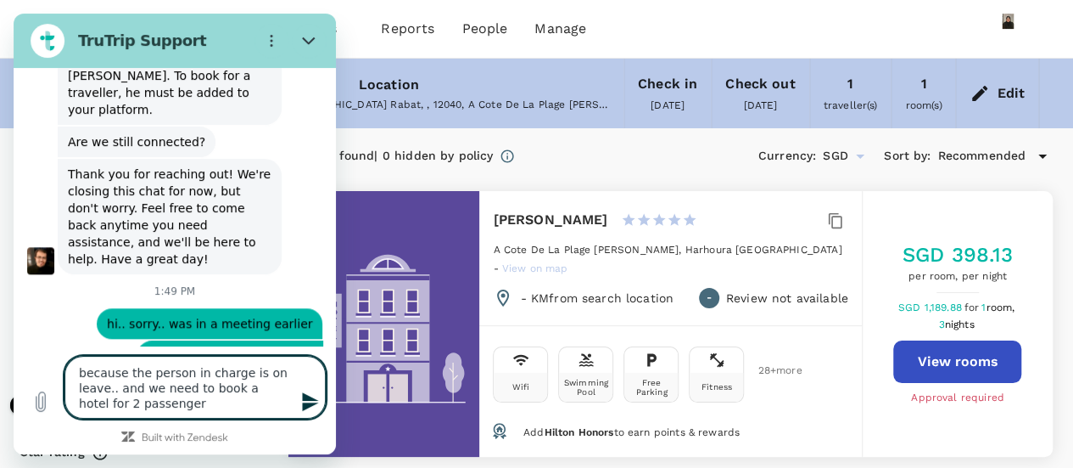
scroll to position [7087, 0]
click at [232, 369] on textarea "because the person in charge is on leave.. and we need to book a hotel for 2 pa…" at bounding box center [194, 387] width 261 height 63
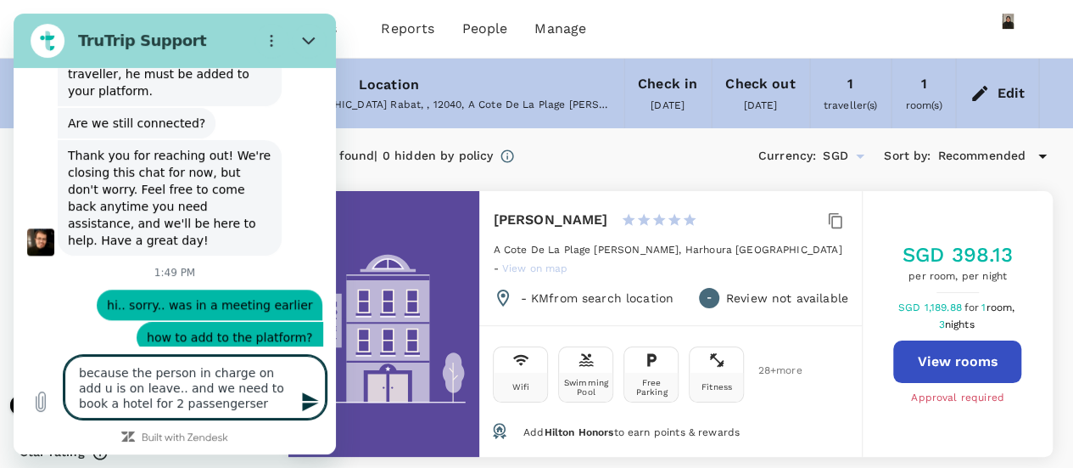
scroll to position [7111, 0]
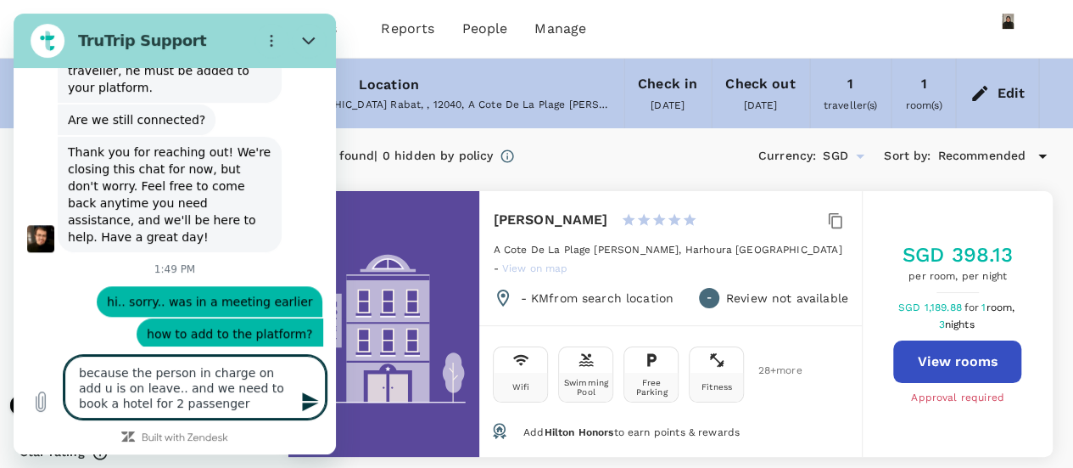
click at [275, 372] on textarea "because the person in charge on add u is on leave.. and we need to book a hotel…" at bounding box center [194, 387] width 261 height 63
click at [280, 372] on textarea "because the person in charge on add u is on leave.. and we need to book a hotel…" at bounding box center [194, 387] width 261 height 63
click at [305, 400] on icon "Send message" at bounding box center [310, 401] width 16 height 19
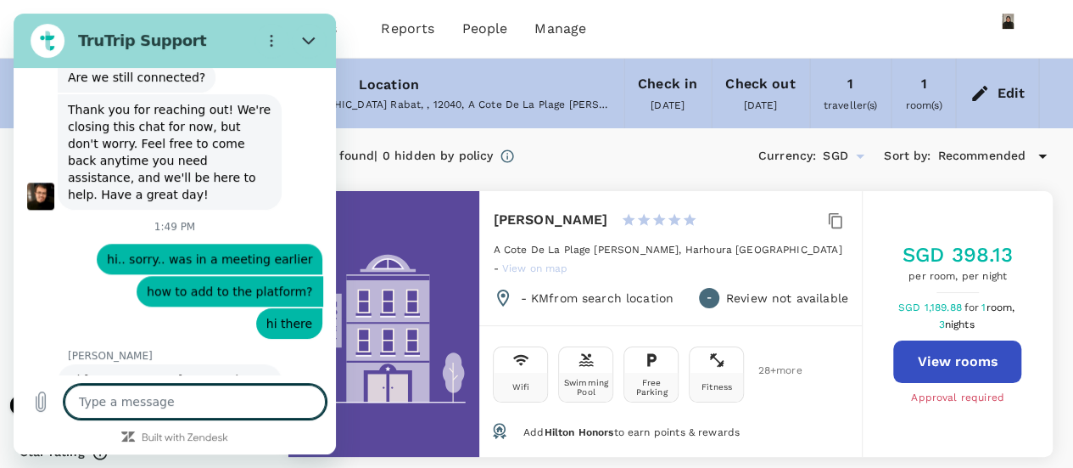
scroll to position [7157, 0]
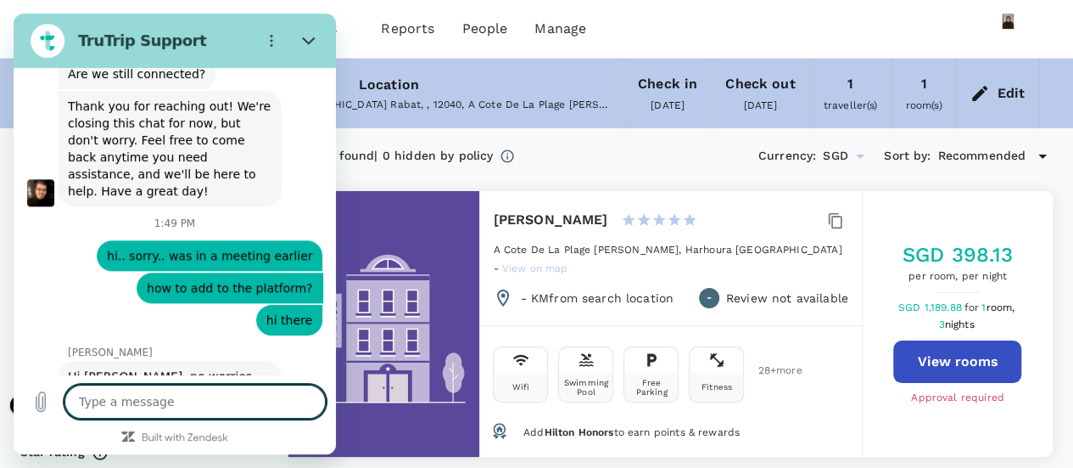
click at [266, 409] on textarea at bounding box center [194, 401] width 261 height 34
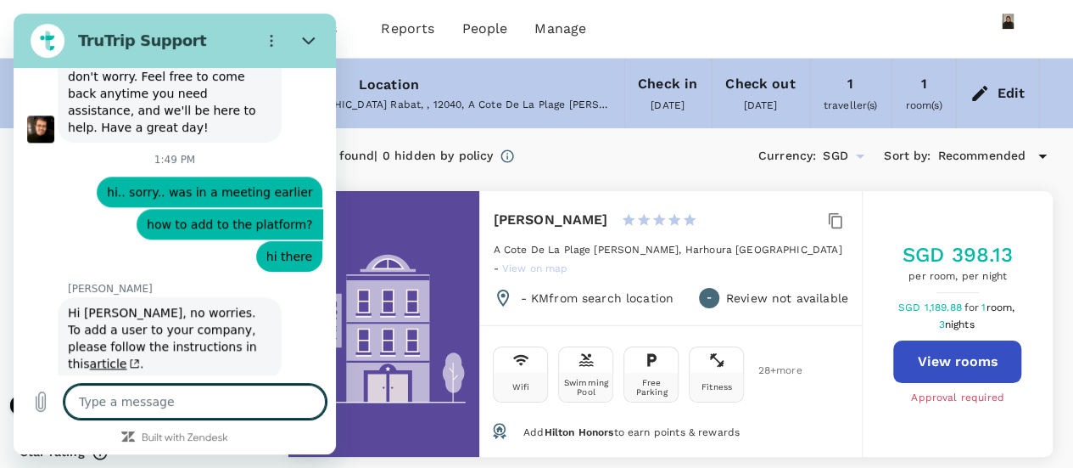
scroll to position [7222, 0]
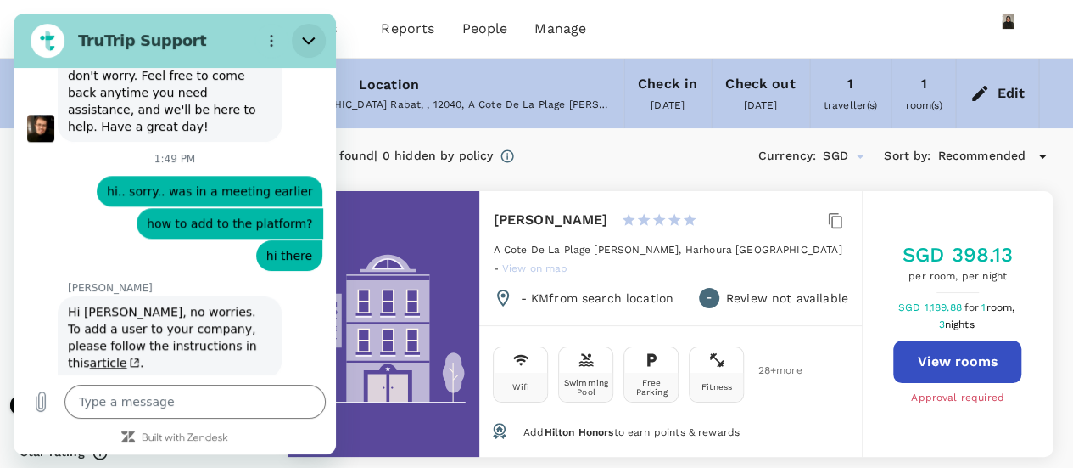
click at [319, 36] on button "Close" at bounding box center [309, 41] width 34 height 34
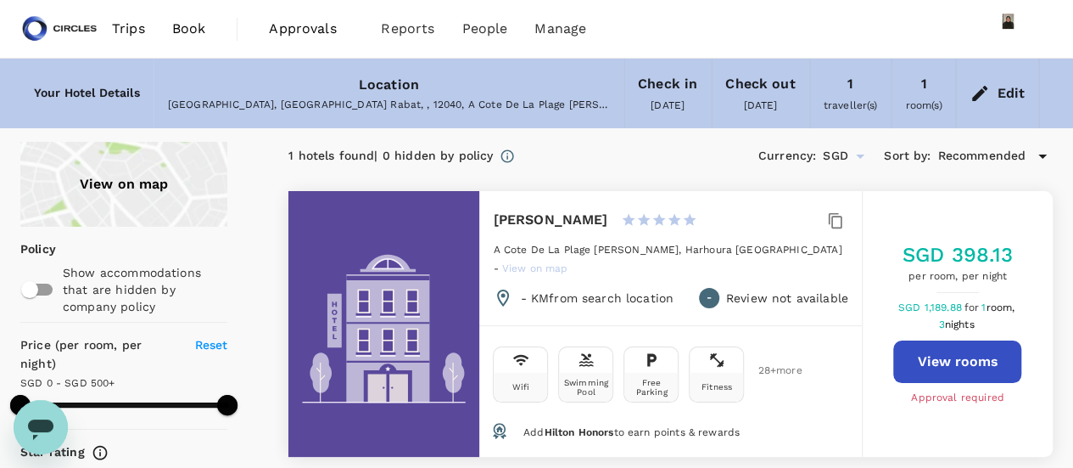
click at [27, 431] on icon "Open messaging window" at bounding box center [40, 427] width 31 height 31
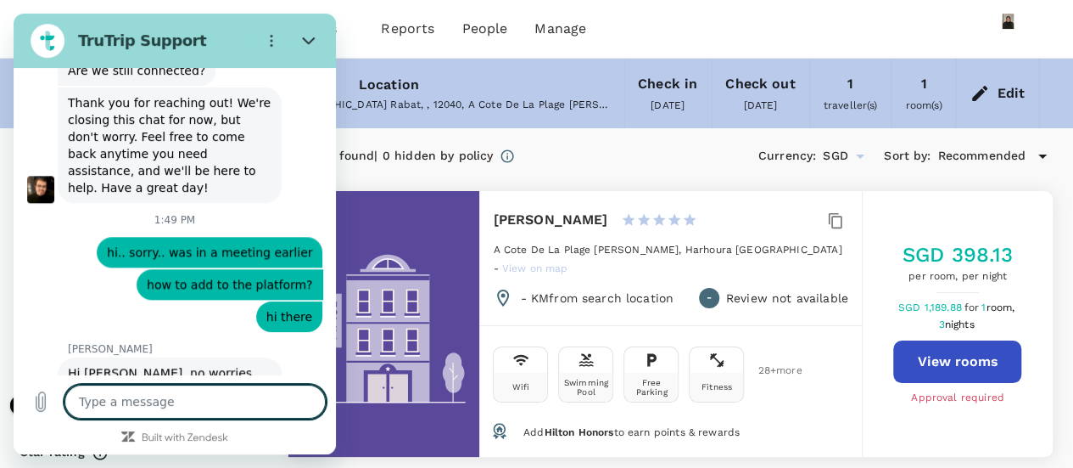
scroll to position [7076, 0]
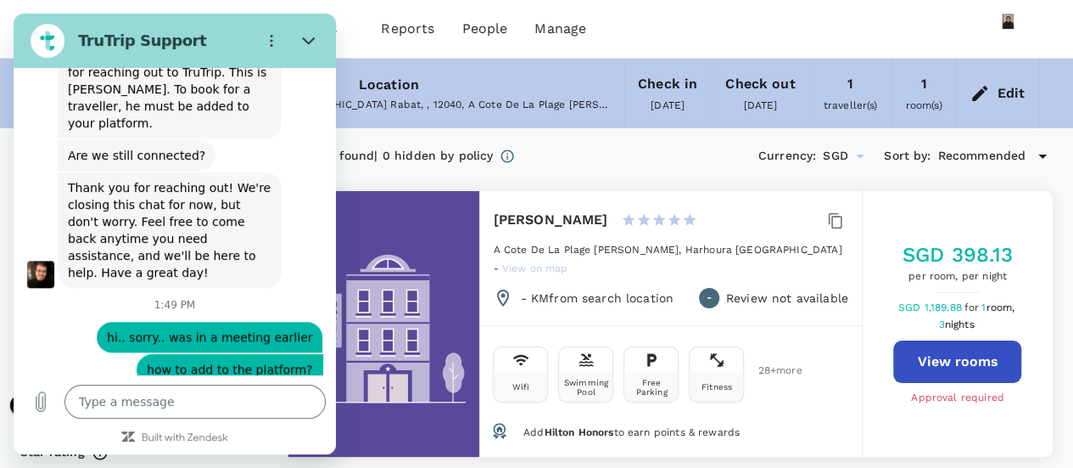
drag, startPoint x: 226, startPoint y: 199, endPoint x: 25, endPoint y: 176, distance: 202.4
click at [25, 176] on div "This chat is recorded using a cloud service and is subject to the terms of our …" at bounding box center [175, 221] width 322 height 306
copy div "[PERSON_NAME] says: Hi [PERSON_NAME], no worries. To add a user to your company…"
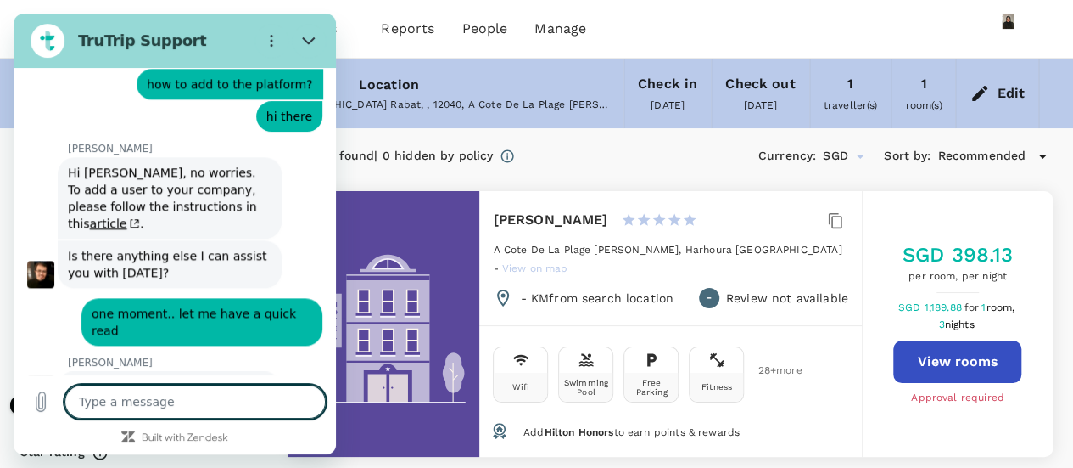
scroll to position [7362, 0]
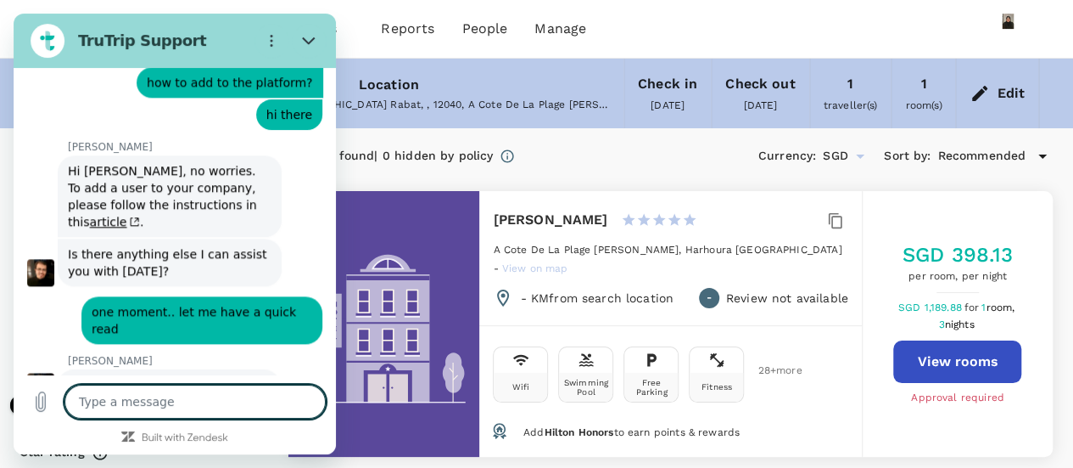
click at [149, 395] on textarea at bounding box center [194, 401] width 261 height 34
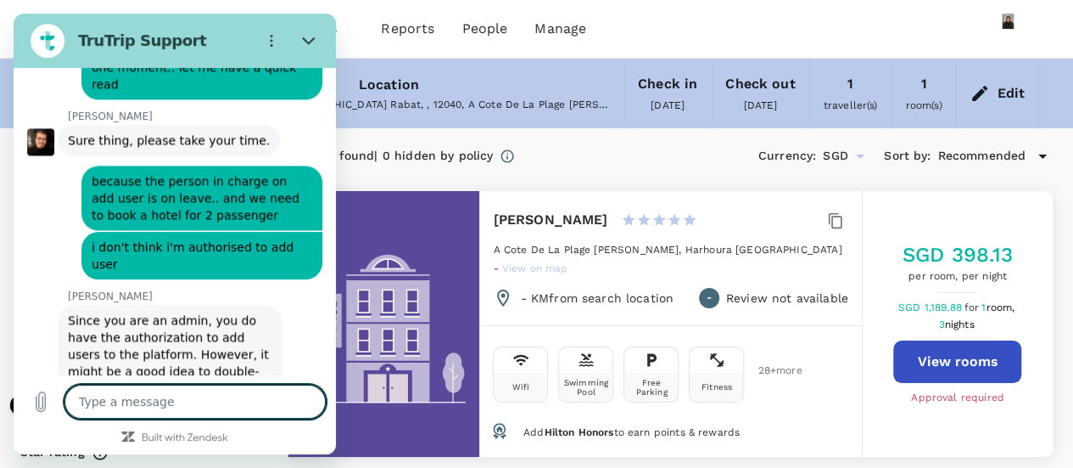
scroll to position [7610, 0]
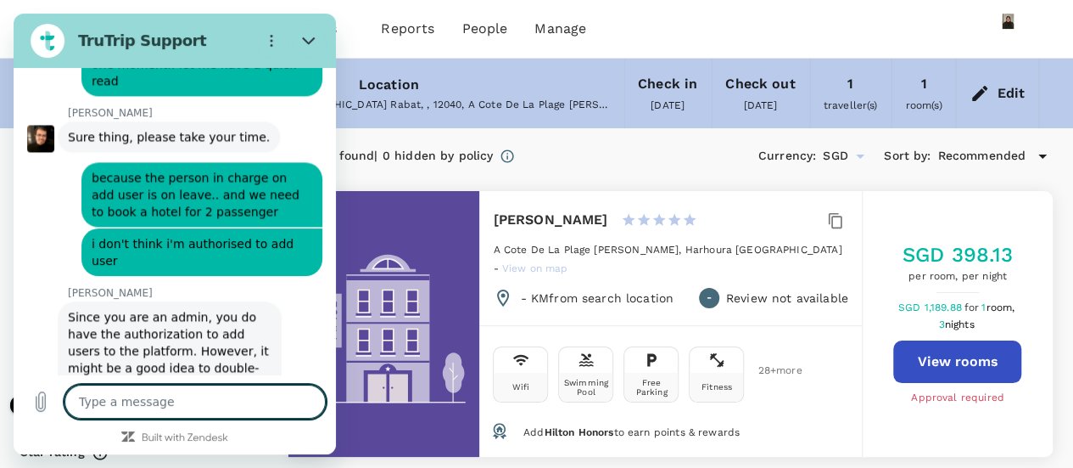
click at [239, 412] on textarea at bounding box center [194, 401] width 261 height 34
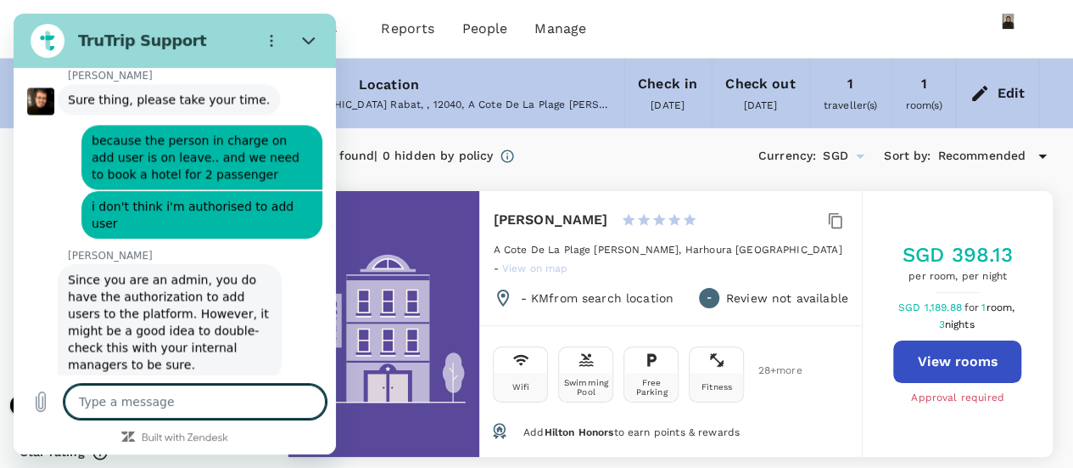
scroll to position [7651, 0]
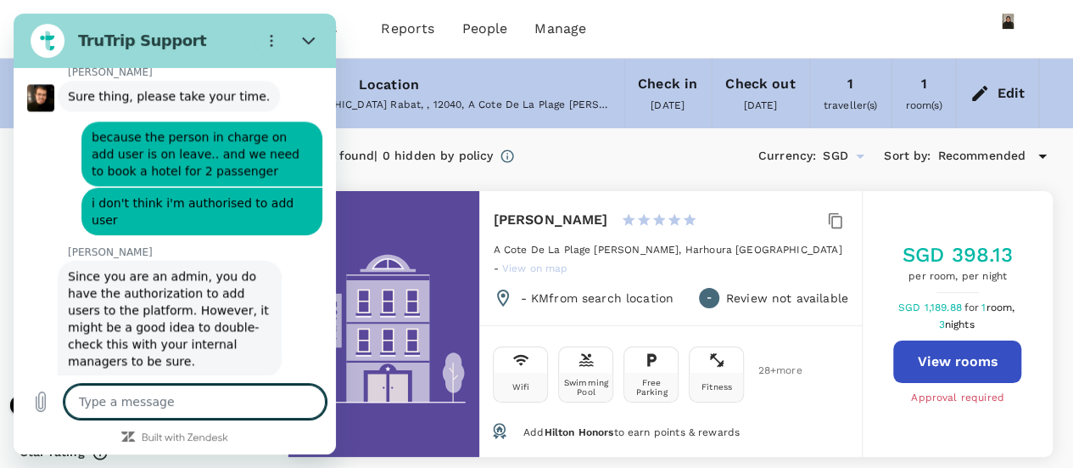
click at [222, 401] on textarea at bounding box center [194, 401] width 261 height 34
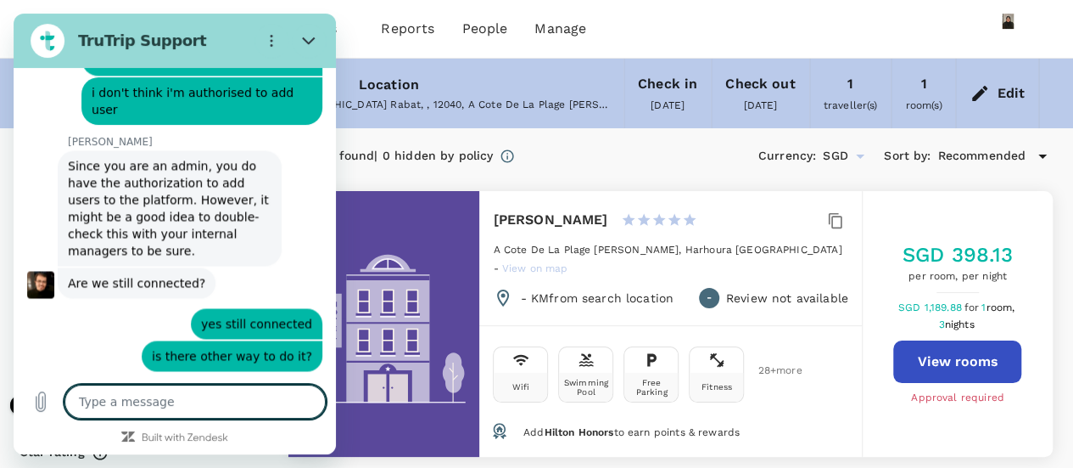
scroll to position [7765, 0]
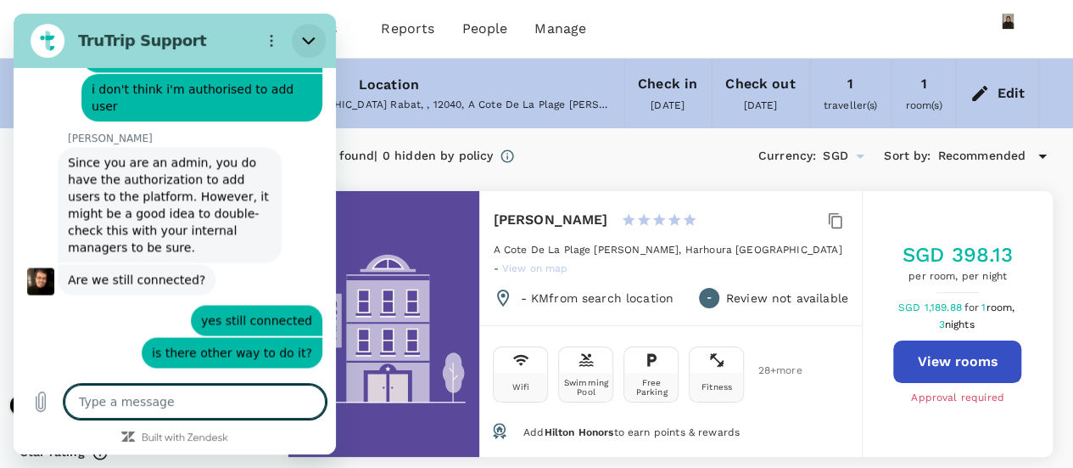
click at [314, 54] on button "Close" at bounding box center [309, 41] width 34 height 34
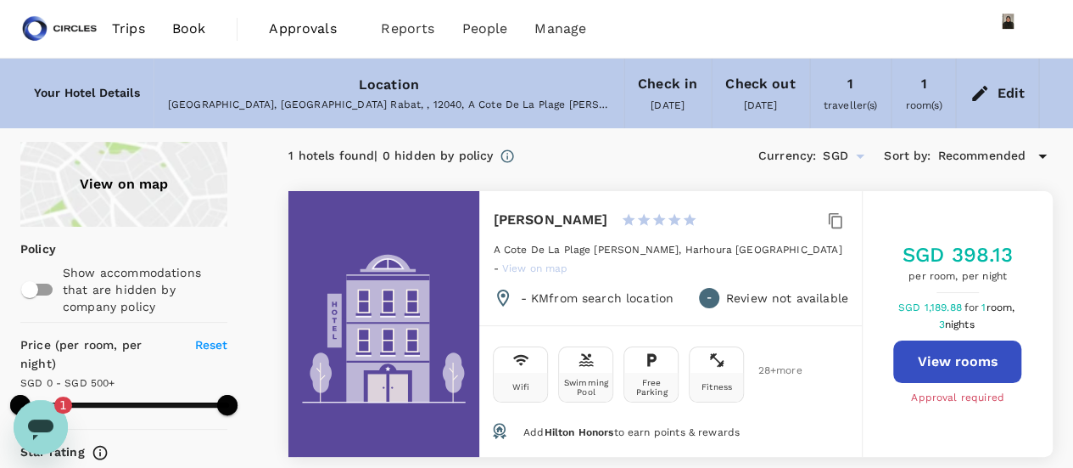
scroll to position [0, 0]
click at [41, 424] on icon "Open messaging window, 1 unread message" at bounding box center [40, 429] width 25 height 20
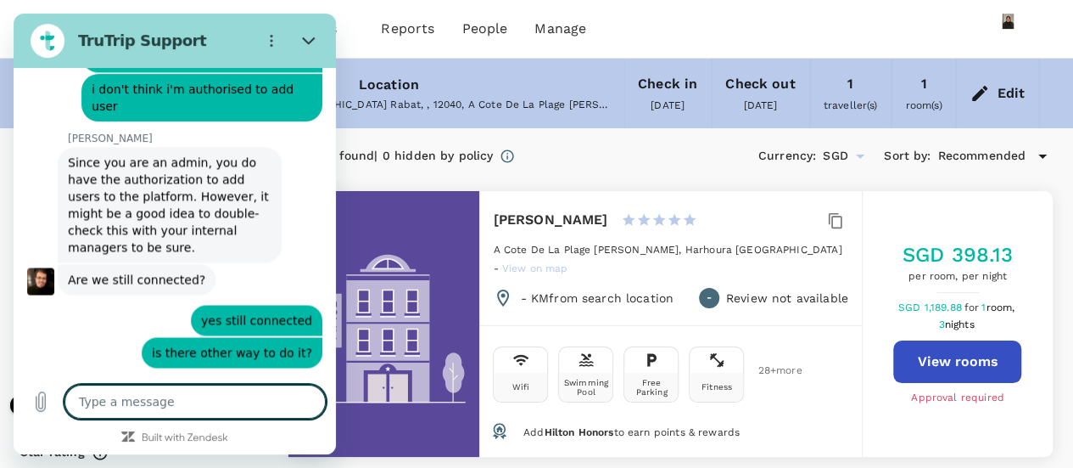
scroll to position [7865, 0]
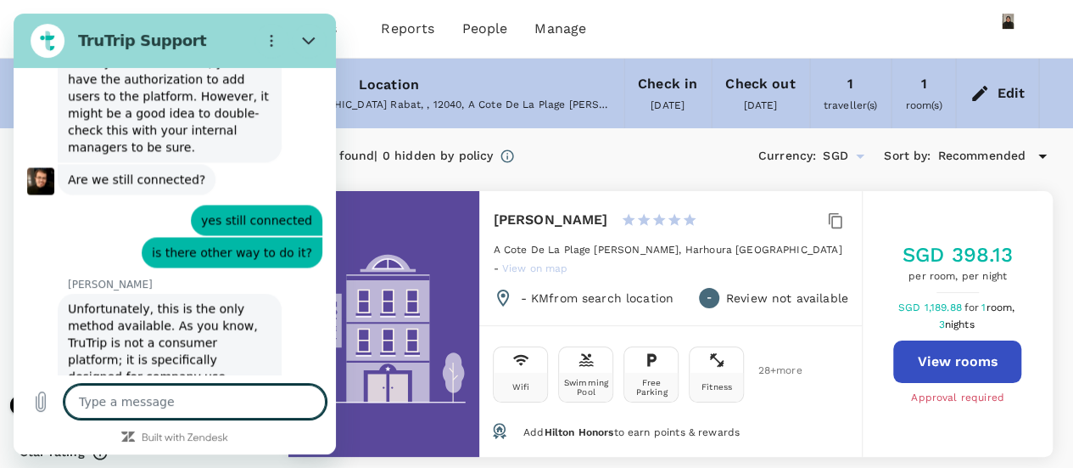
click at [175, 405] on textarea at bounding box center [194, 401] width 261 height 34
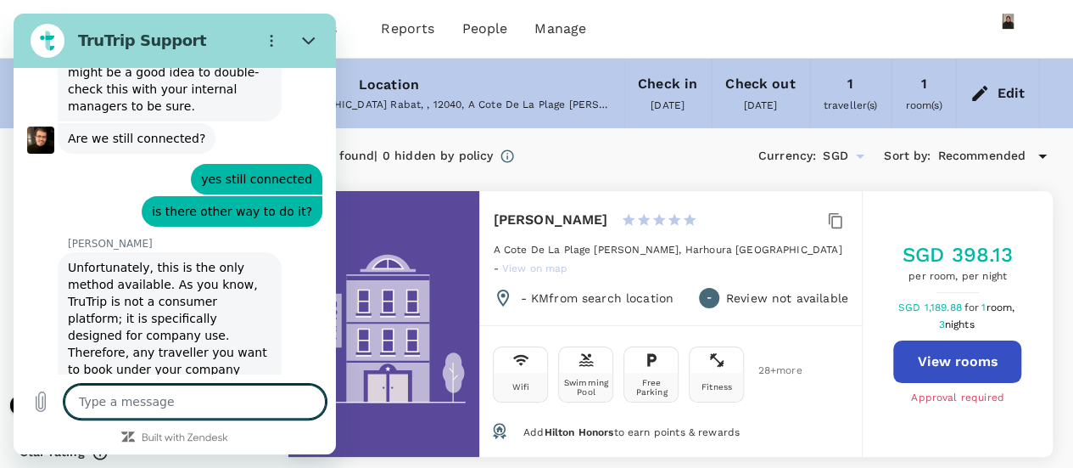
scroll to position [7905, 0]
